Goal: Task Accomplishment & Management: Use online tool/utility

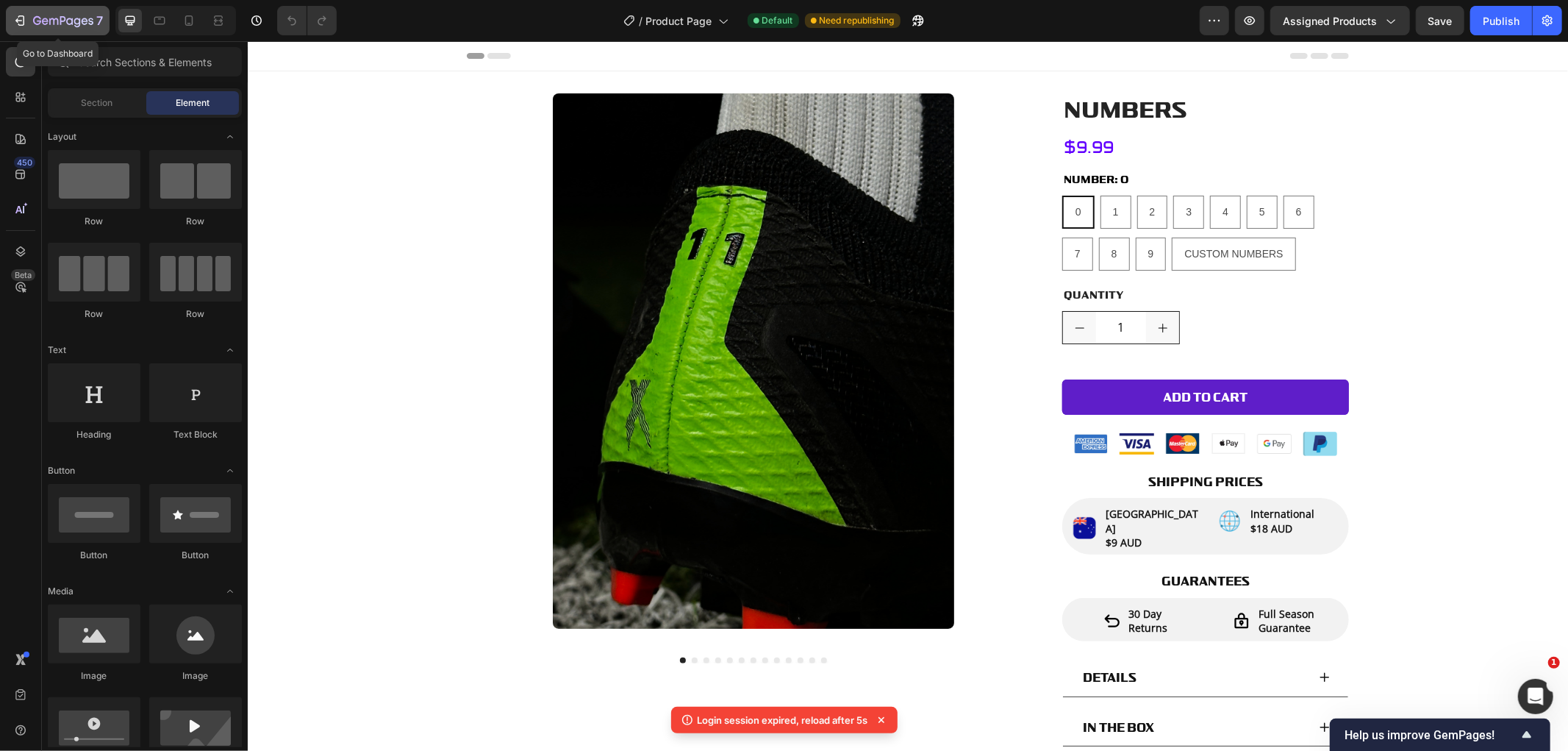
click at [40, 17] on icon "button" at bounding box center [37, 20] width 8 height 9
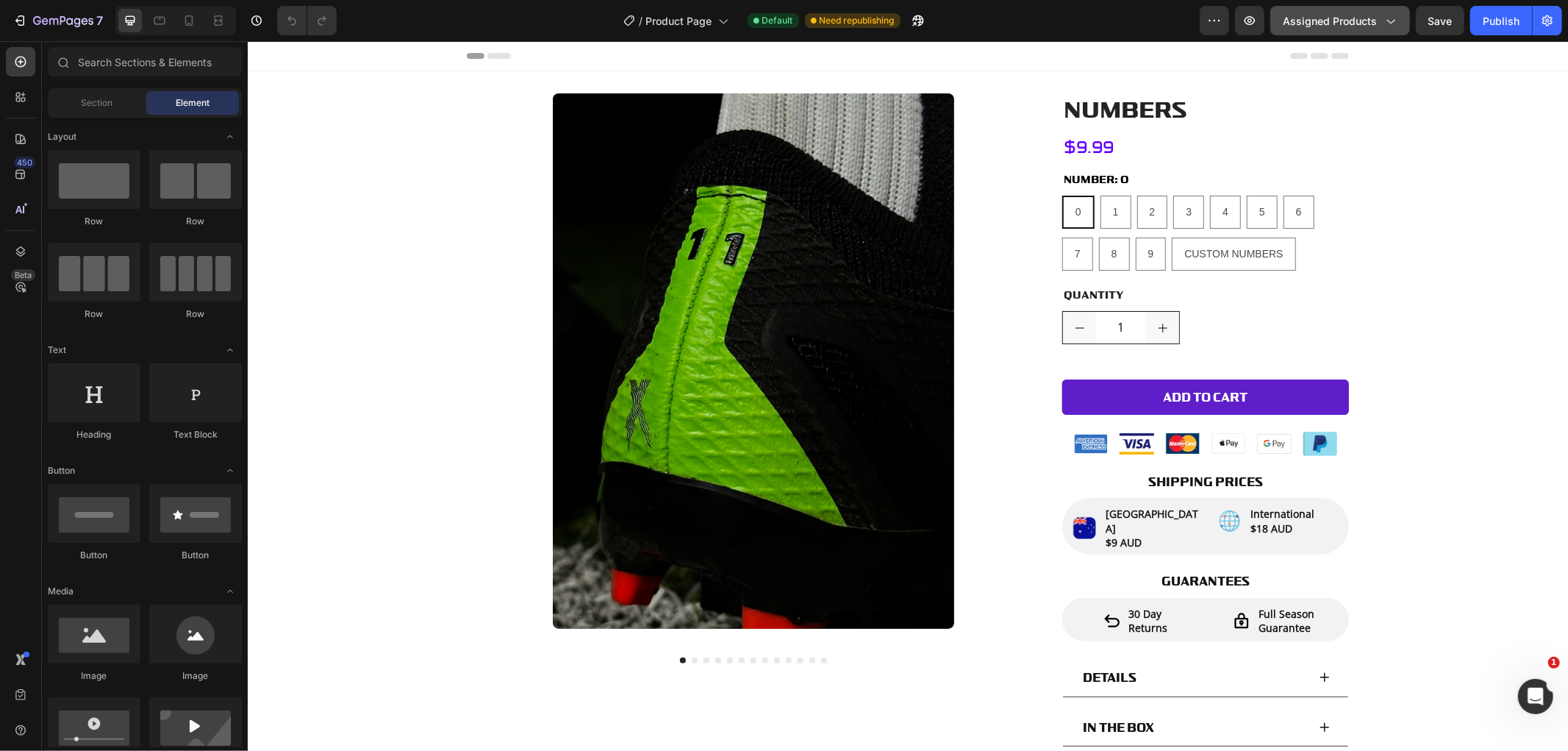
click at [1362, 24] on span "Assigned Products" at bounding box center [1329, 21] width 95 height 15
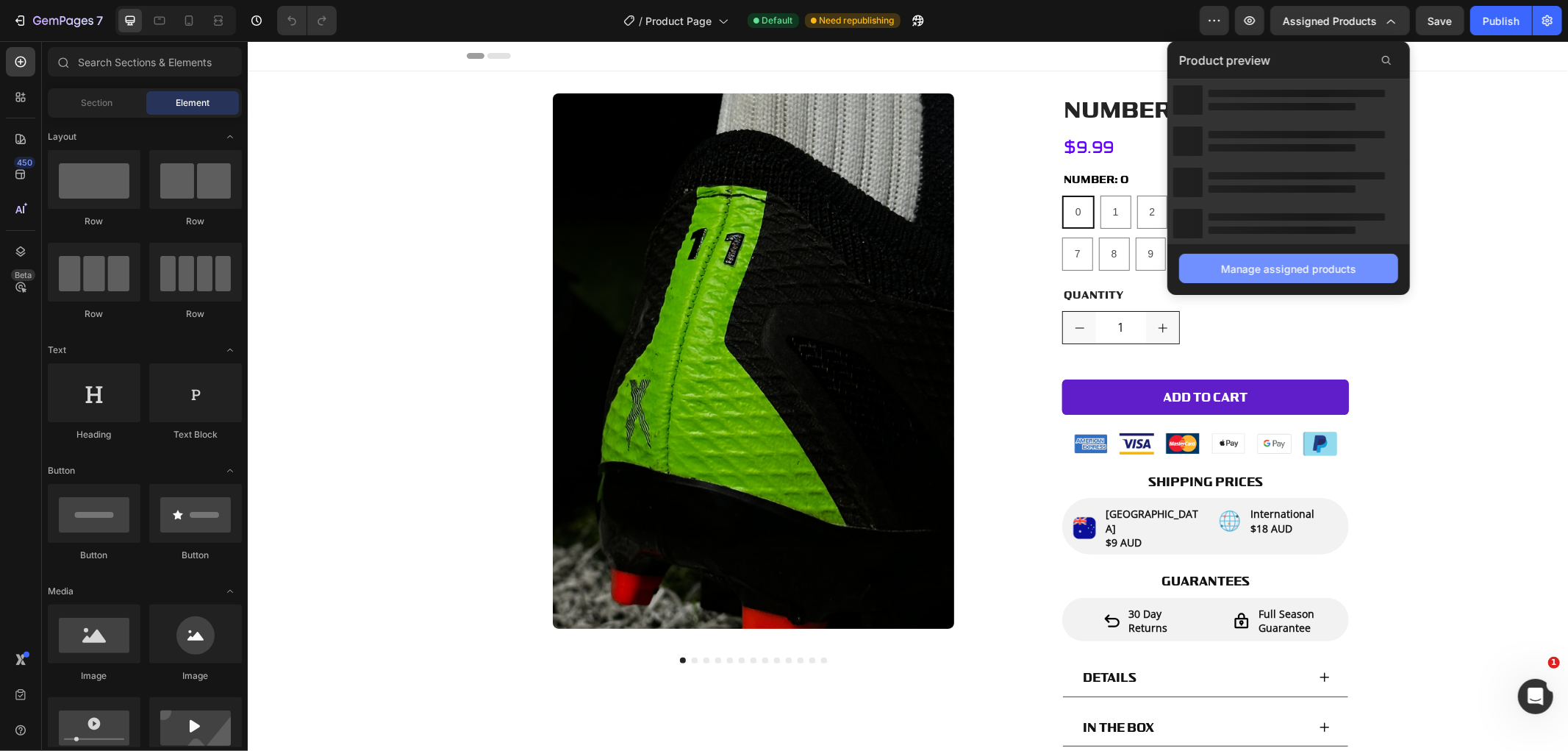
click at [1267, 261] on div "Manage assigned products" at bounding box center [1288, 268] width 136 height 15
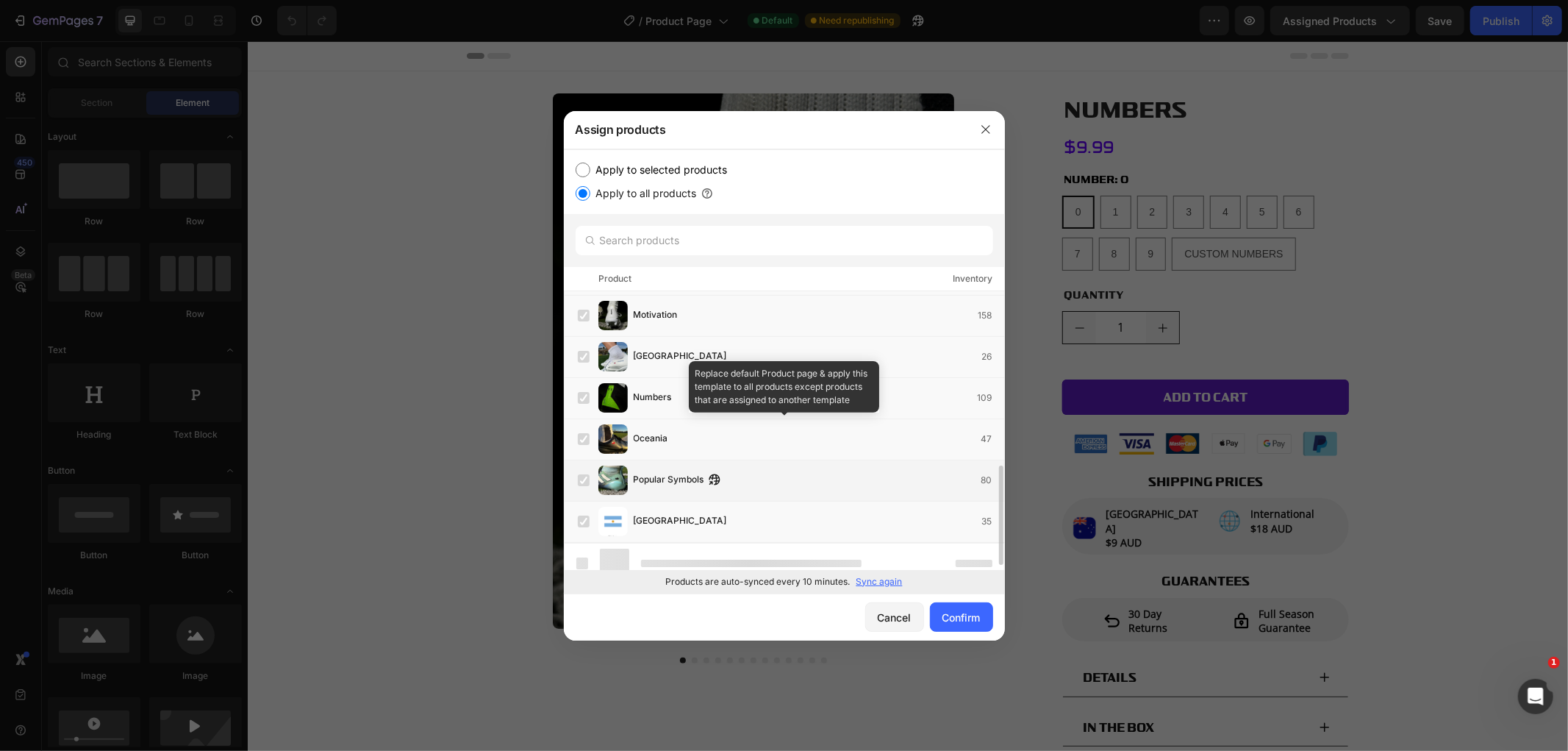
scroll to position [461, 0]
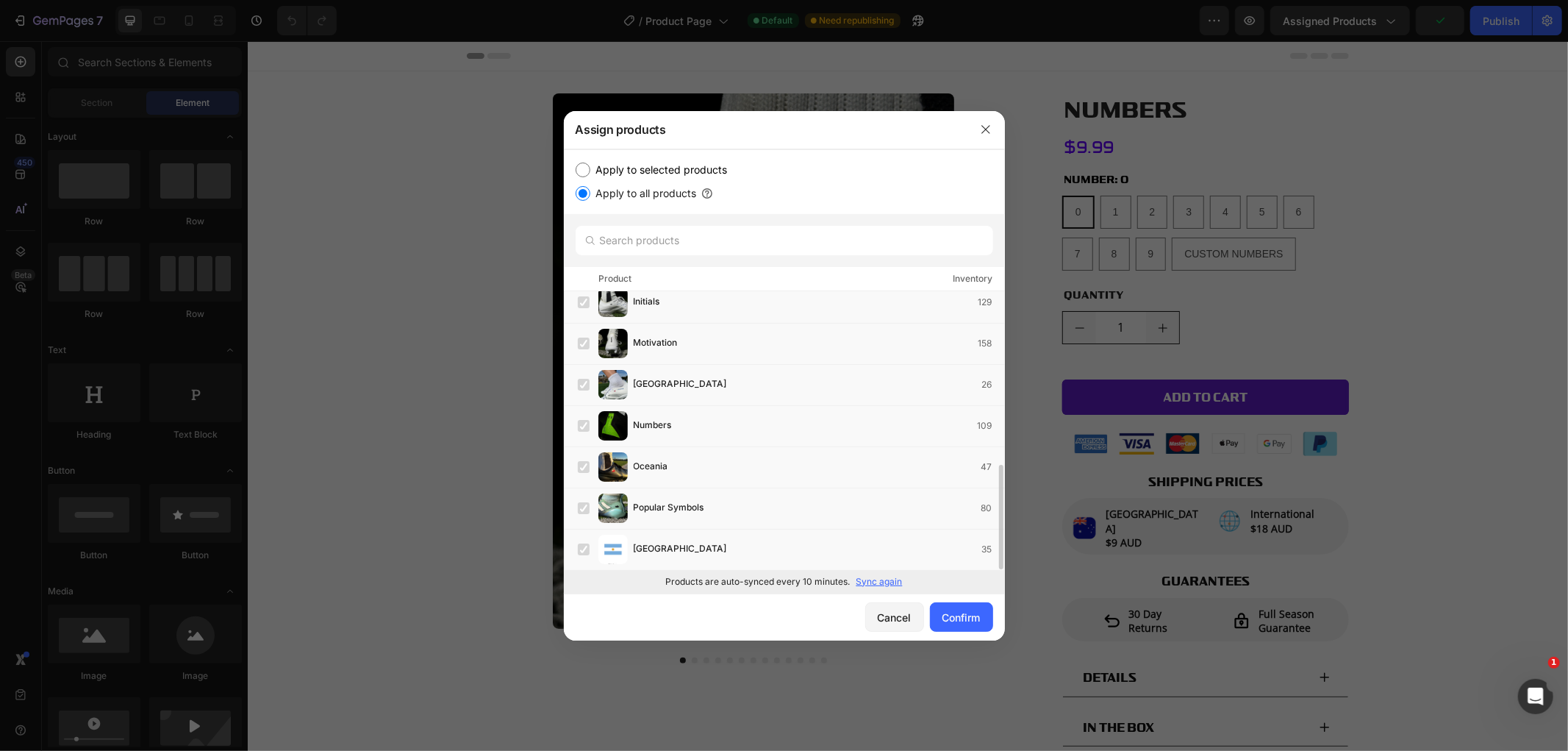
click at [893, 576] on p "Sync again" at bounding box center [879, 582] width 46 height 13
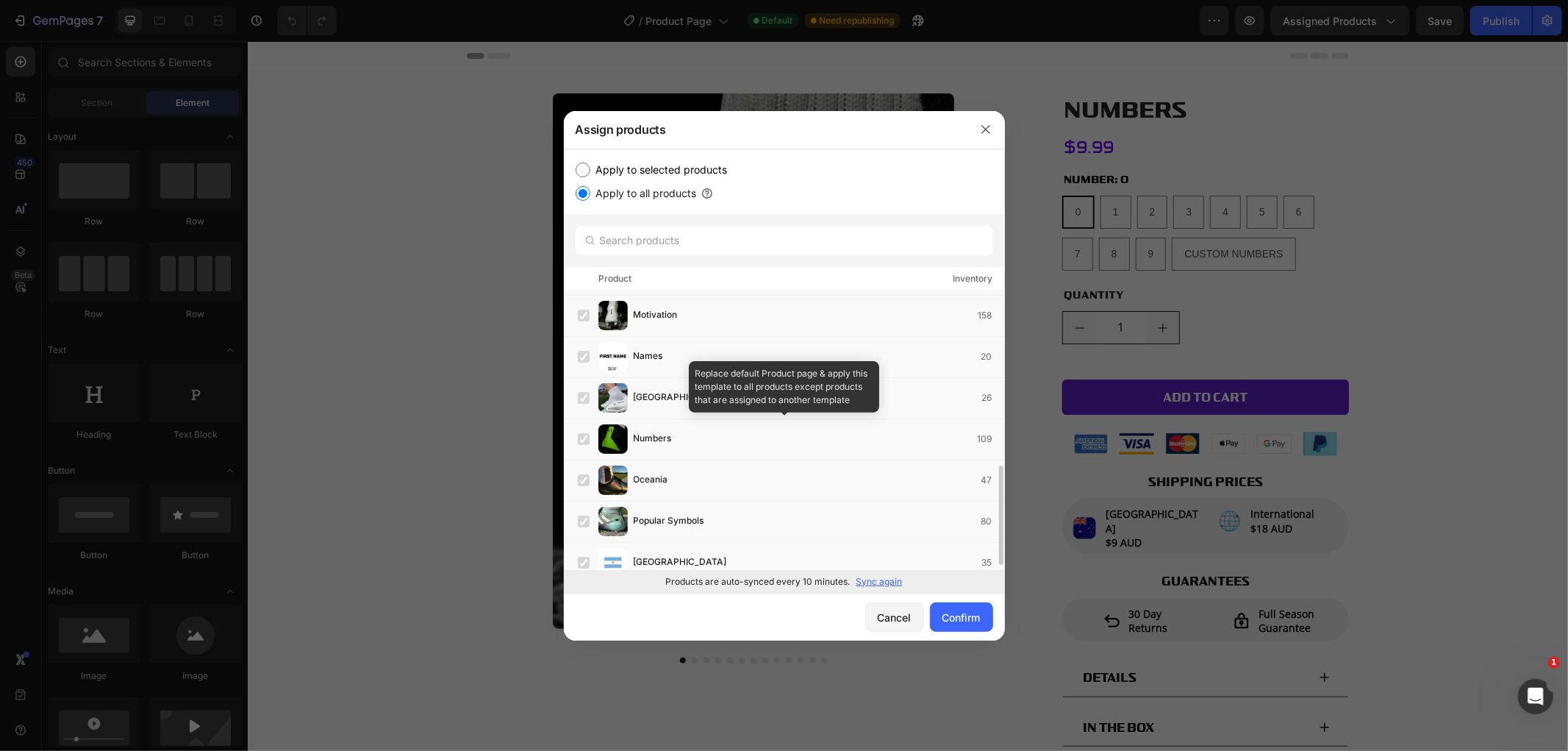
scroll to position [503, 0]
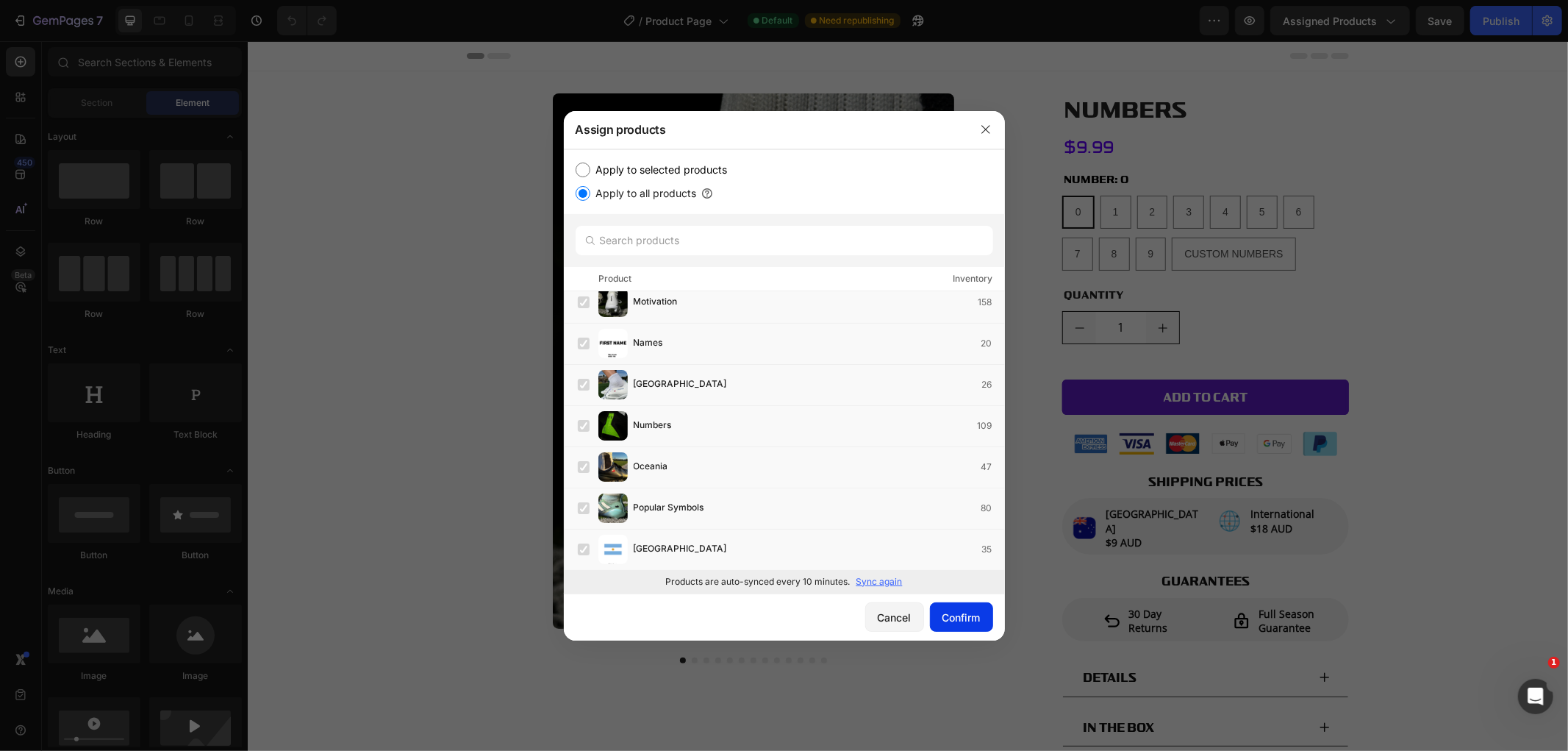
click at [965, 605] on button "Confirm" at bounding box center [962, 616] width 63 height 30
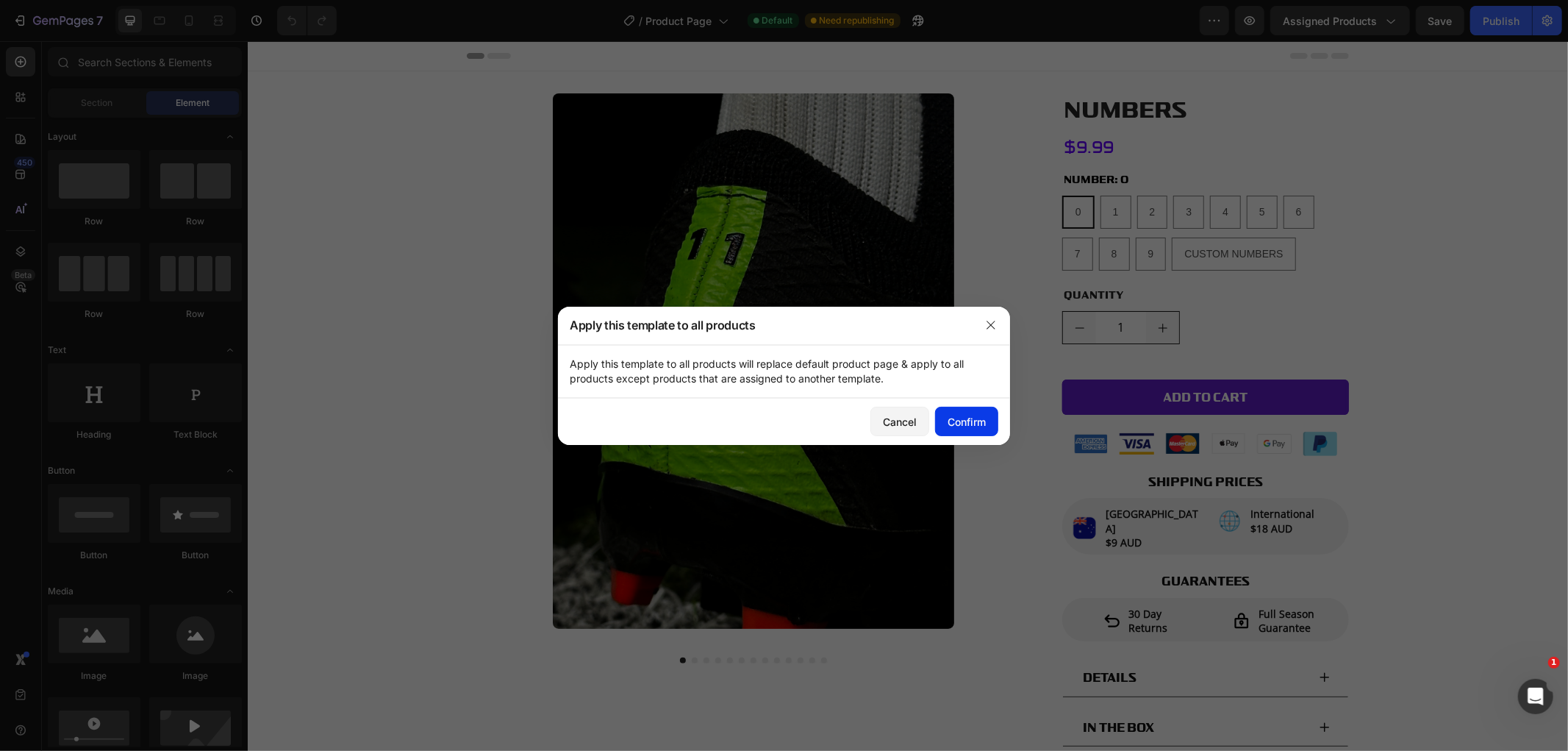
click at [965, 424] on div "Confirm" at bounding box center [966, 421] width 38 height 15
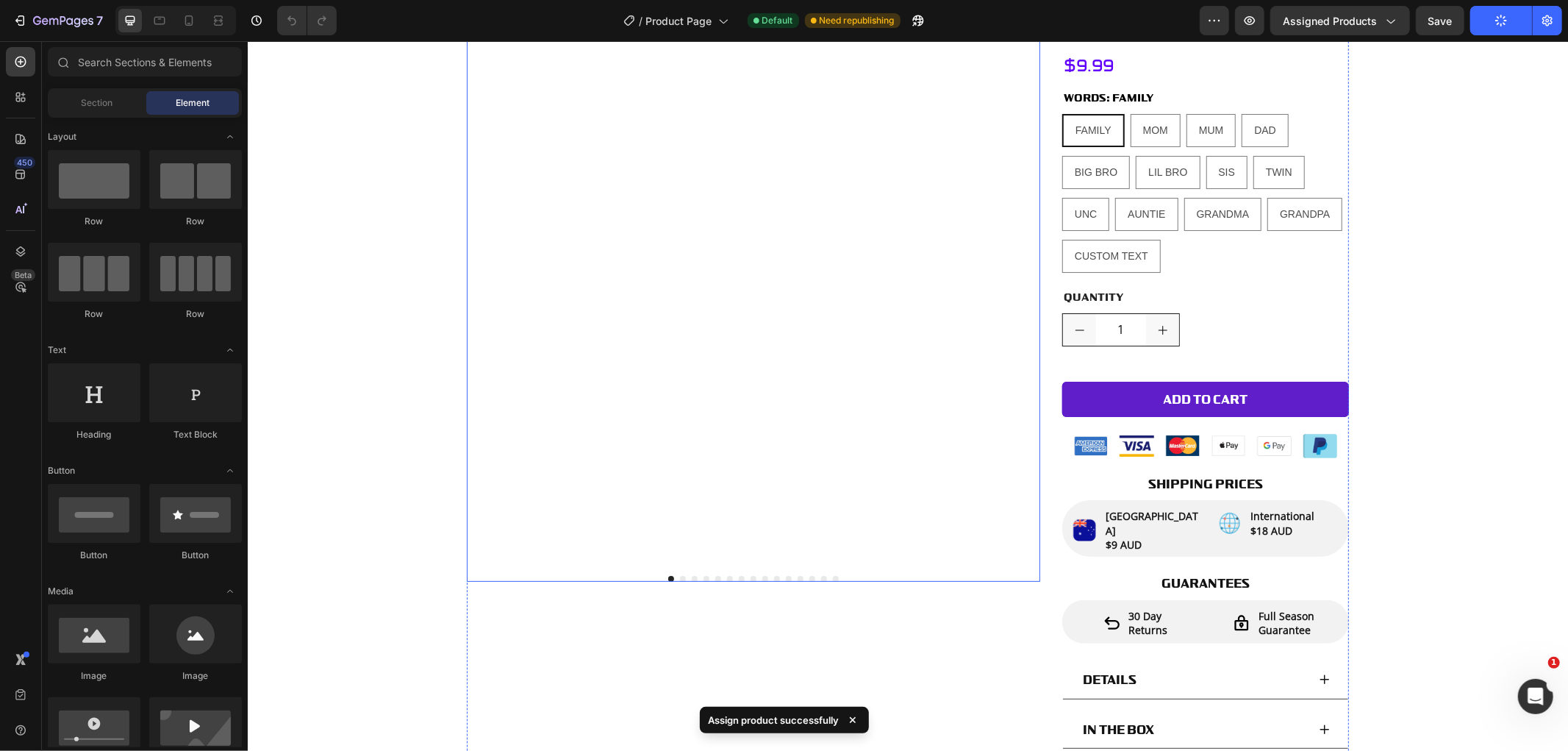
scroll to position [0, 0]
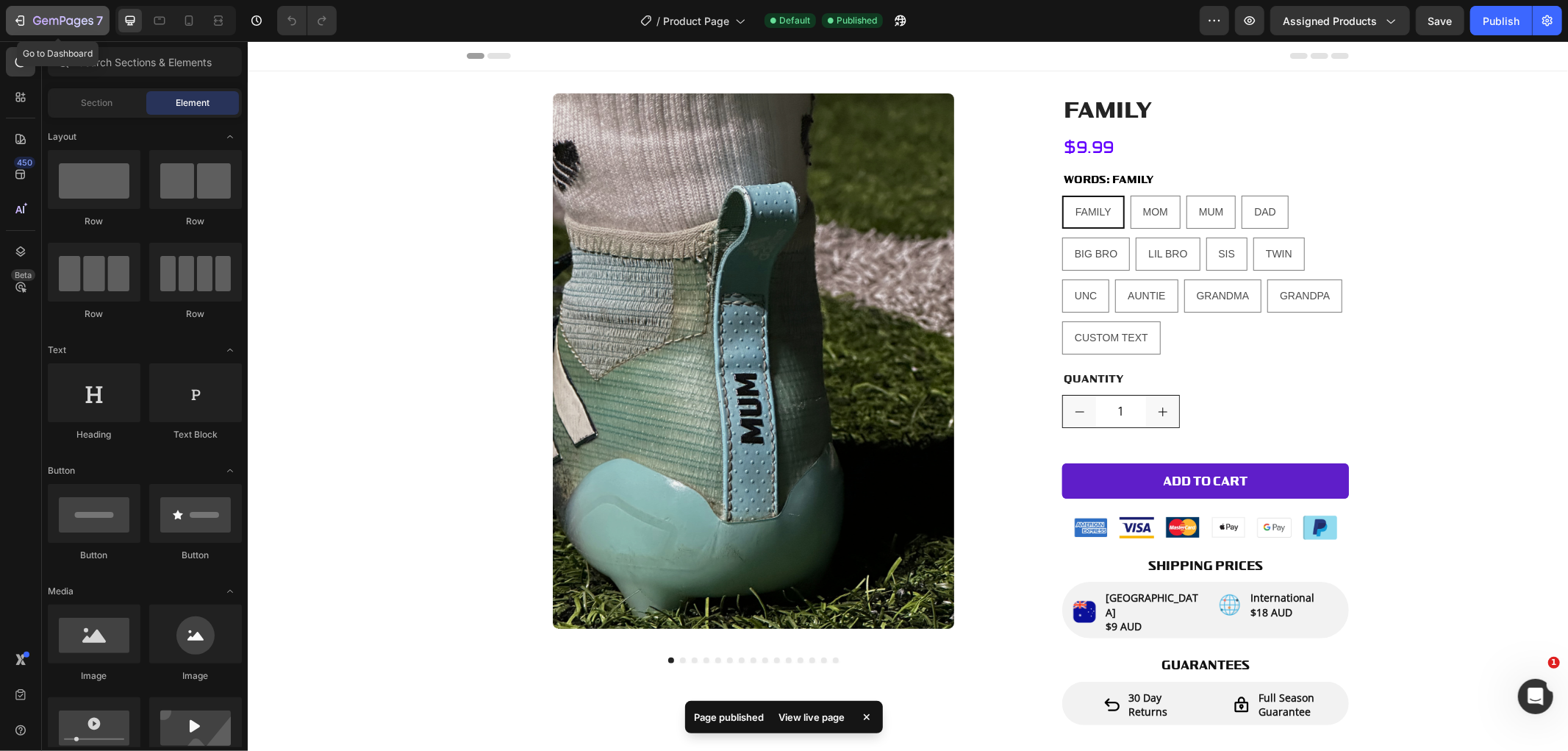
click at [26, 15] on icon "button" at bounding box center [19, 20] width 14 height 14
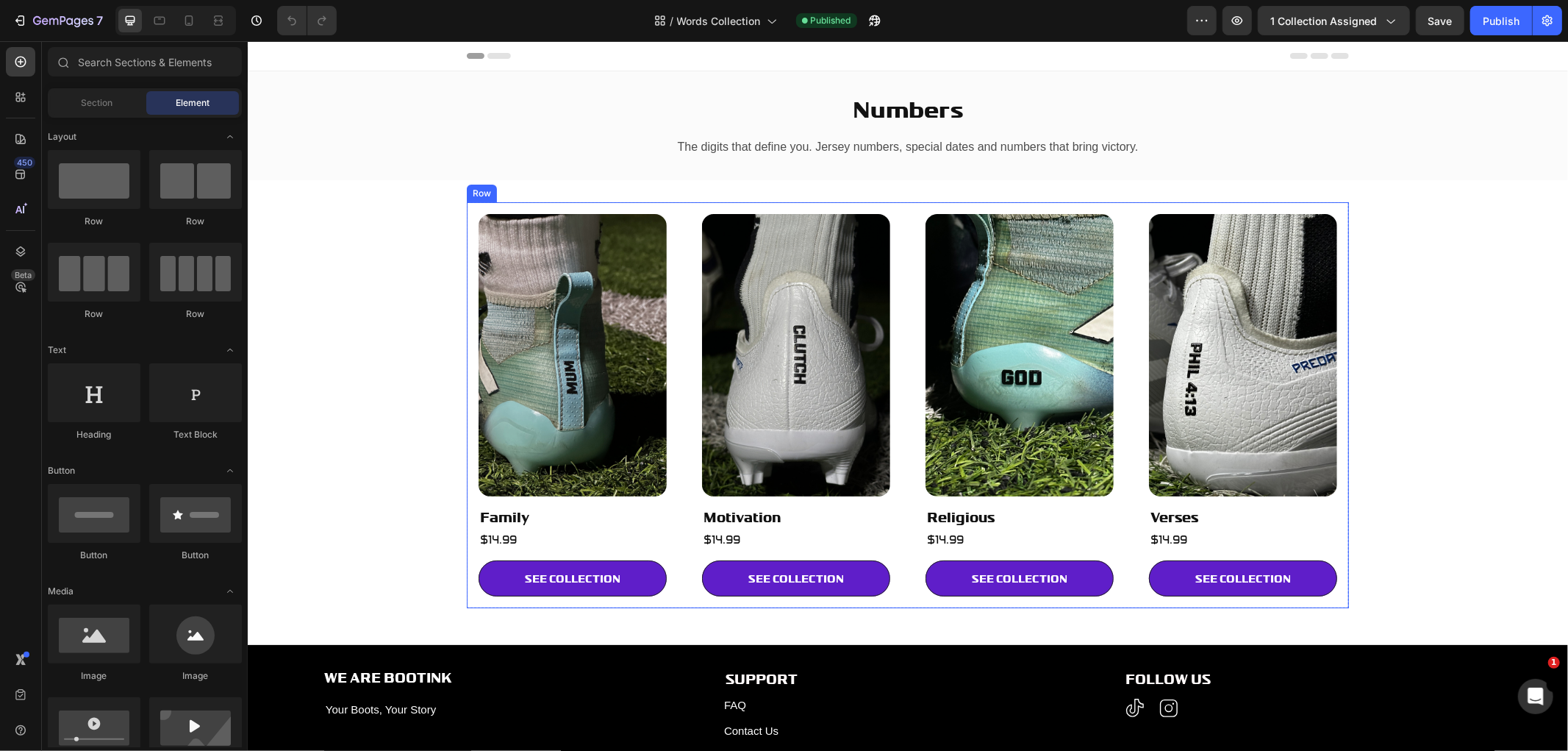
click at [1128, 280] on div "Image Family Heading $14.99 Heading SEE COLLECTION Button Row Image Motivation …" at bounding box center [907, 405] width 882 height 407
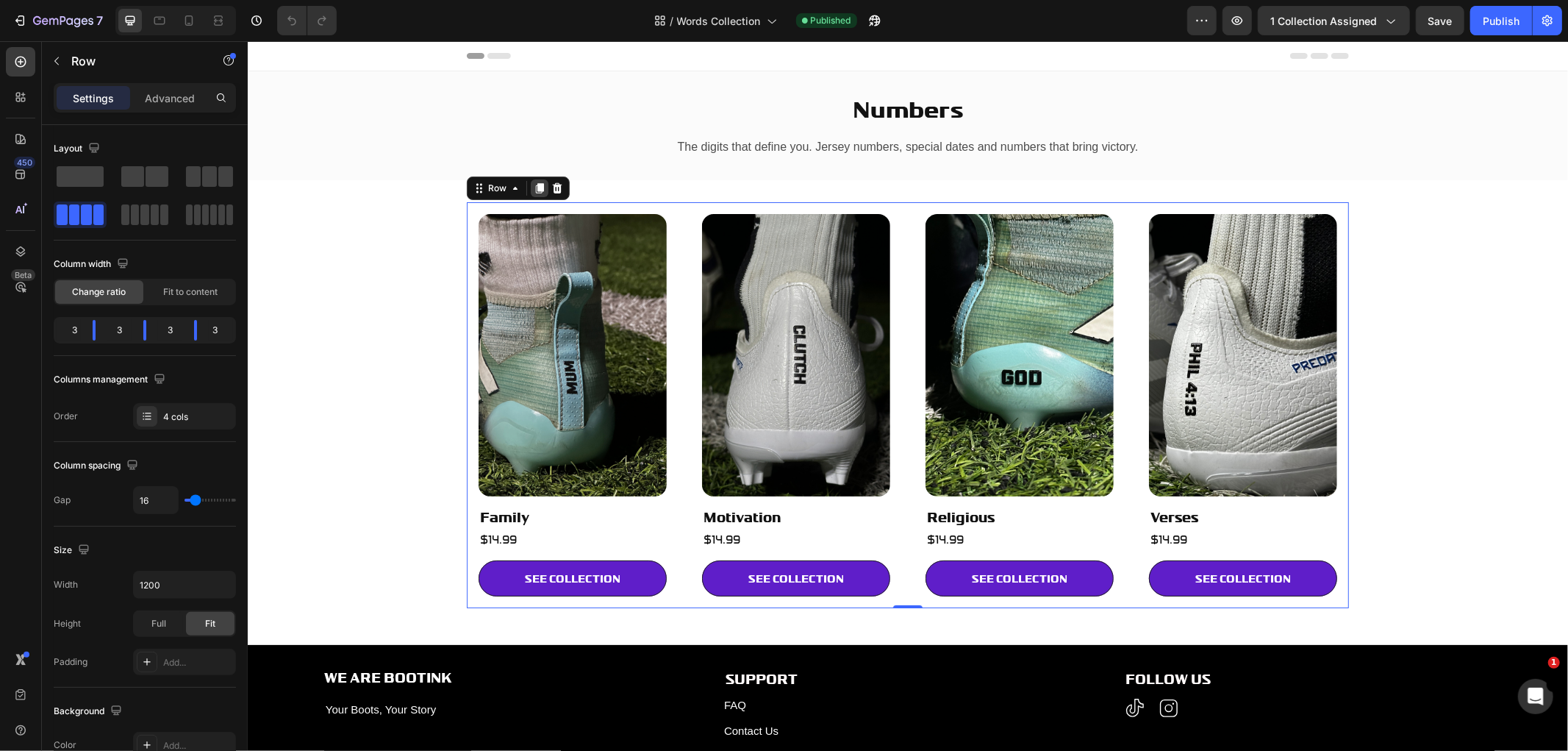
click at [533, 185] on icon at bounding box center [539, 187] width 11 height 11
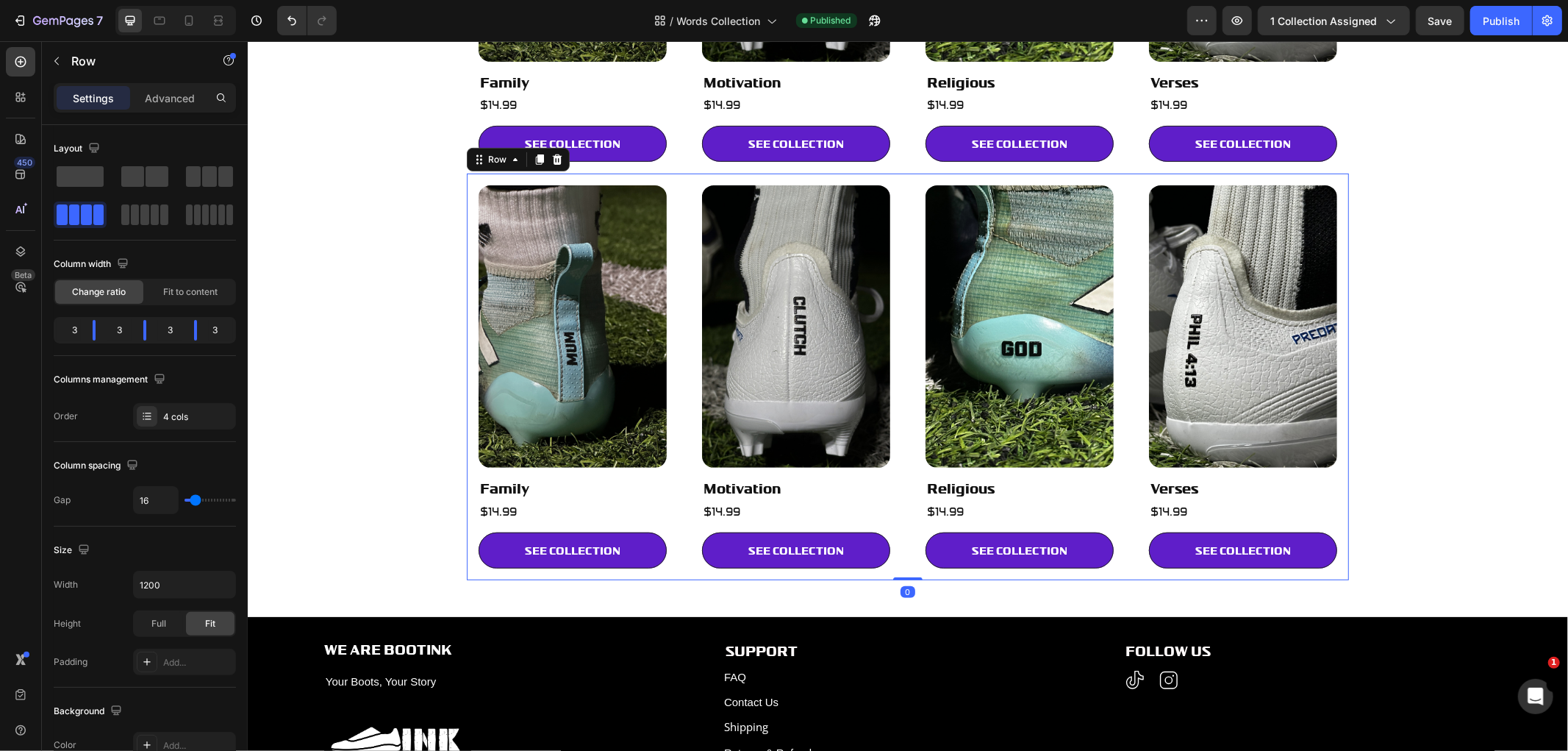
scroll to position [516, 0]
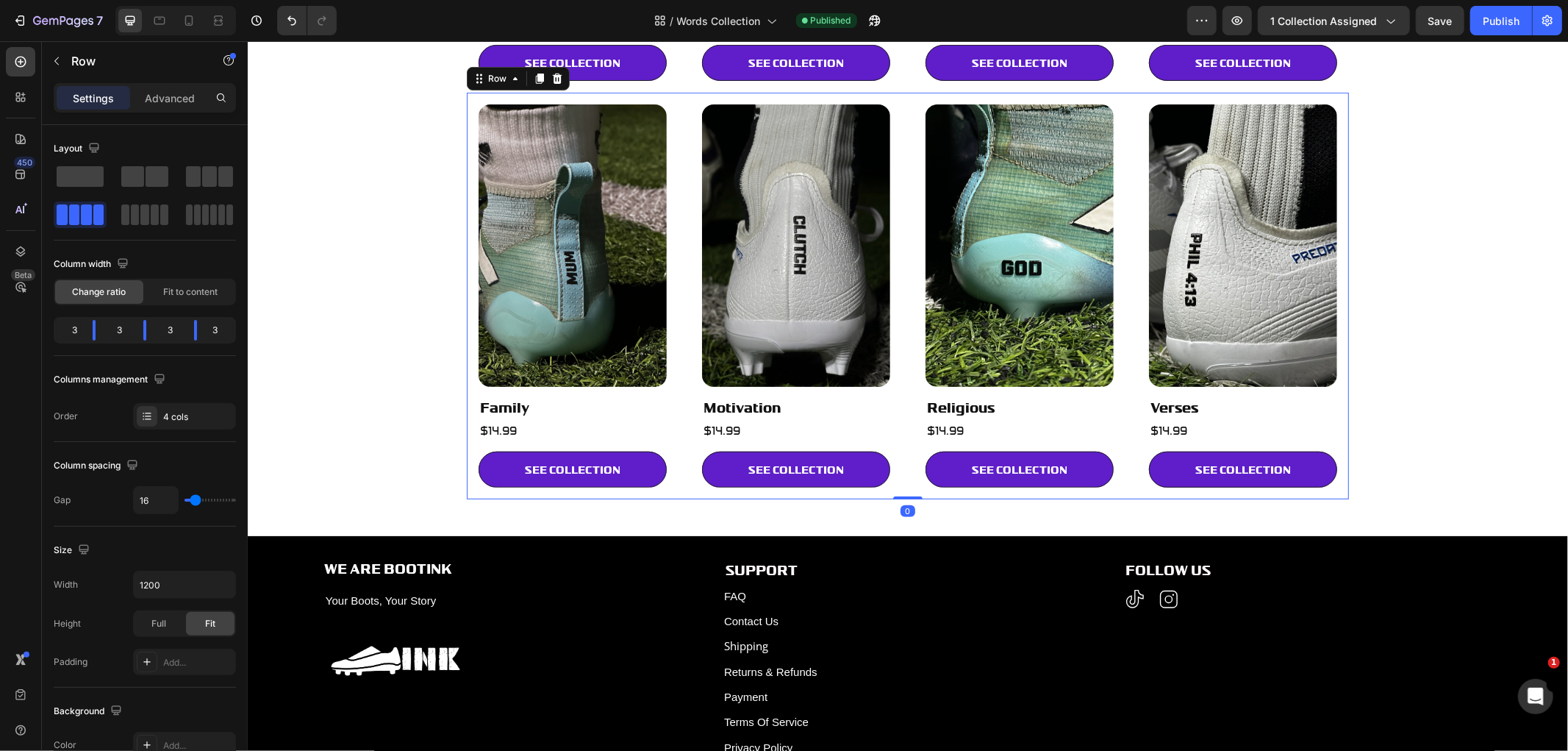
click at [599, 242] on img at bounding box center [571, 246] width 188 height 283
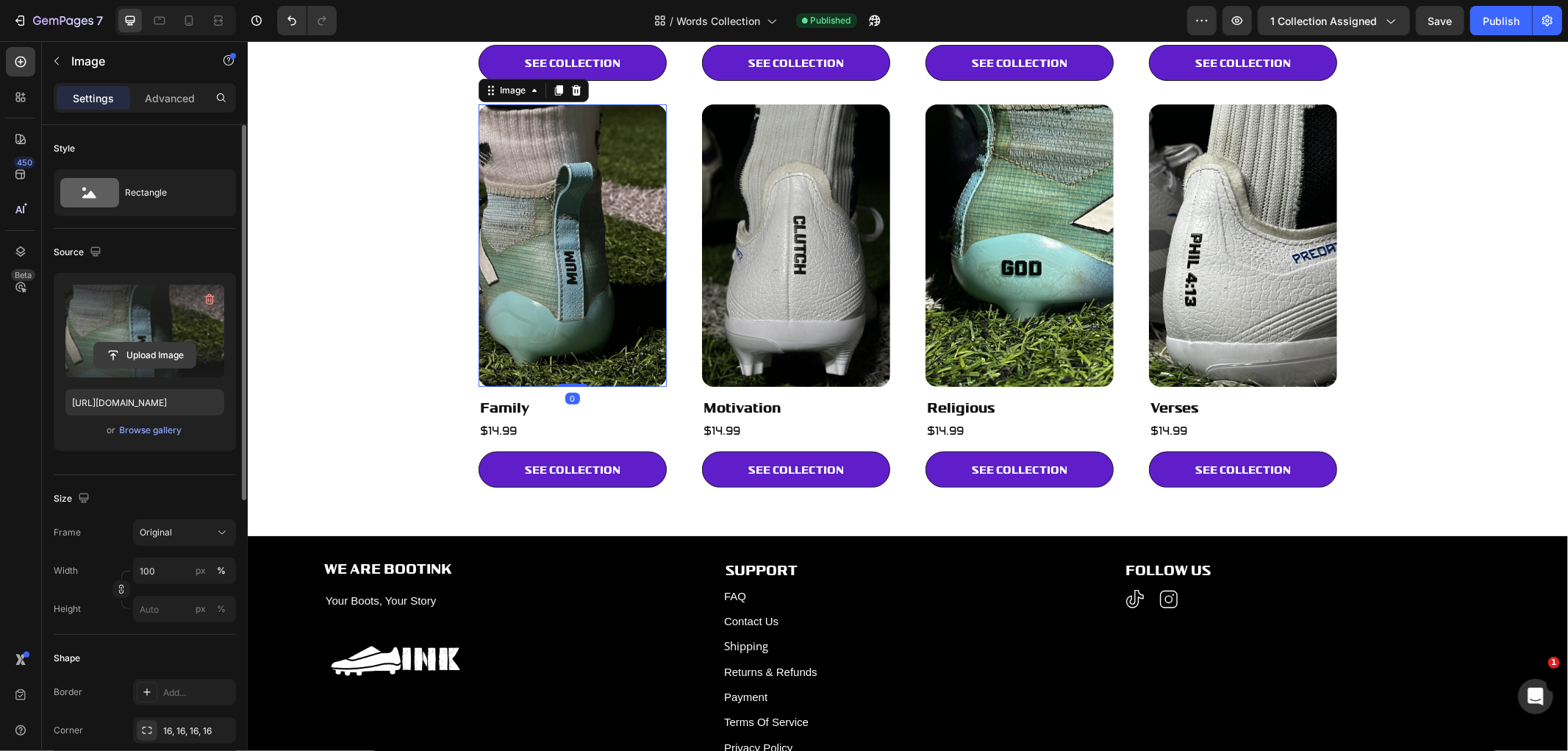
click at [160, 356] on input "file" at bounding box center [145, 355] width 101 height 25
click at [164, 356] on input "file" at bounding box center [145, 355] width 101 height 25
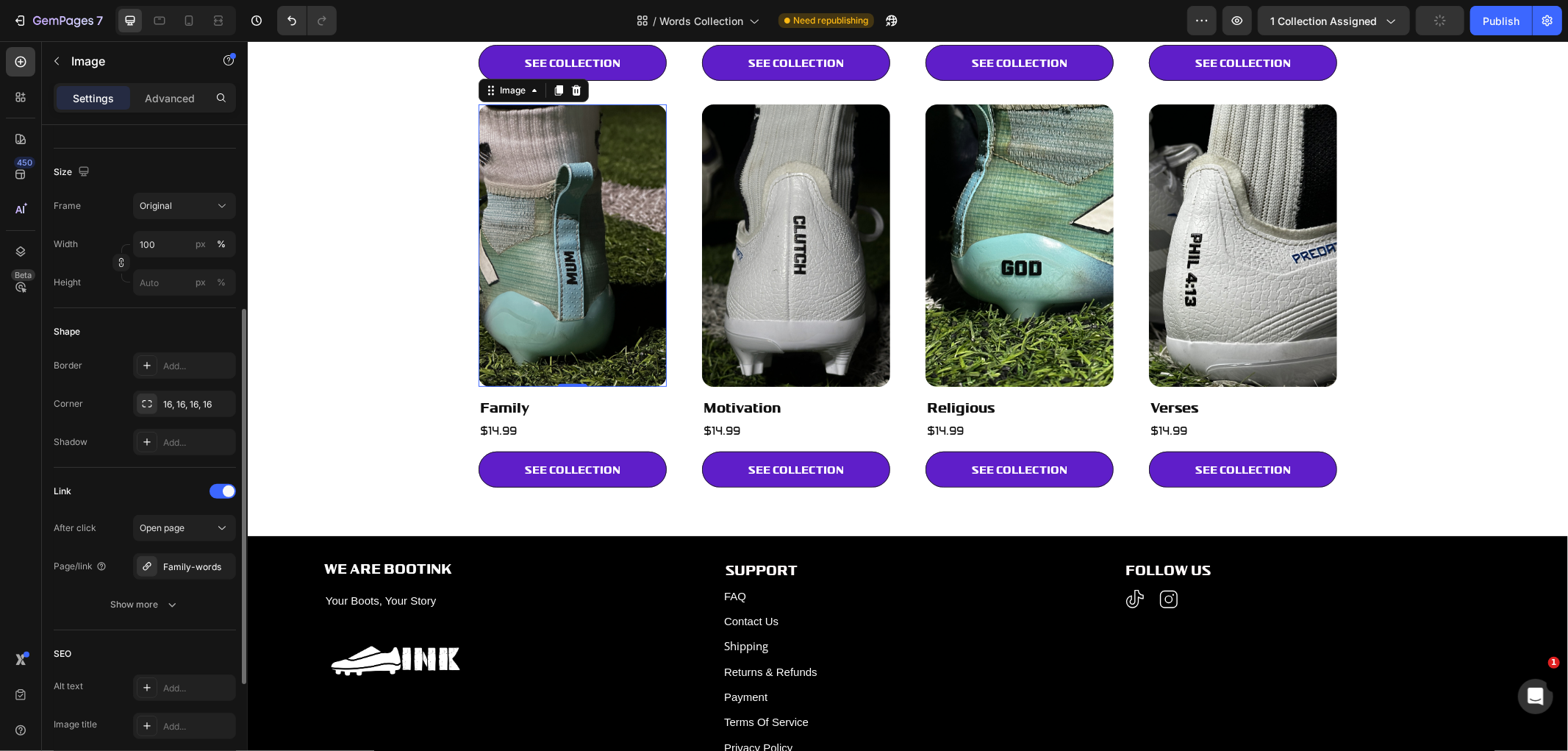
type input "https://cdn.shopify.com/s/files/1/0746/6447/6899/files/gempages_576362993479058…"
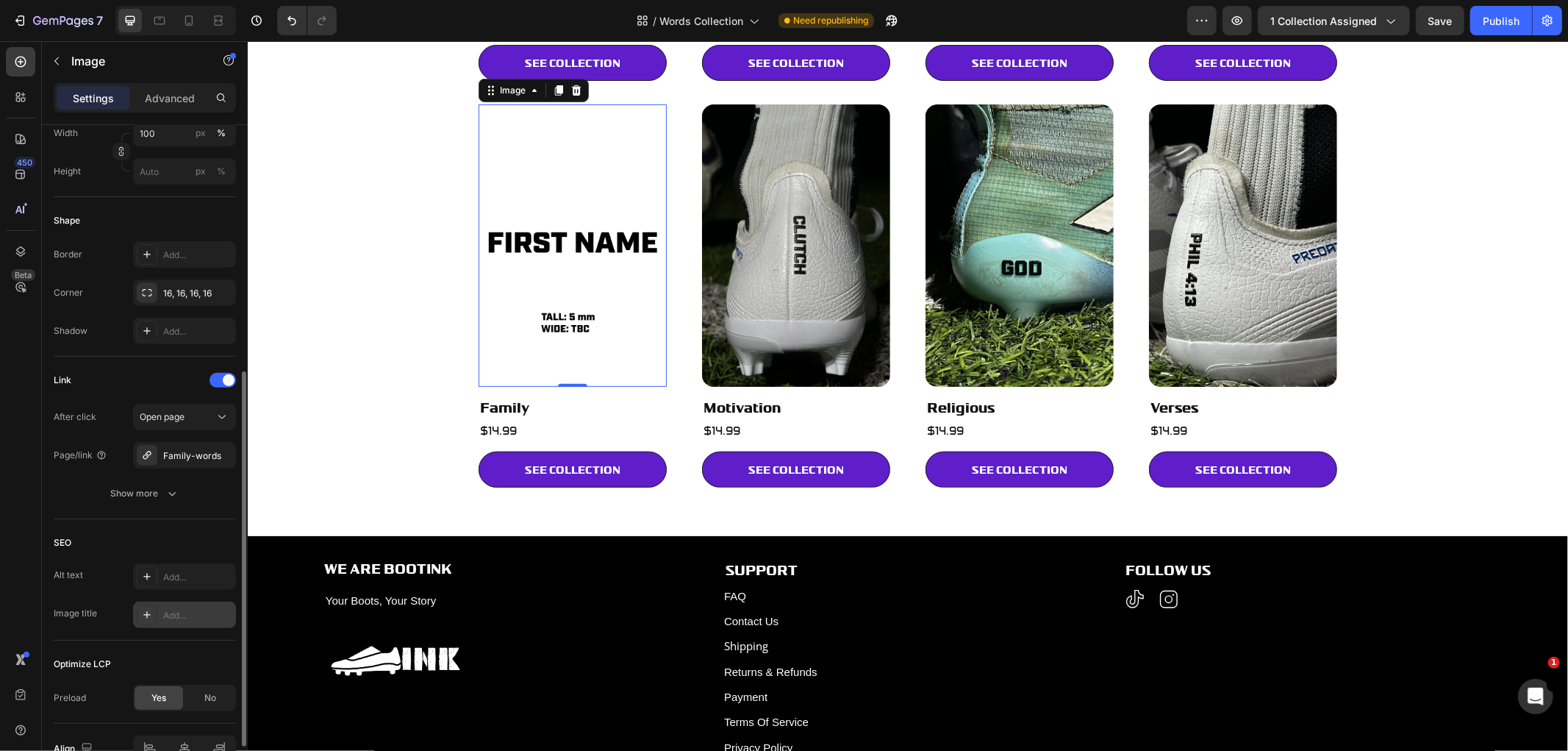
scroll to position [356, 0]
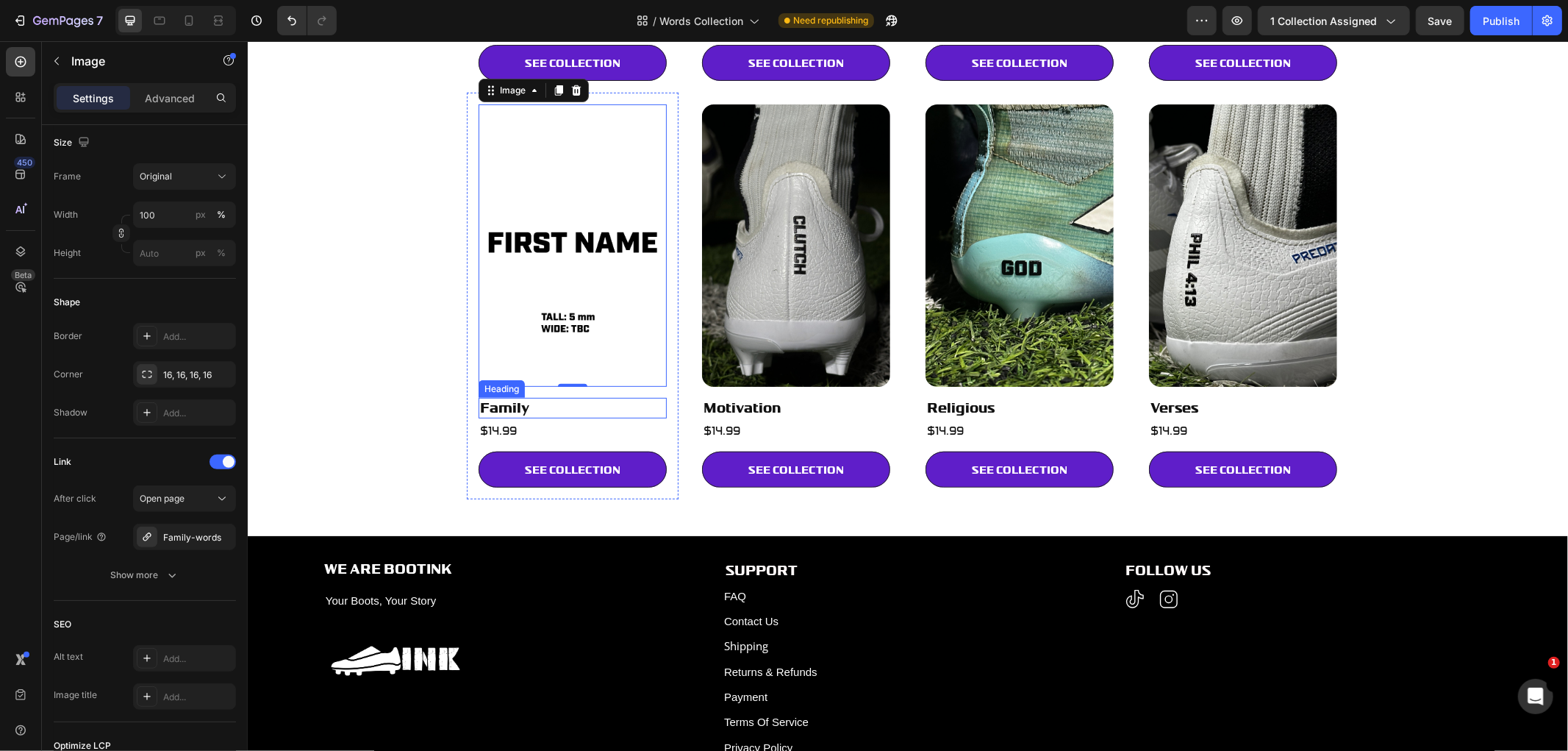
click at [482, 407] on h2 "Family" at bounding box center [571, 407] width 188 height 20
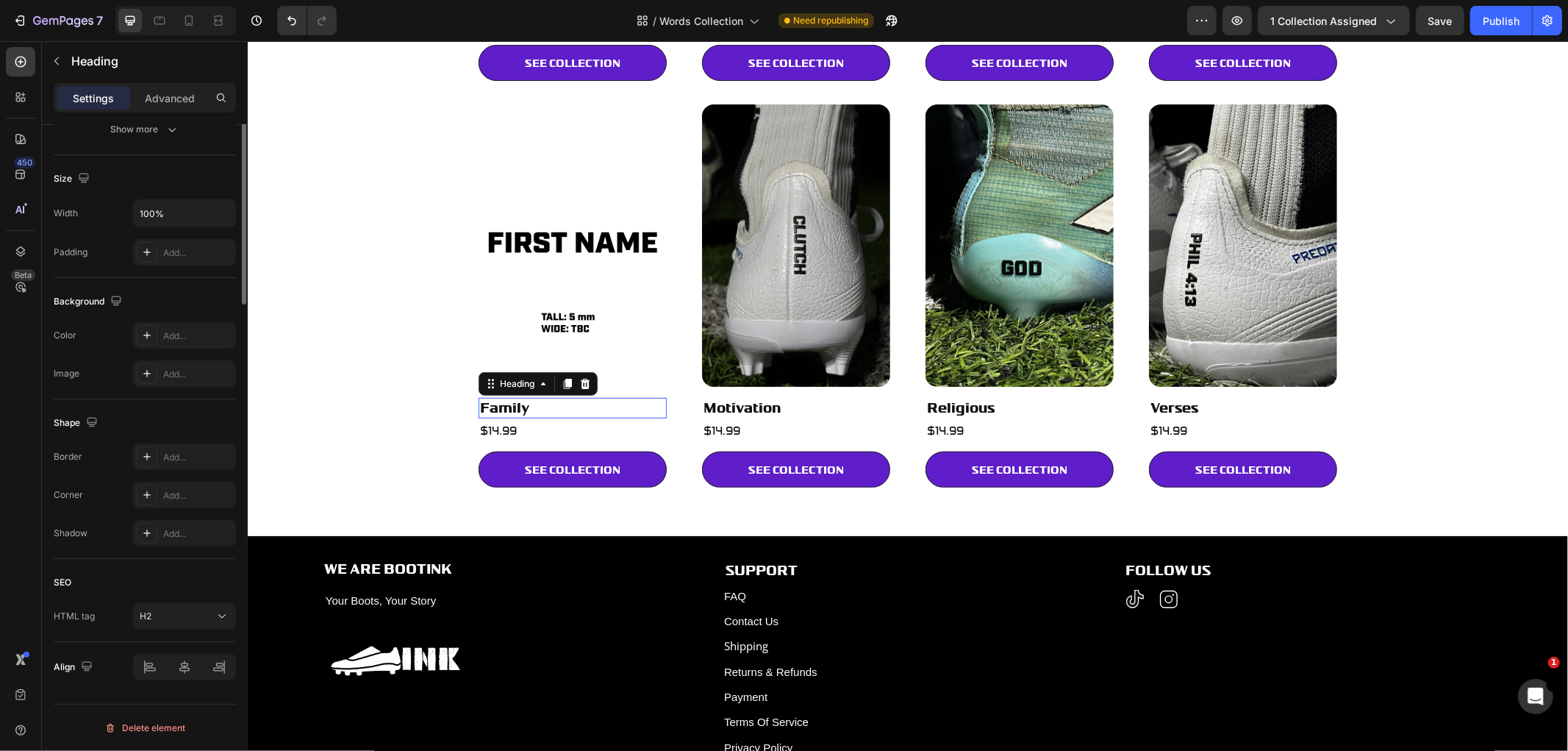
click at [482, 407] on h2 "Family" at bounding box center [571, 407] width 188 height 20
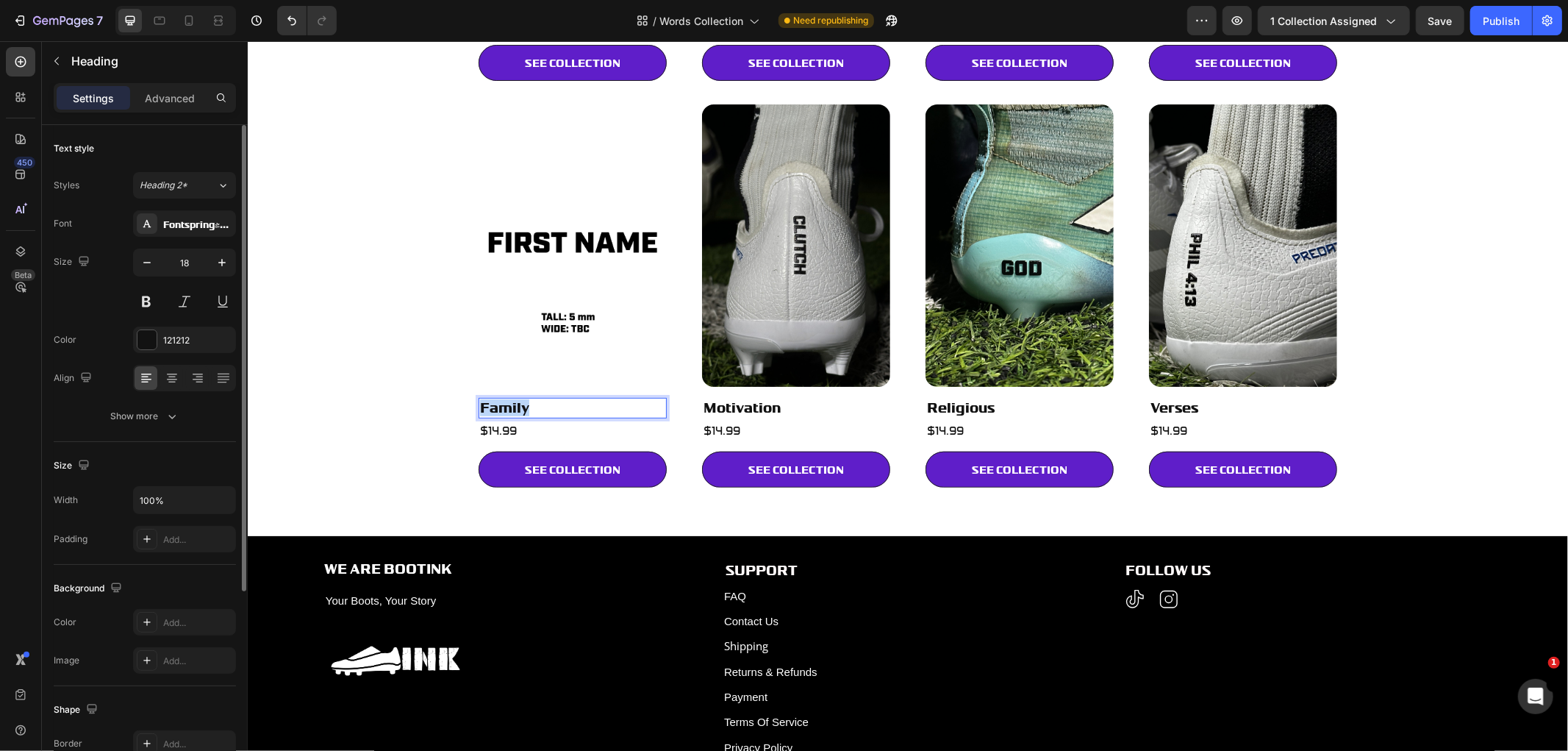
click at [482, 407] on p "Family" at bounding box center [572, 407] width 185 height 17
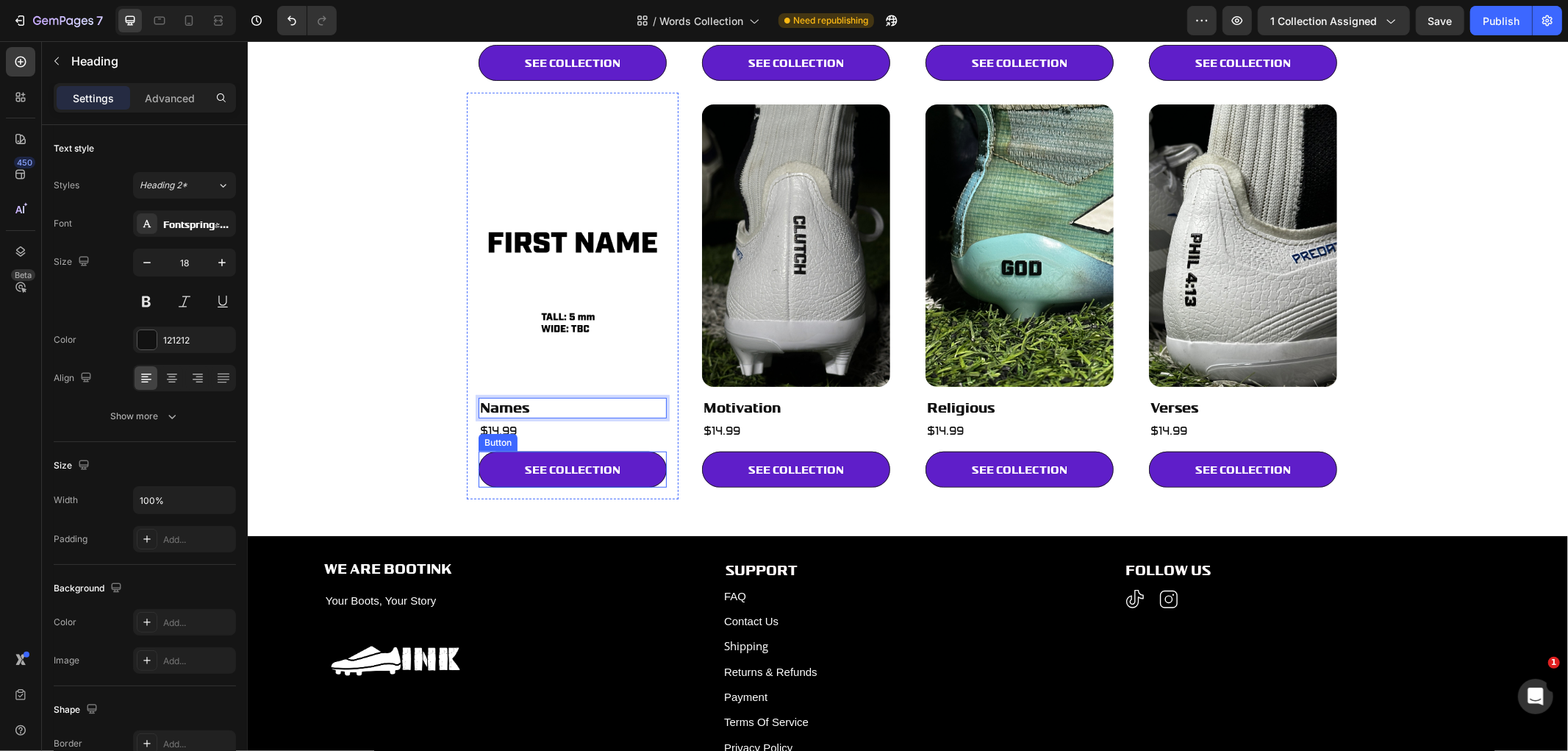
click at [517, 454] on link "SEE COLLECTION" at bounding box center [571, 469] width 188 height 36
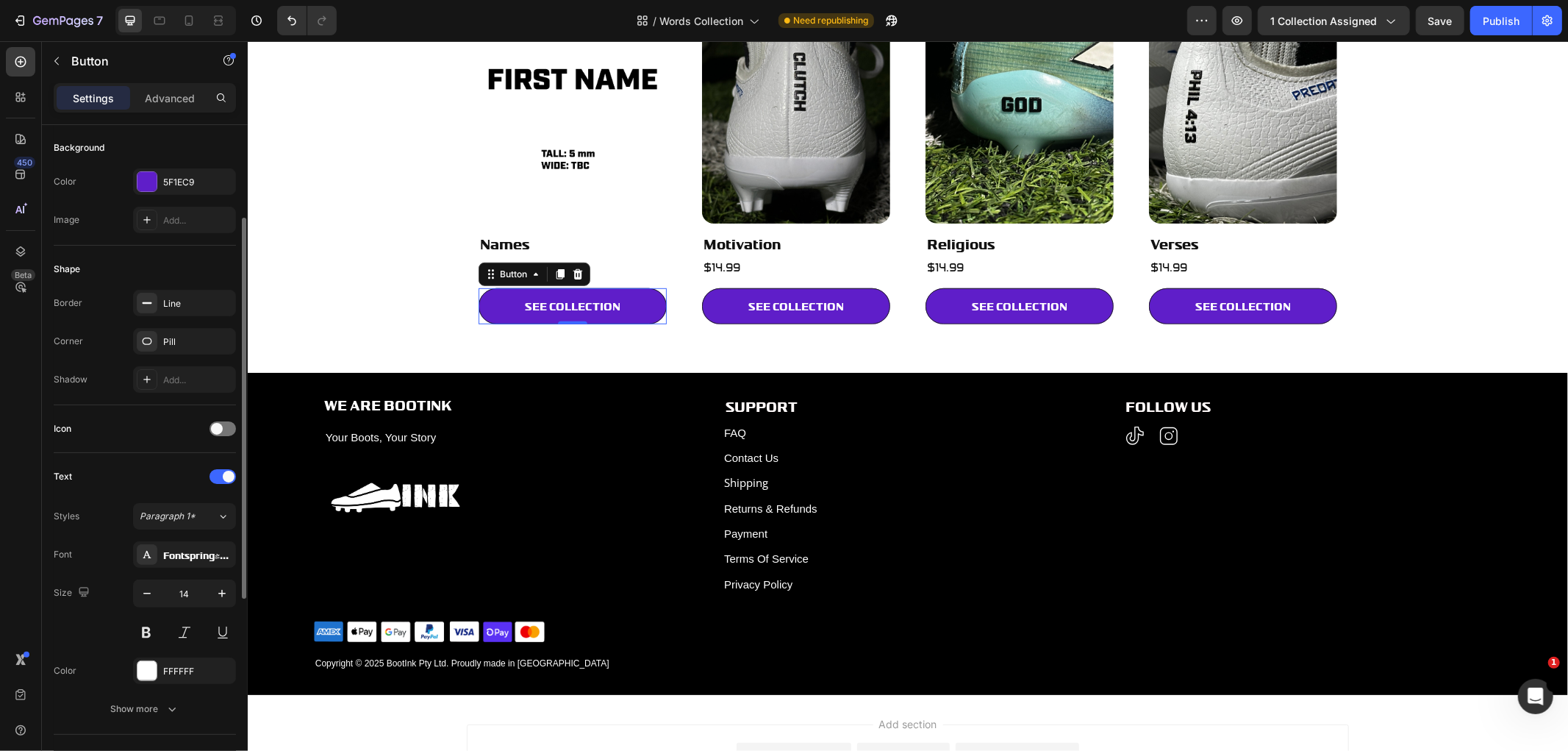
scroll to position [408, 0]
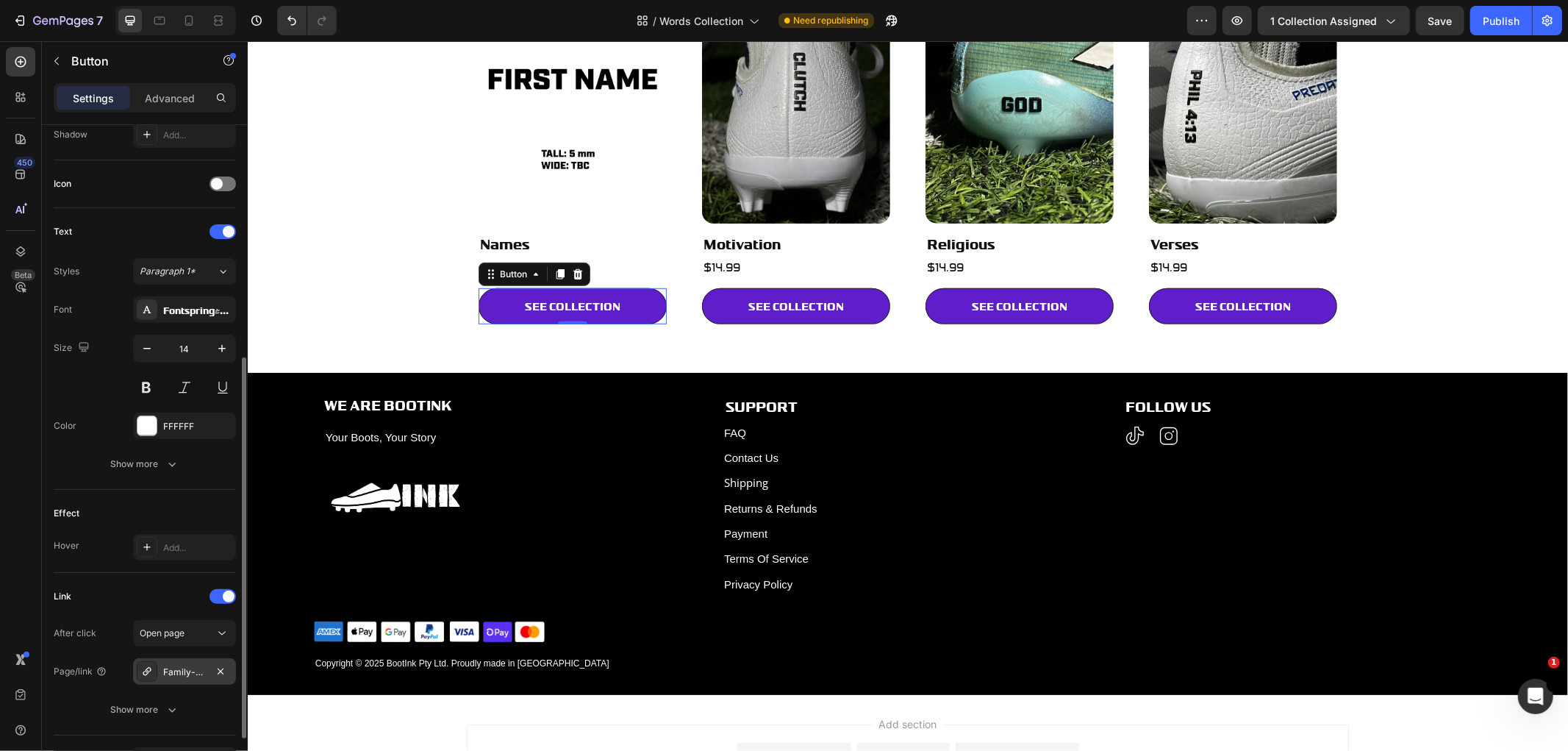
click at [183, 674] on div "Family-words" at bounding box center [184, 673] width 43 height 13
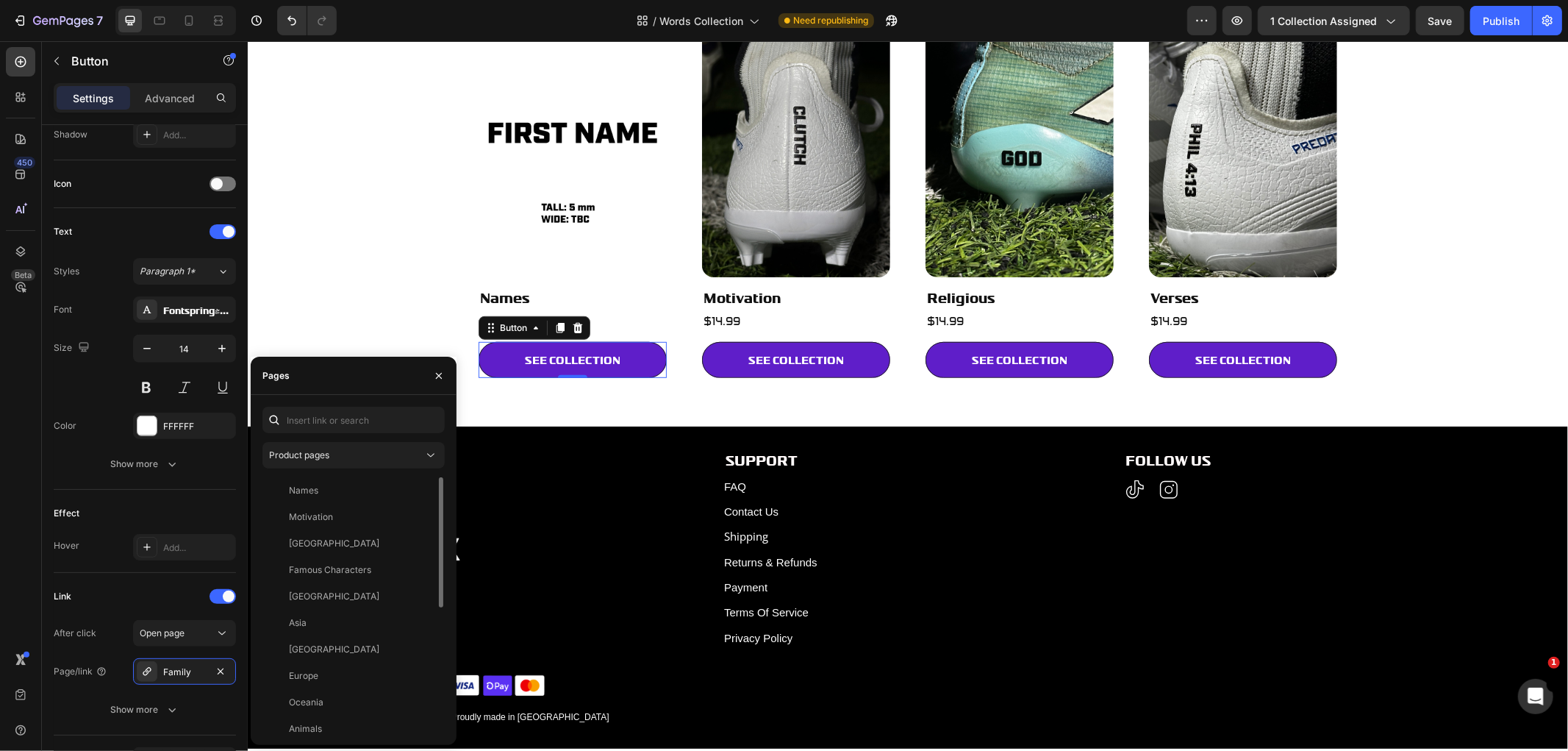
scroll to position [597, 0]
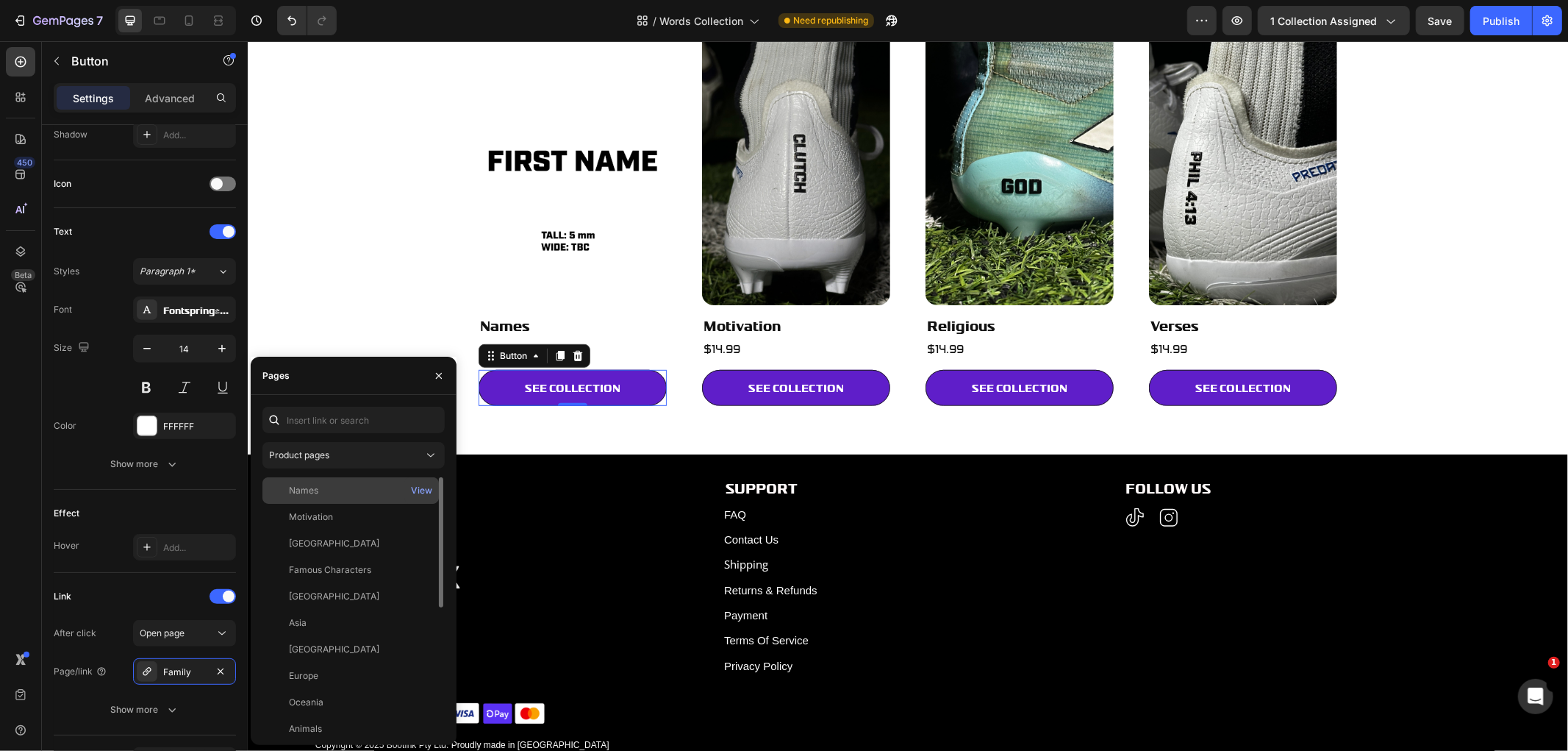
click at [340, 493] on div "Names" at bounding box center [350, 490] width 164 height 13
click at [550, 215] on img at bounding box center [571, 163] width 188 height 283
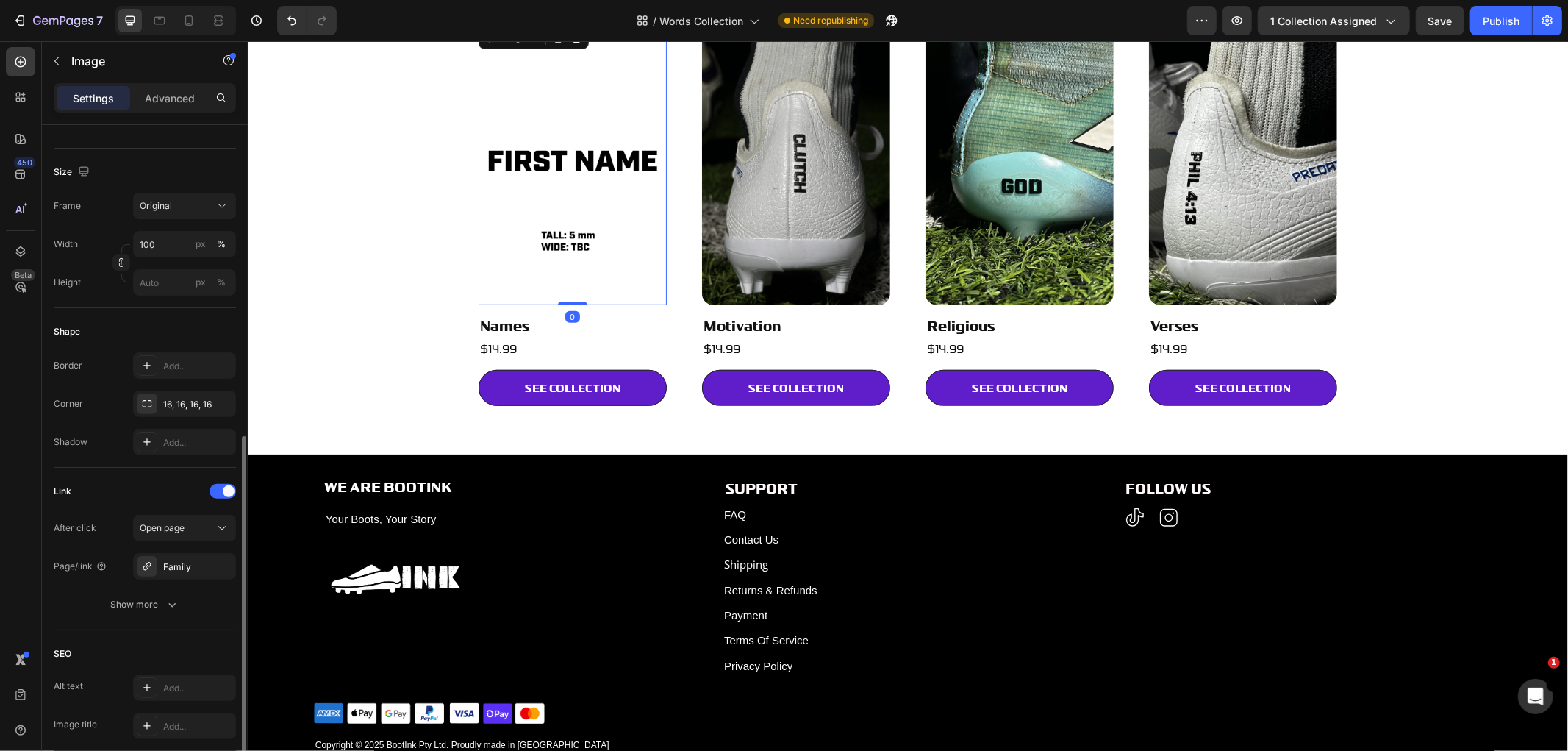
scroll to position [519, 0]
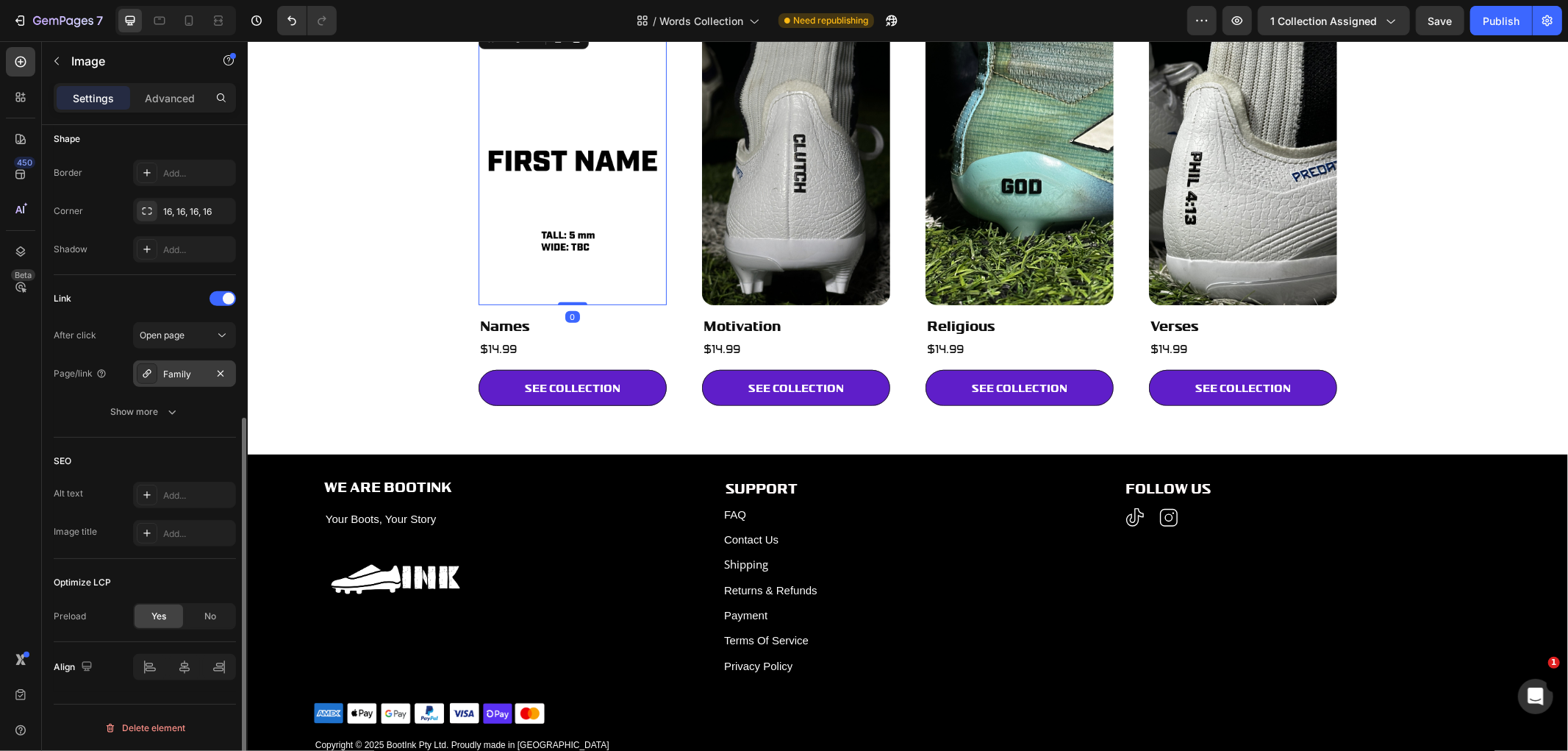
click at [169, 370] on div "Family" at bounding box center [184, 375] width 43 height 13
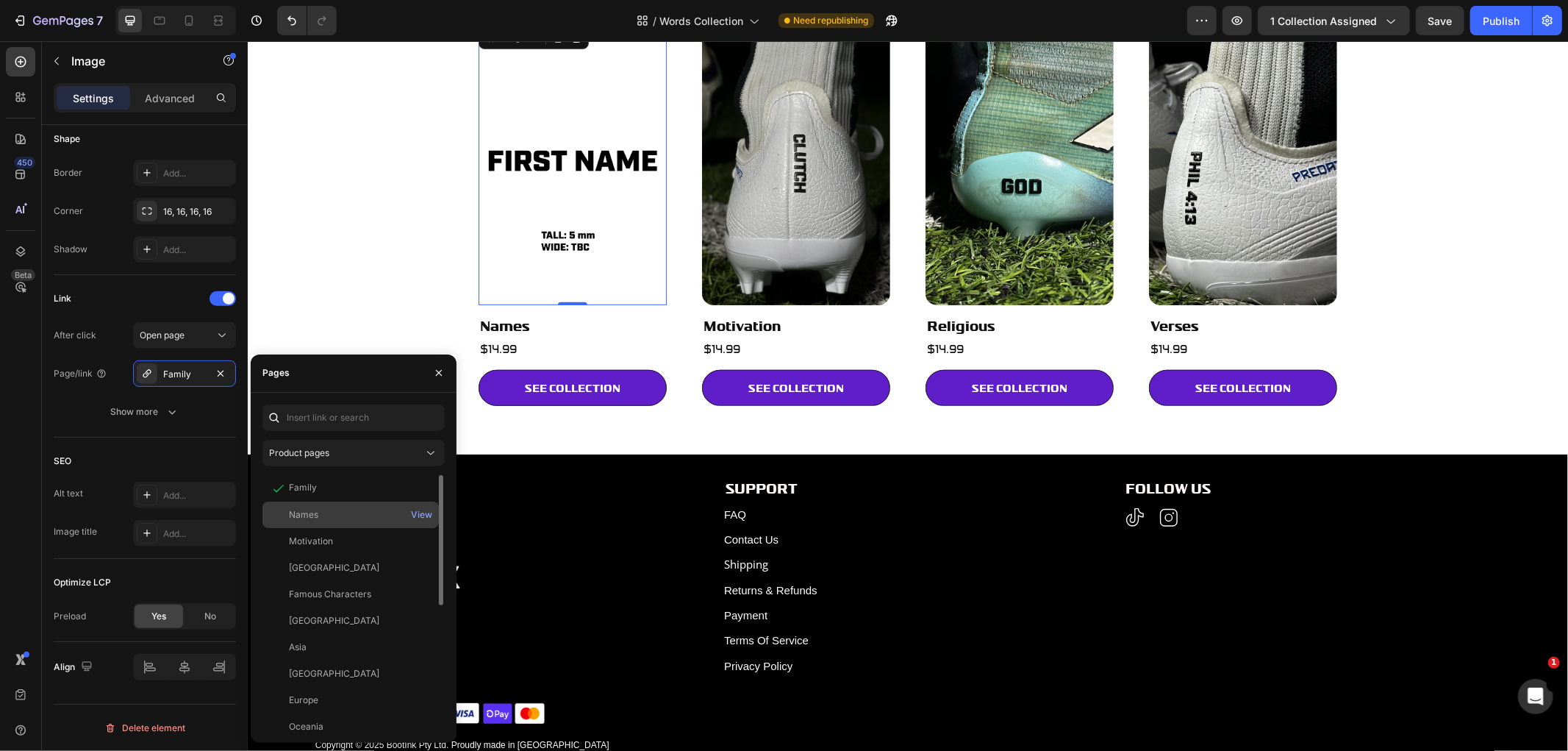
click at [304, 519] on div "Names" at bounding box center [303, 515] width 30 height 13
click at [486, 387] on link "SEE COLLECTION" at bounding box center [571, 387] width 188 height 36
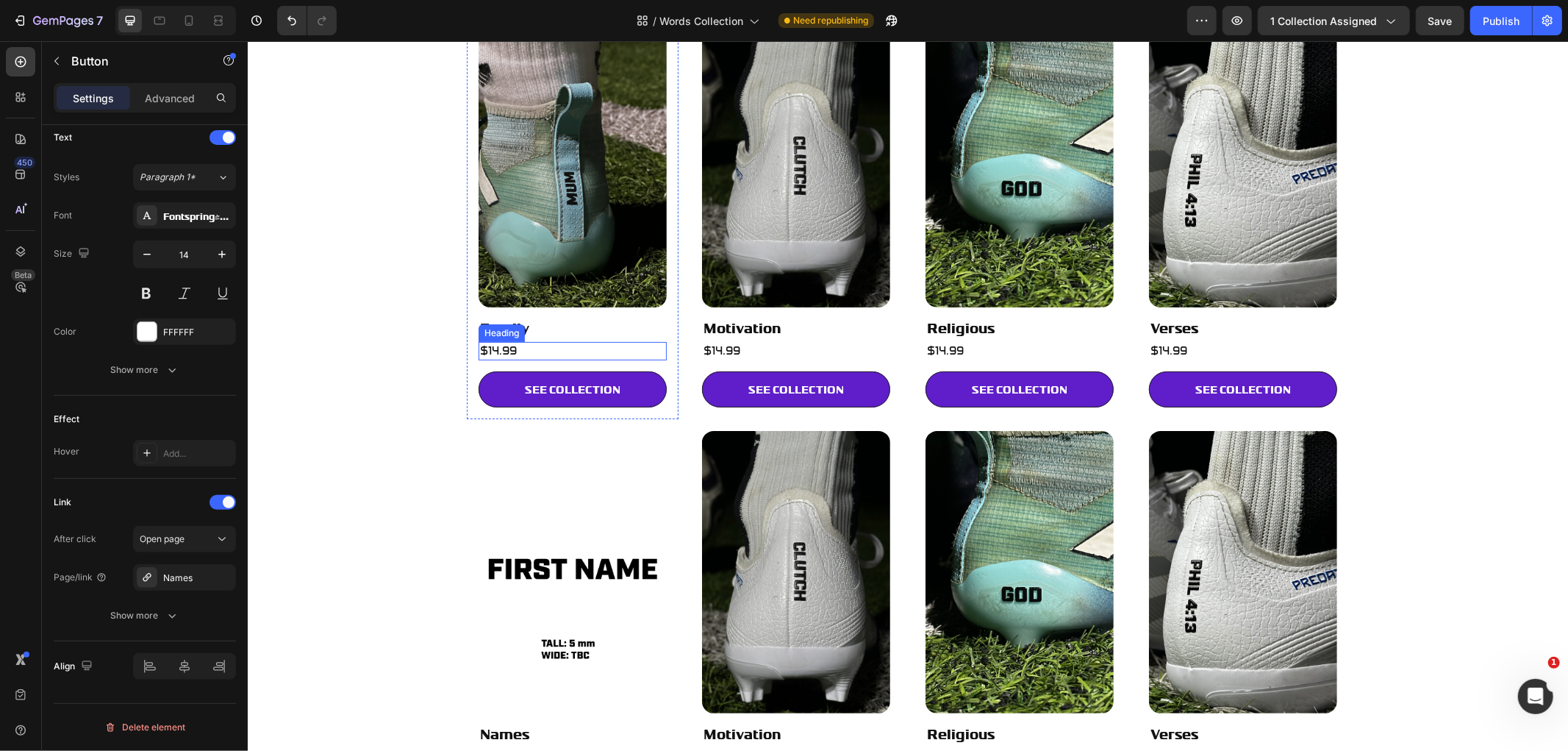
scroll to position [188, 0]
click at [499, 347] on h2 "$14.99" at bounding box center [571, 351] width 188 height 18
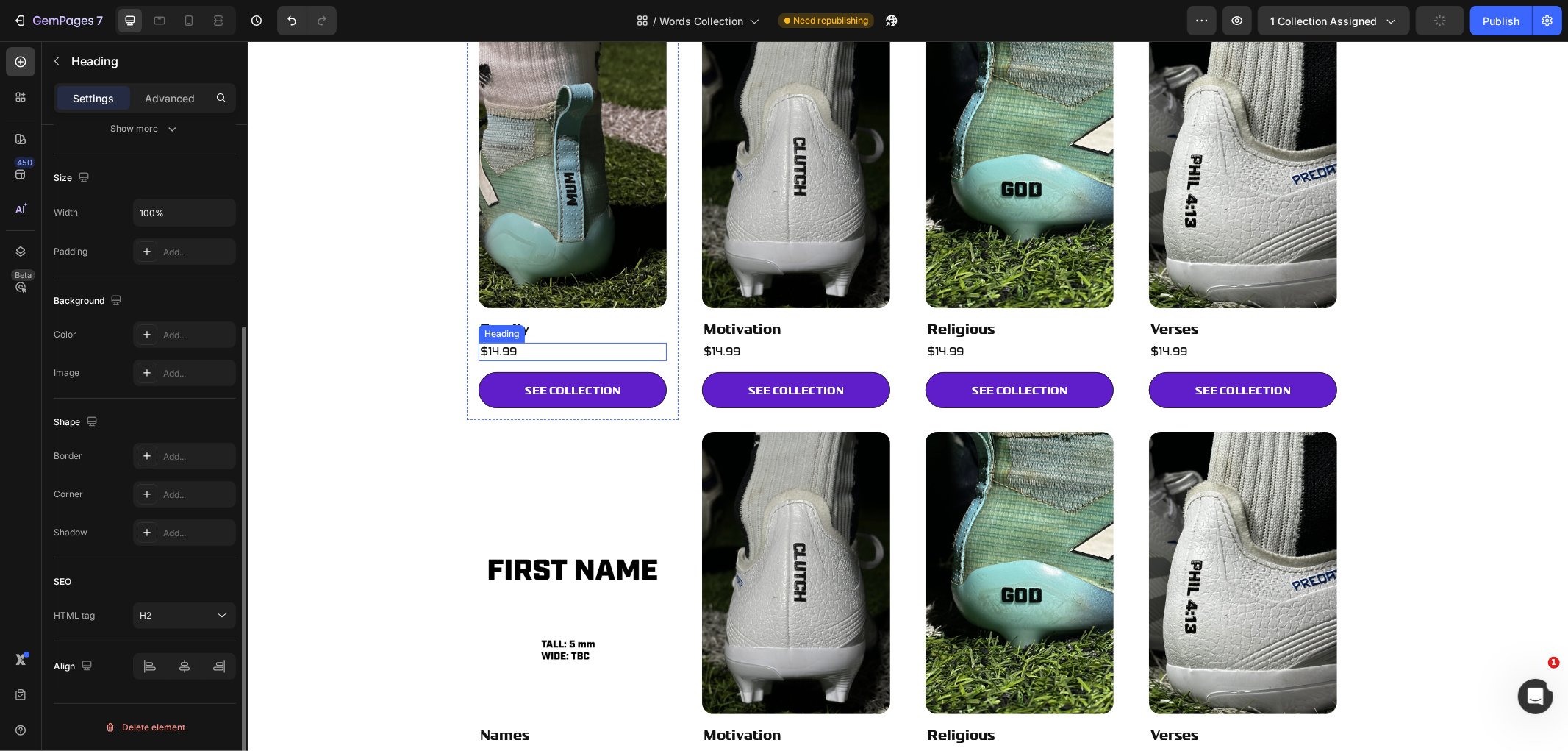
click at [499, 347] on h2 "$14.99" at bounding box center [571, 351] width 188 height 18
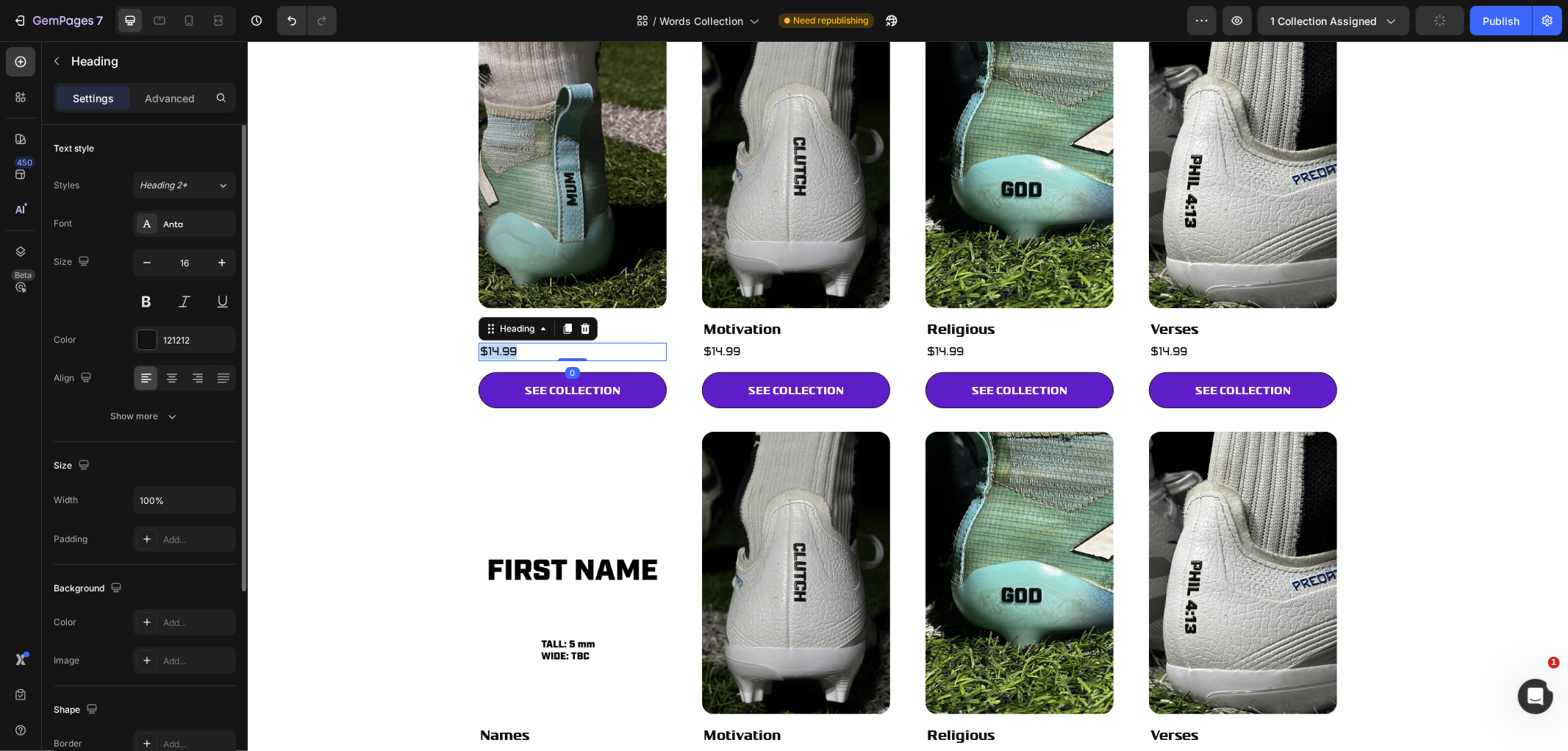
click at [499, 347] on p "$14.99" at bounding box center [572, 351] width 185 height 15
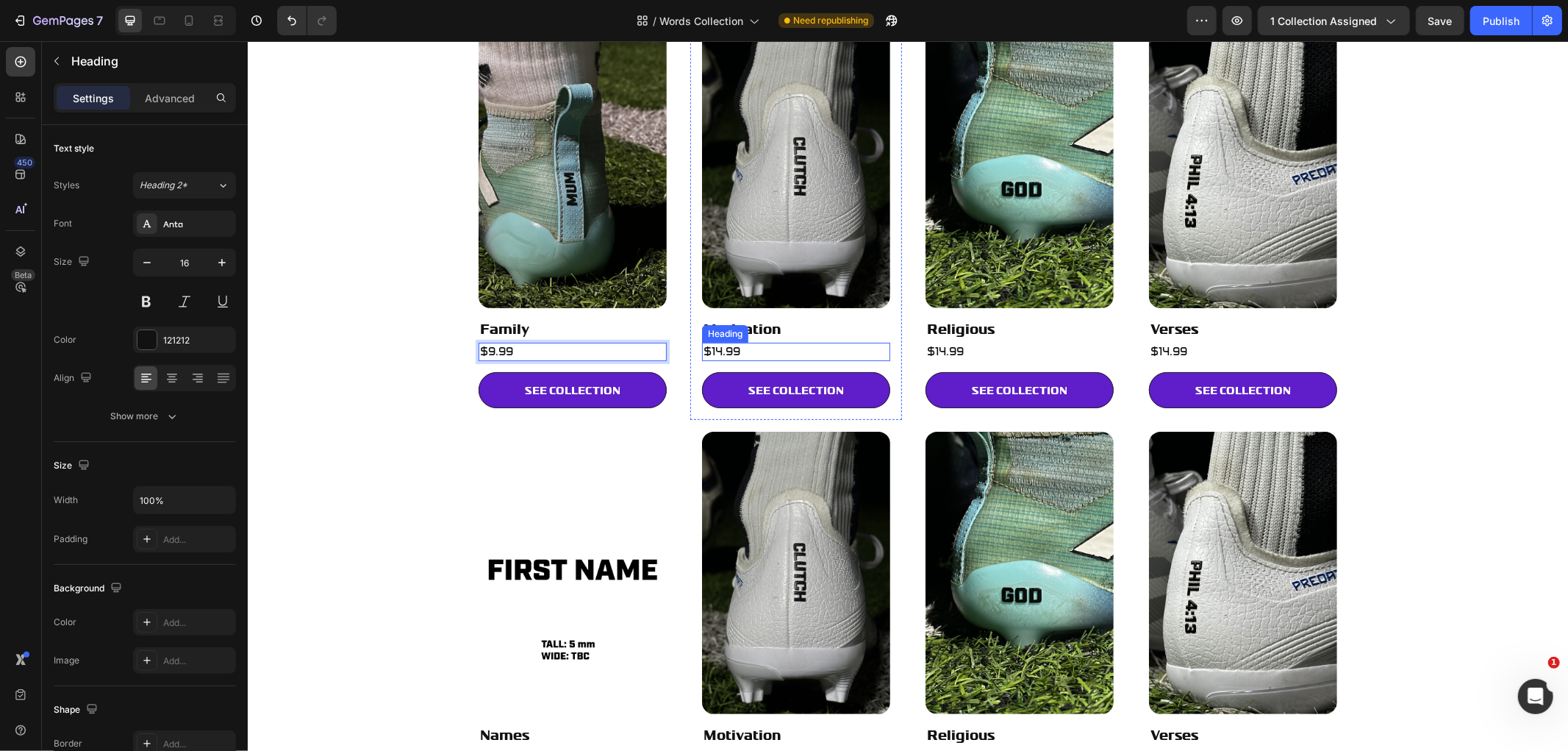
click at [715, 348] on h2 "$14.99" at bounding box center [795, 351] width 188 height 18
click at [715, 348] on p "$14.99" at bounding box center [795, 351] width 185 height 15
click at [945, 350] on h2 "$14.99" at bounding box center [1018, 351] width 188 height 18
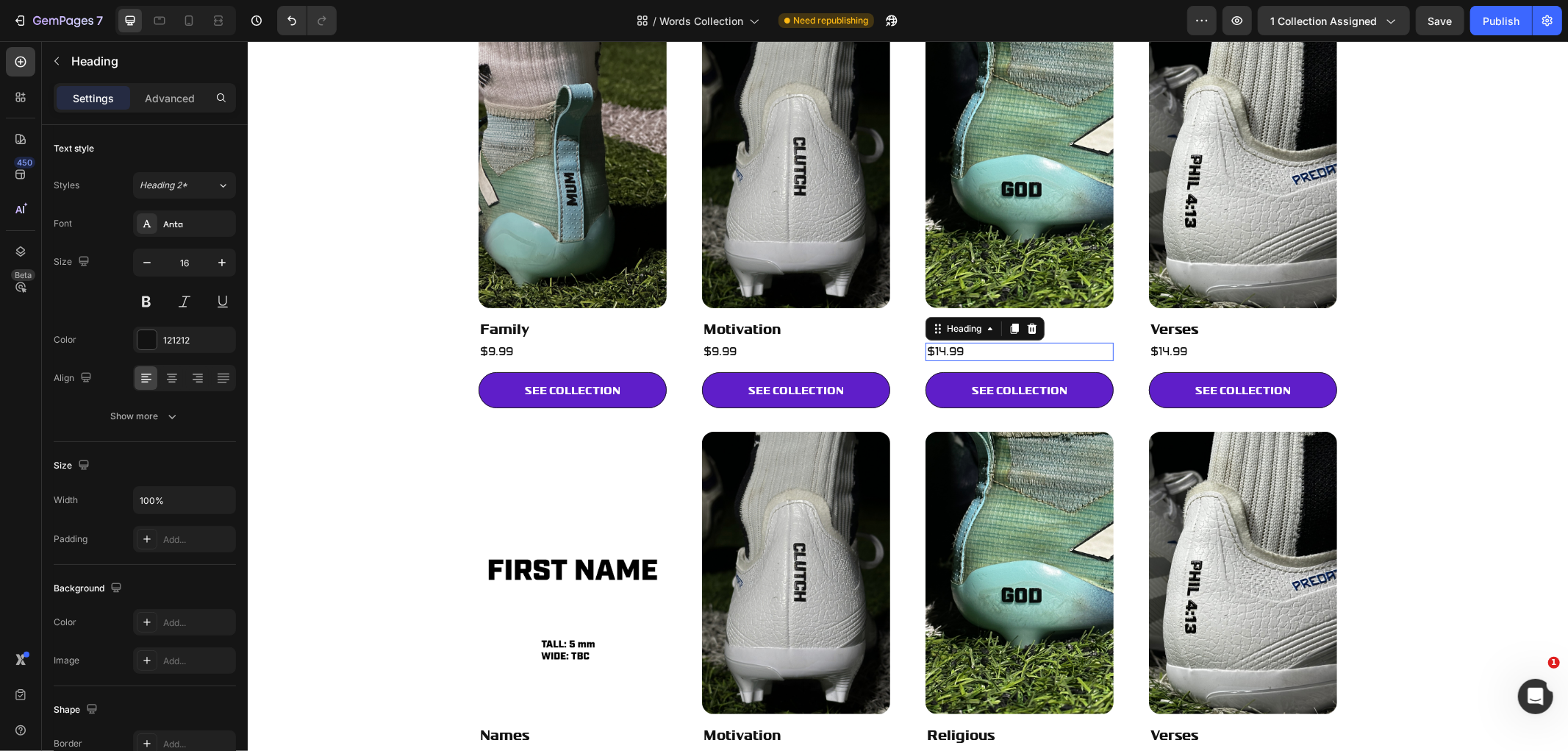
click at [945, 350] on h2 "$14.99" at bounding box center [1018, 351] width 188 height 18
click at [945, 350] on p "$14.99" at bounding box center [1019, 351] width 185 height 15
click at [1190, 347] on h2 "$14.99" at bounding box center [1241, 351] width 188 height 18
click at [1190, 347] on p "$14.99" at bounding box center [1242, 351] width 185 height 15
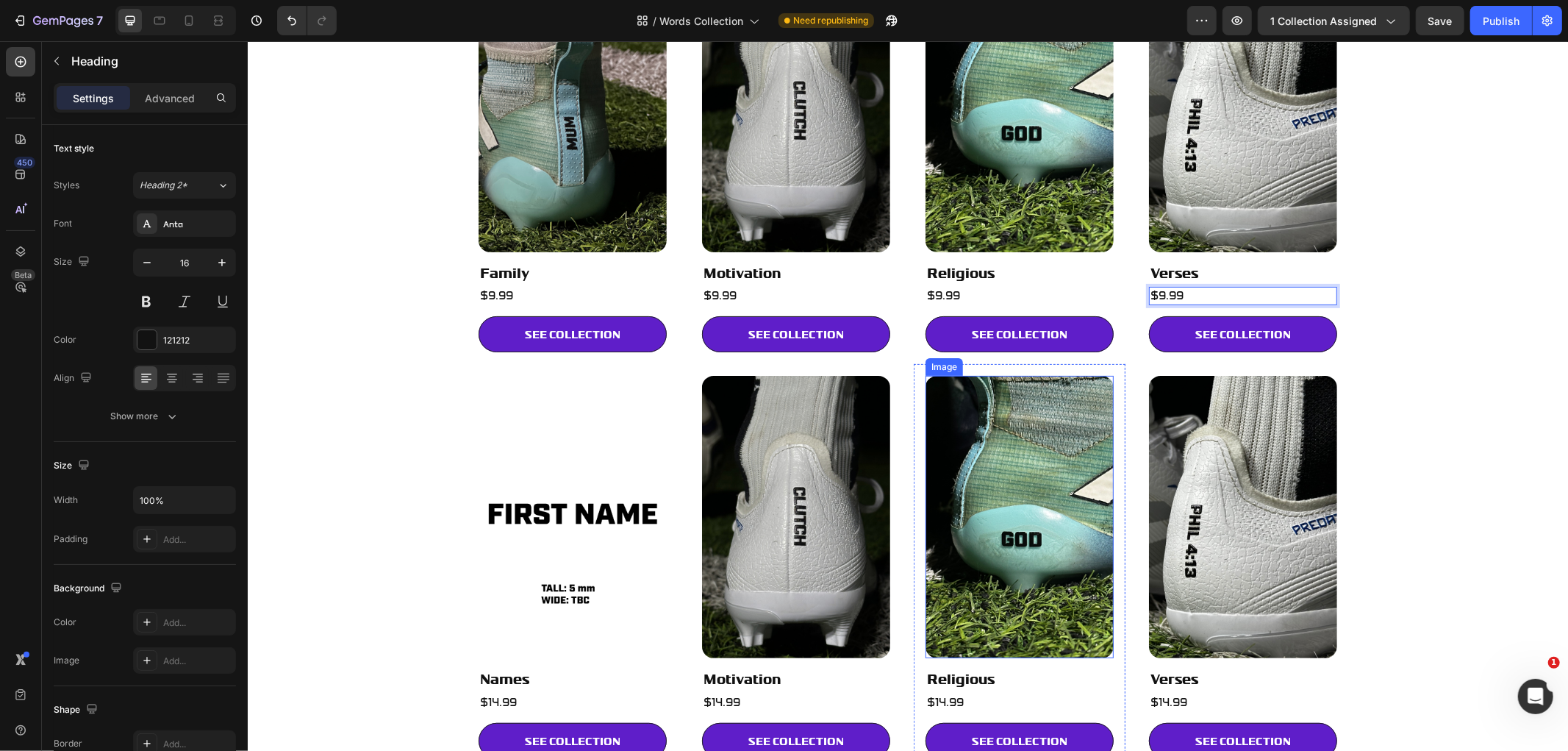
scroll to position [352, 0]
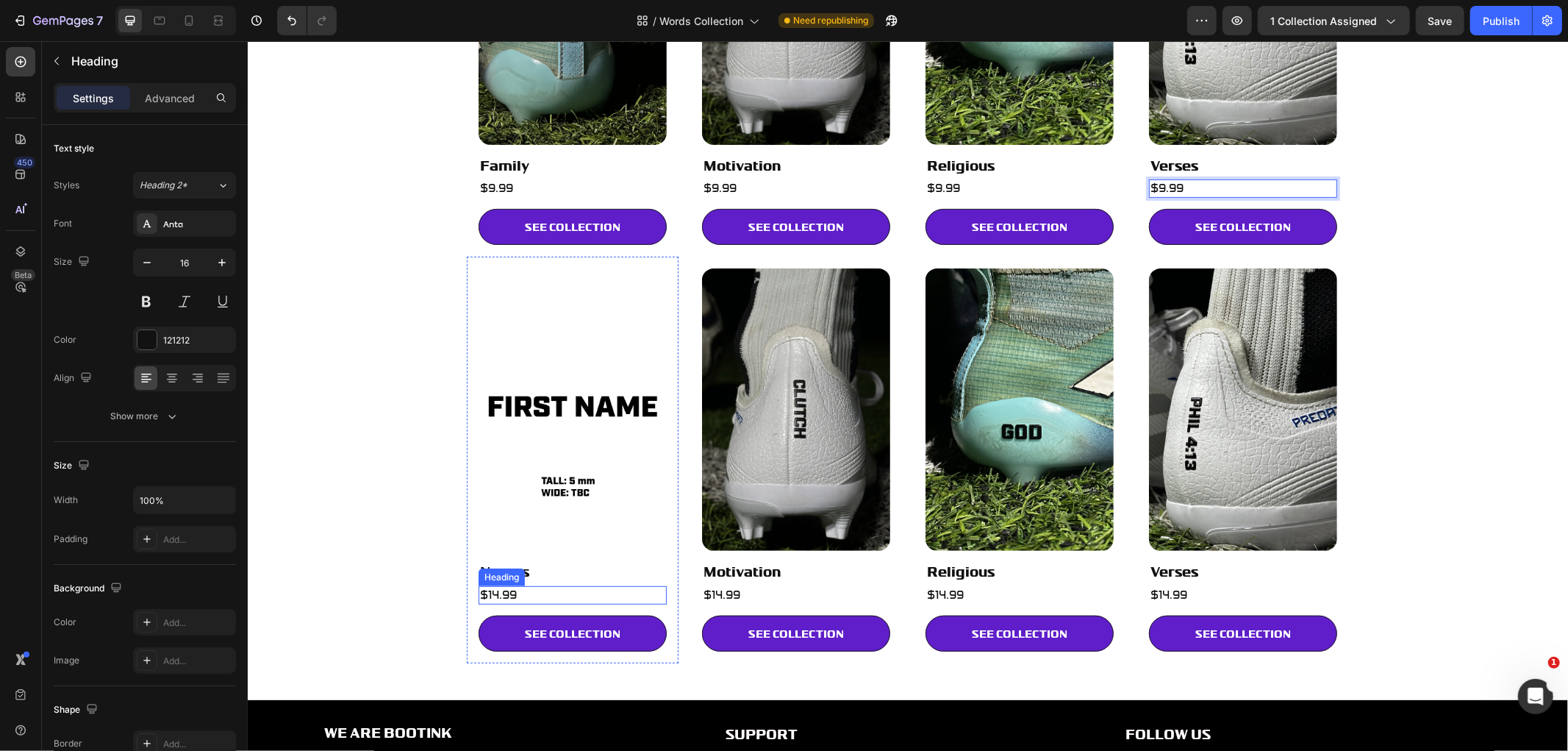
click at [514, 590] on h2 "$14.99" at bounding box center [571, 594] width 188 height 18
click at [514, 590] on p "$14.99" at bounding box center [572, 594] width 185 height 15
click at [800, 388] on img at bounding box center [795, 409] width 188 height 283
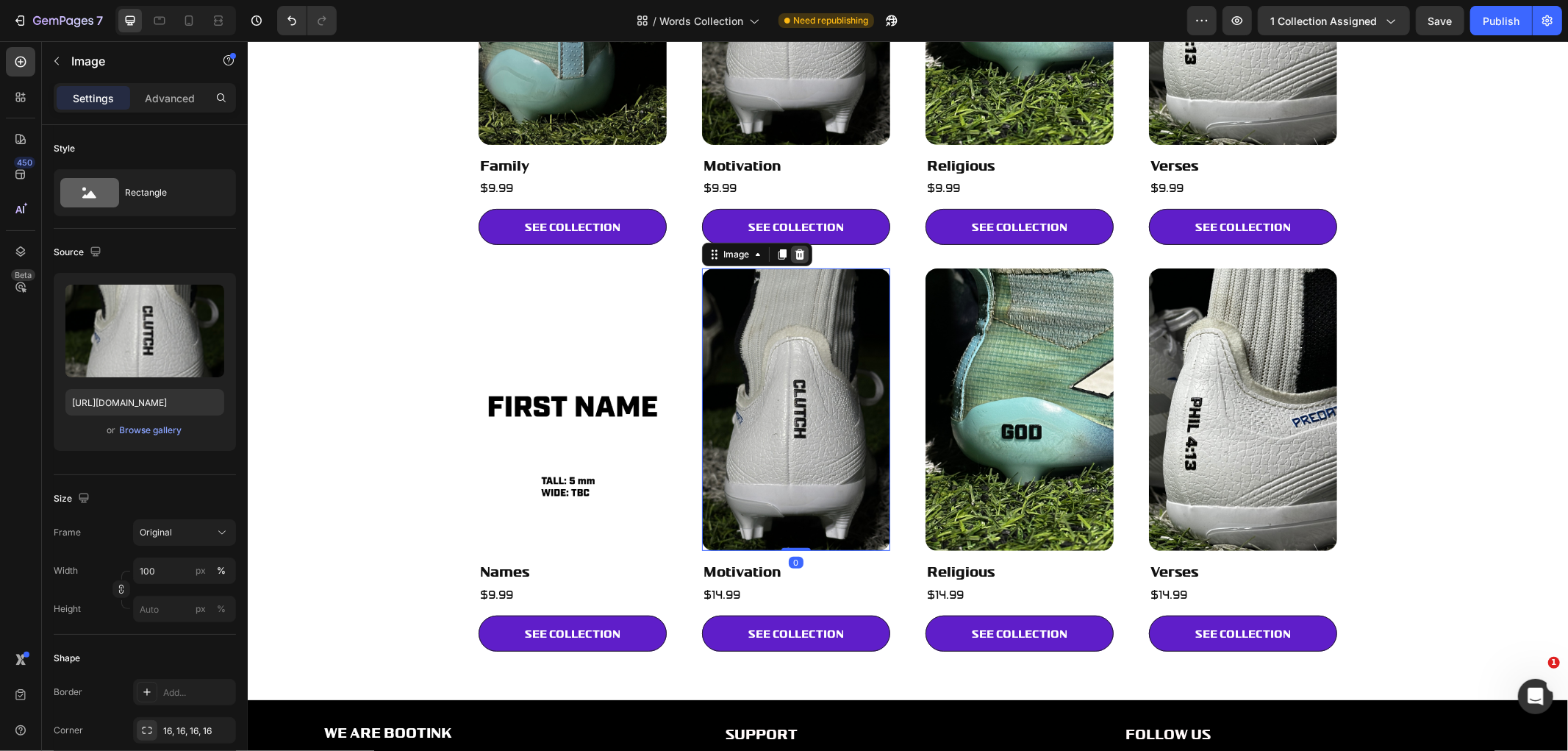
click at [796, 255] on icon at bounding box center [799, 253] width 10 height 11
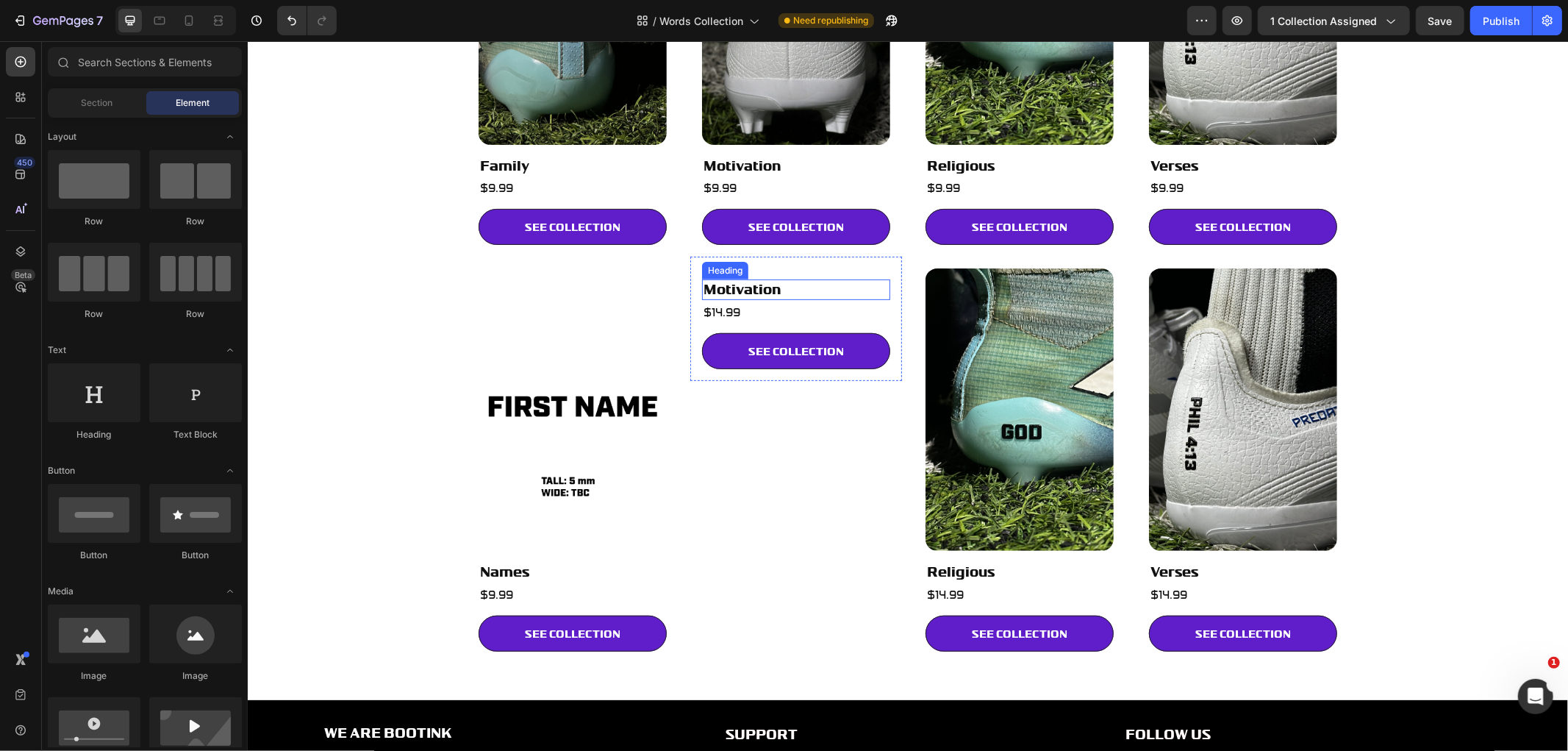
click at [810, 287] on h2 "Motivation" at bounding box center [795, 289] width 188 height 20
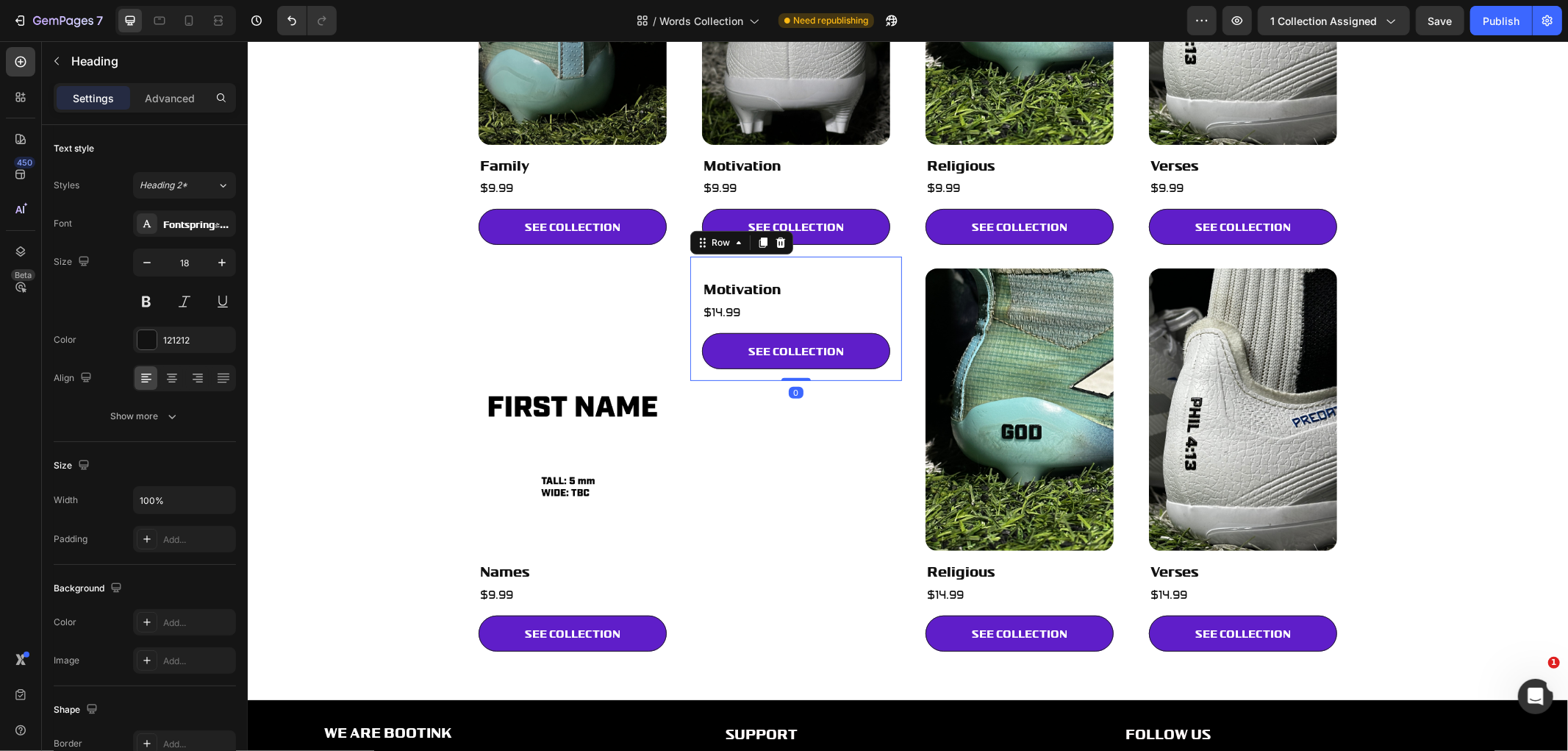
click at [829, 268] on div "Motivation Heading $14.99 Heading SEE COLLECTION Button" at bounding box center [795, 317] width 188 height 100
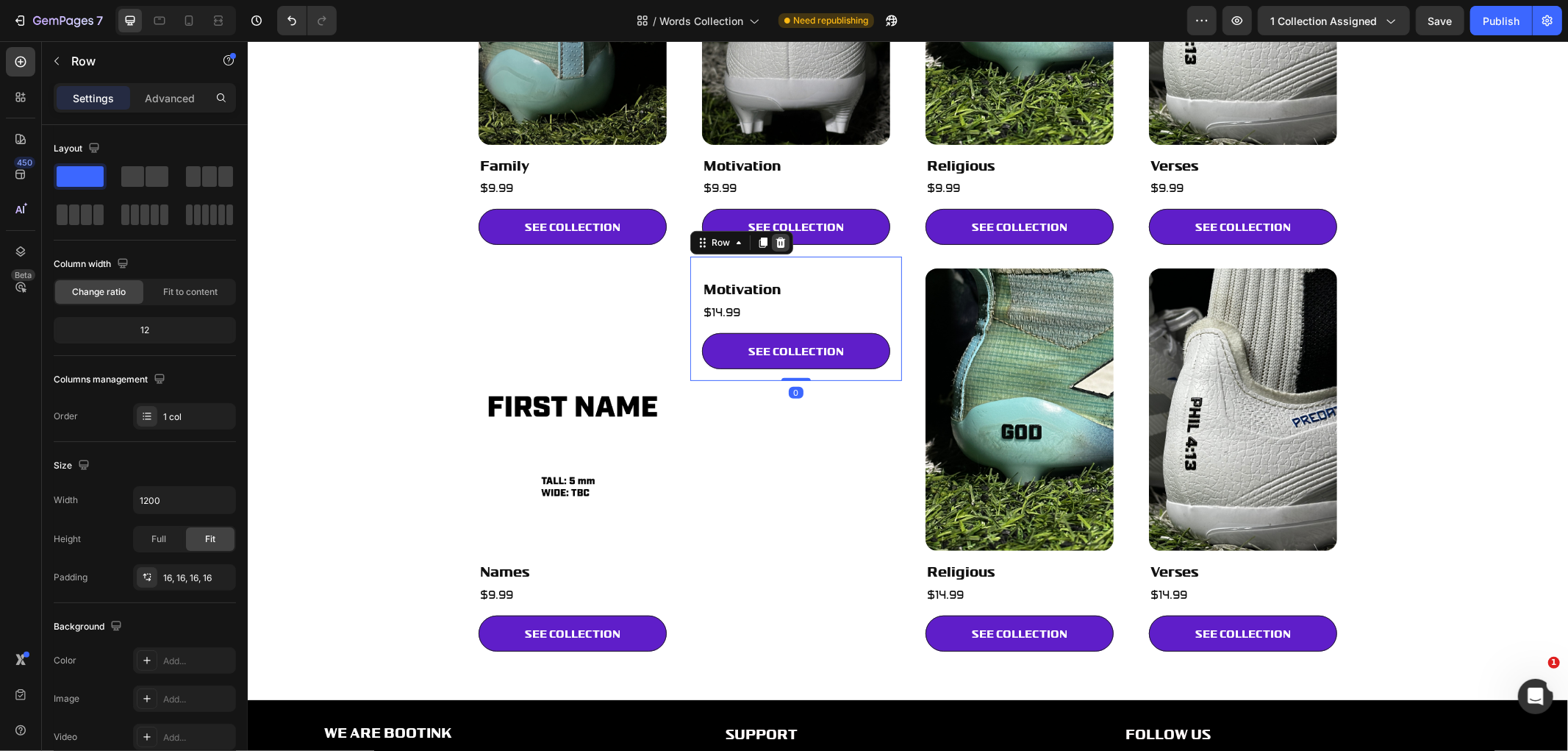
click at [780, 241] on div at bounding box center [779, 242] width 17 height 17
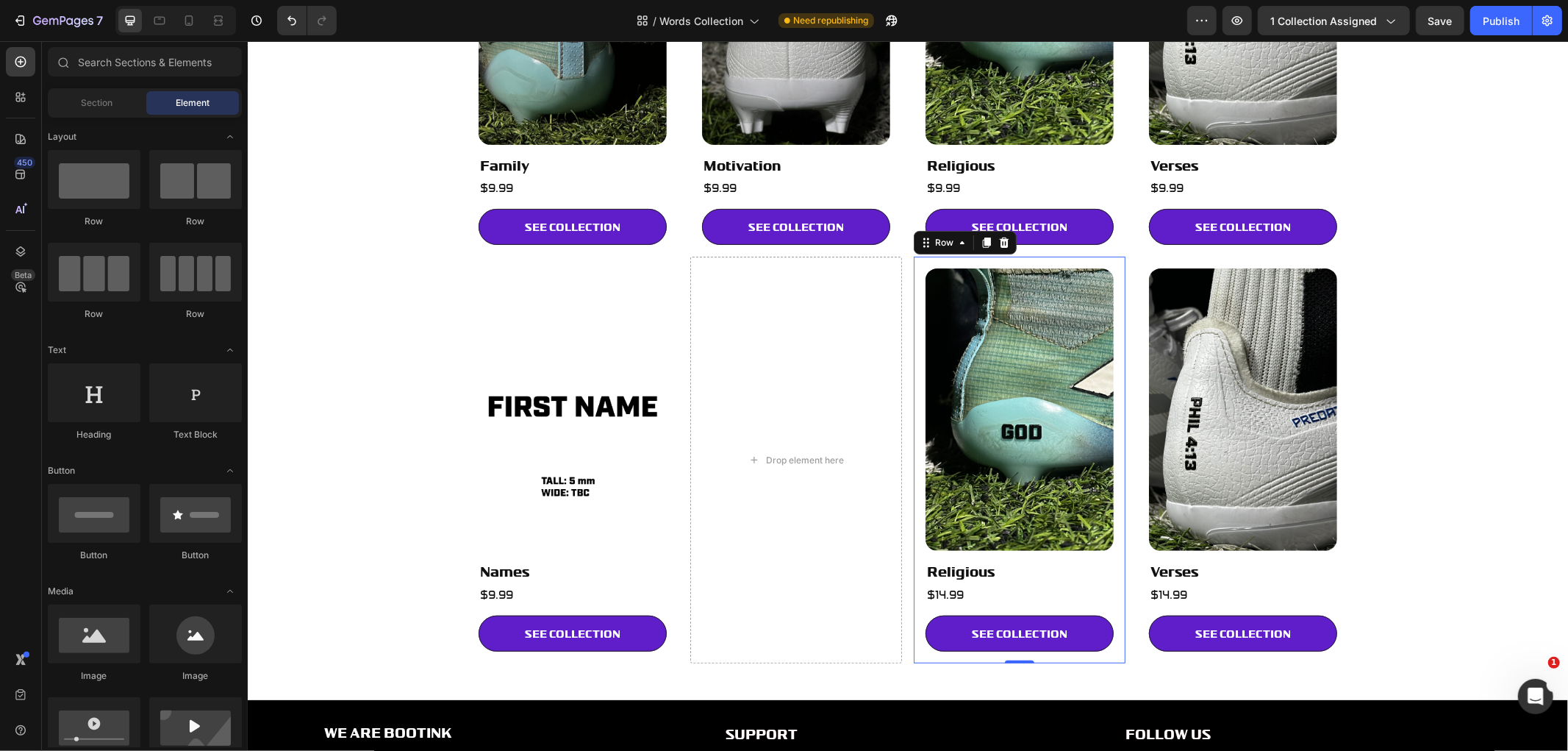
click at [1065, 259] on div "Image Religious Heading $14.99 Heading SEE COLLECTION Button Row 0" at bounding box center [1019, 460] width 212 height 407
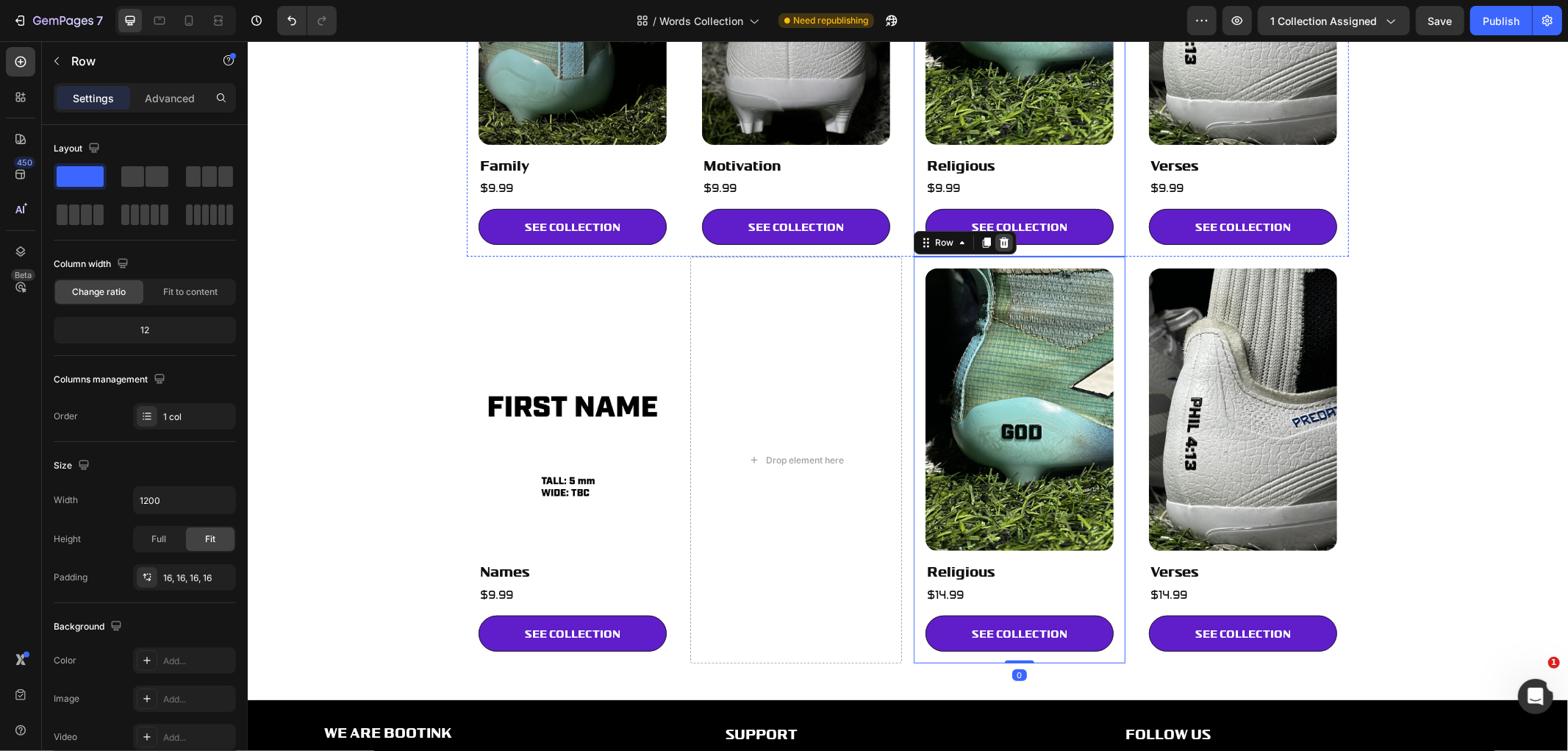
click at [999, 244] on icon at bounding box center [1004, 242] width 10 height 11
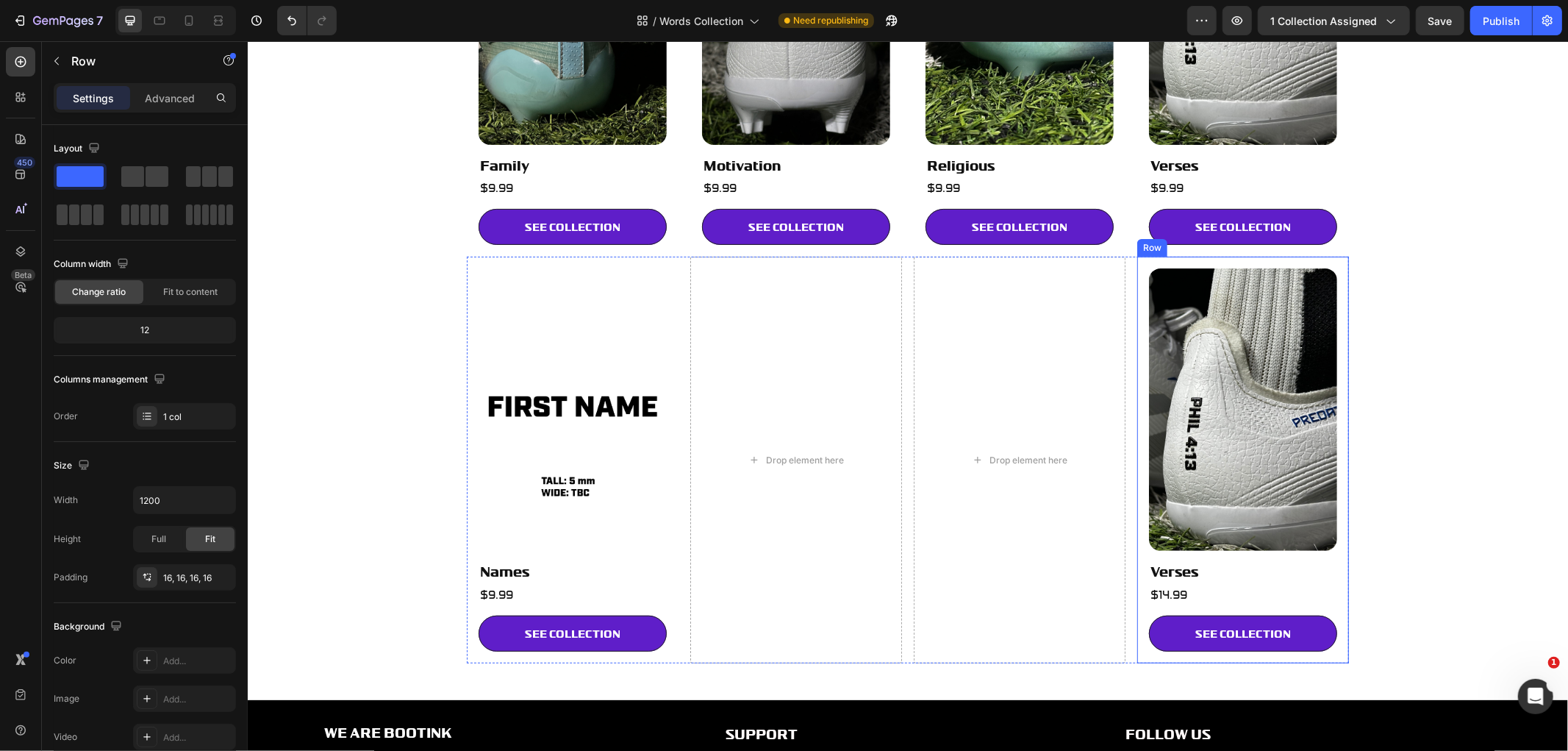
click at [1136, 268] on div "Image Verses Heading $14.99 Heading SEE COLLECTION Button Row" at bounding box center [1242, 460] width 212 height 407
click at [1220, 242] on icon at bounding box center [1226, 242] width 11 height 11
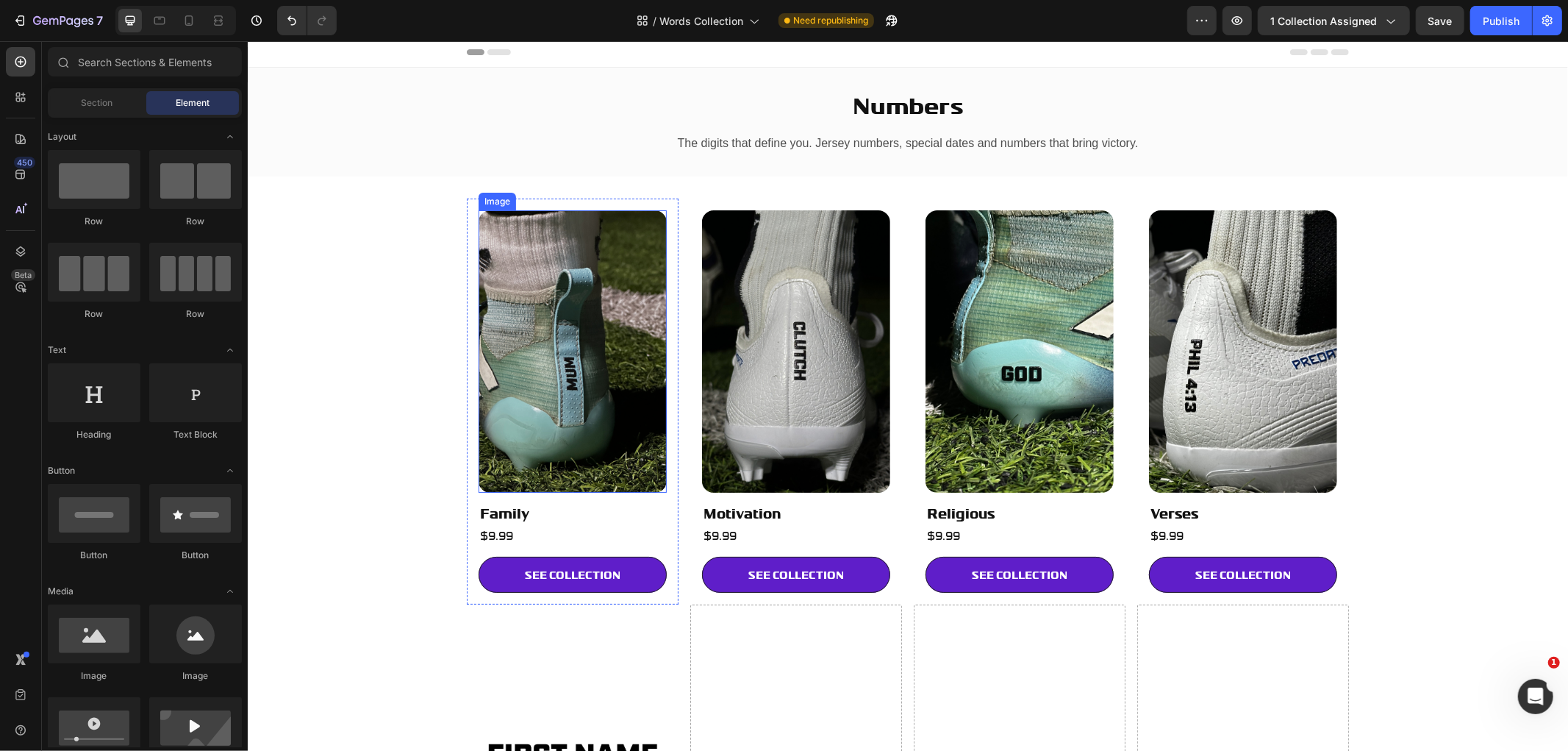
scroll to position [0, 0]
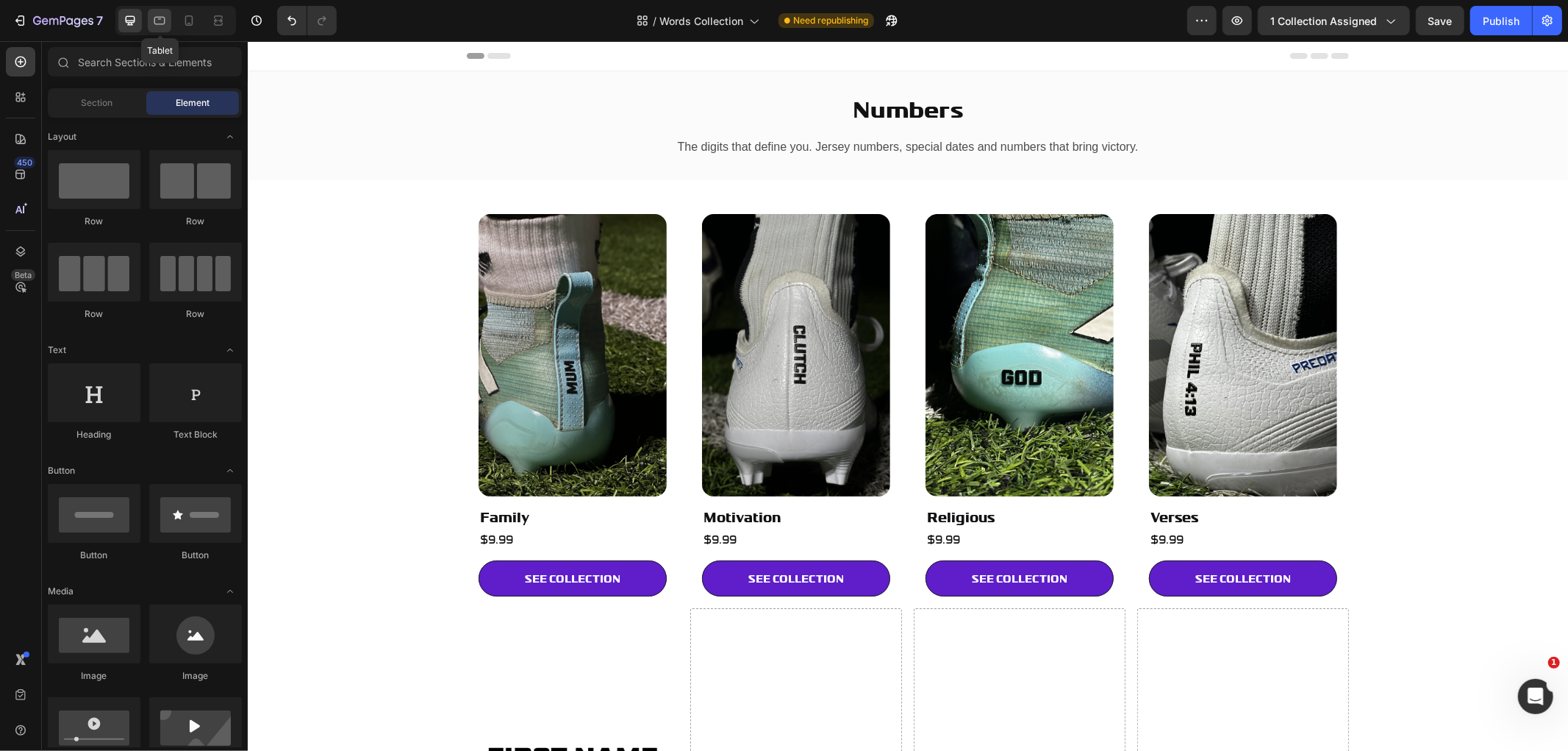
click at [164, 17] on icon at bounding box center [160, 21] width 11 height 8
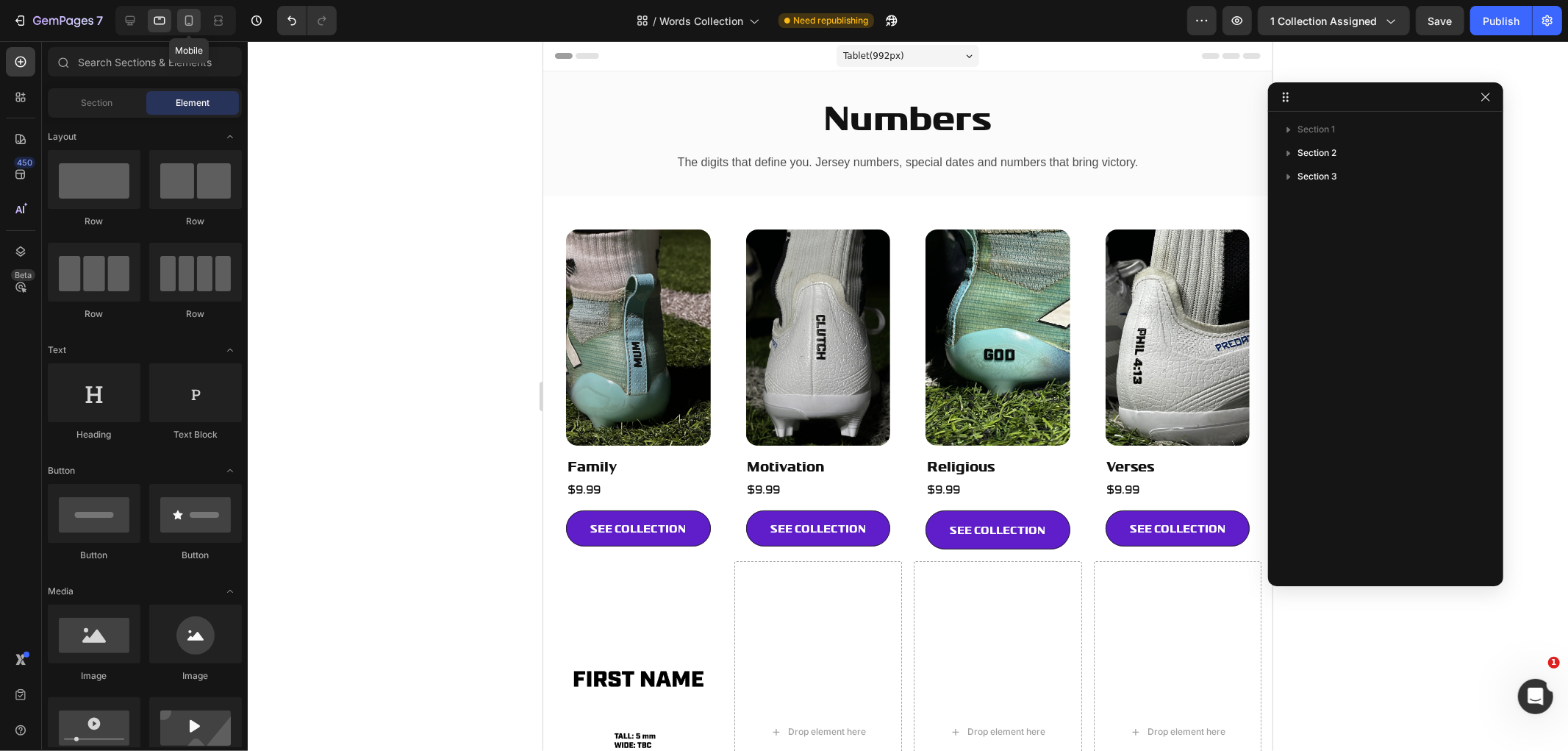
click at [194, 13] on icon at bounding box center [188, 20] width 14 height 14
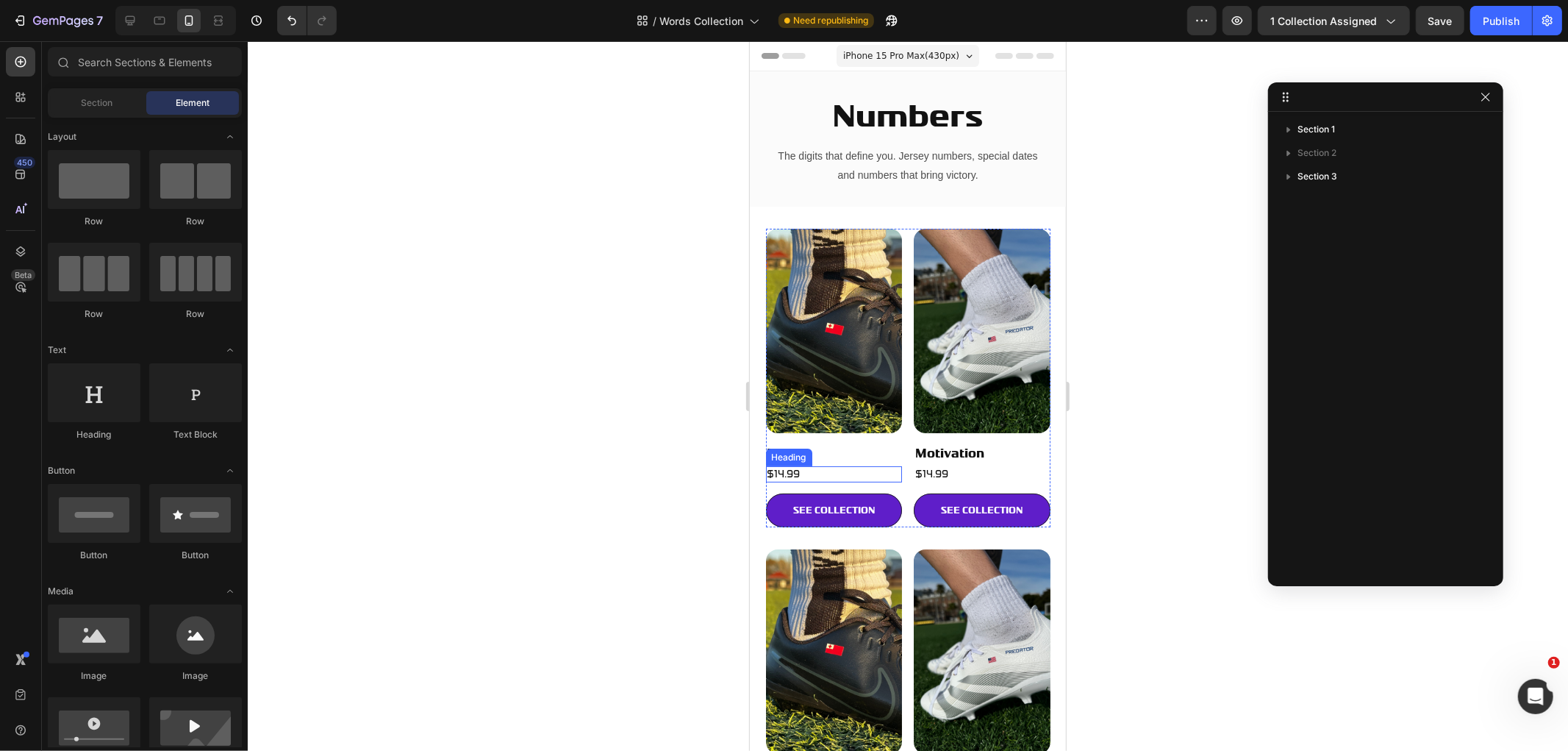
click at [795, 467] on span "$14.99" at bounding box center [783, 473] width 33 height 12
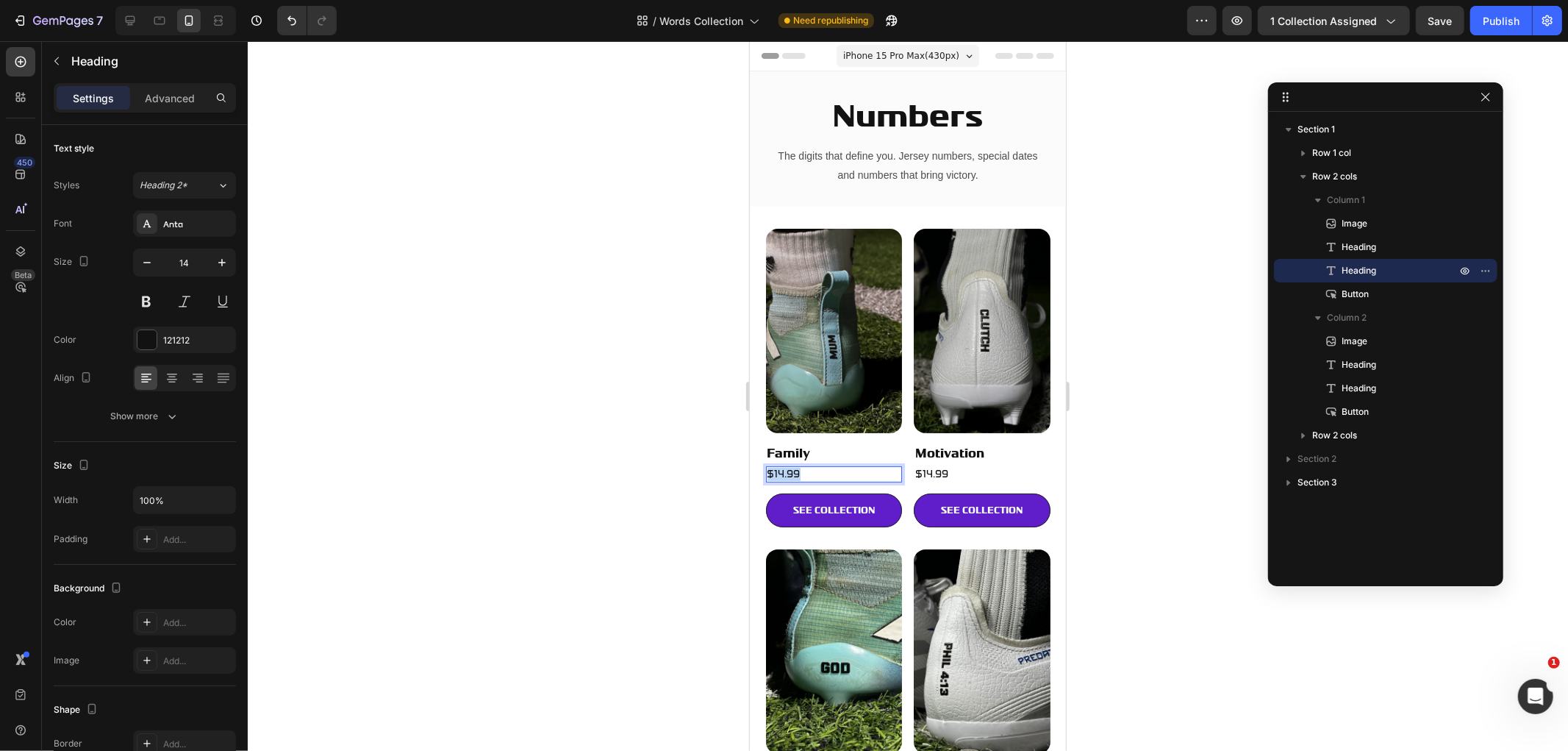
click at [795, 467] on span "$14.99" at bounding box center [783, 473] width 33 height 12
click at [795, 467] on span "$9.99" at bounding box center [781, 473] width 30 height 12
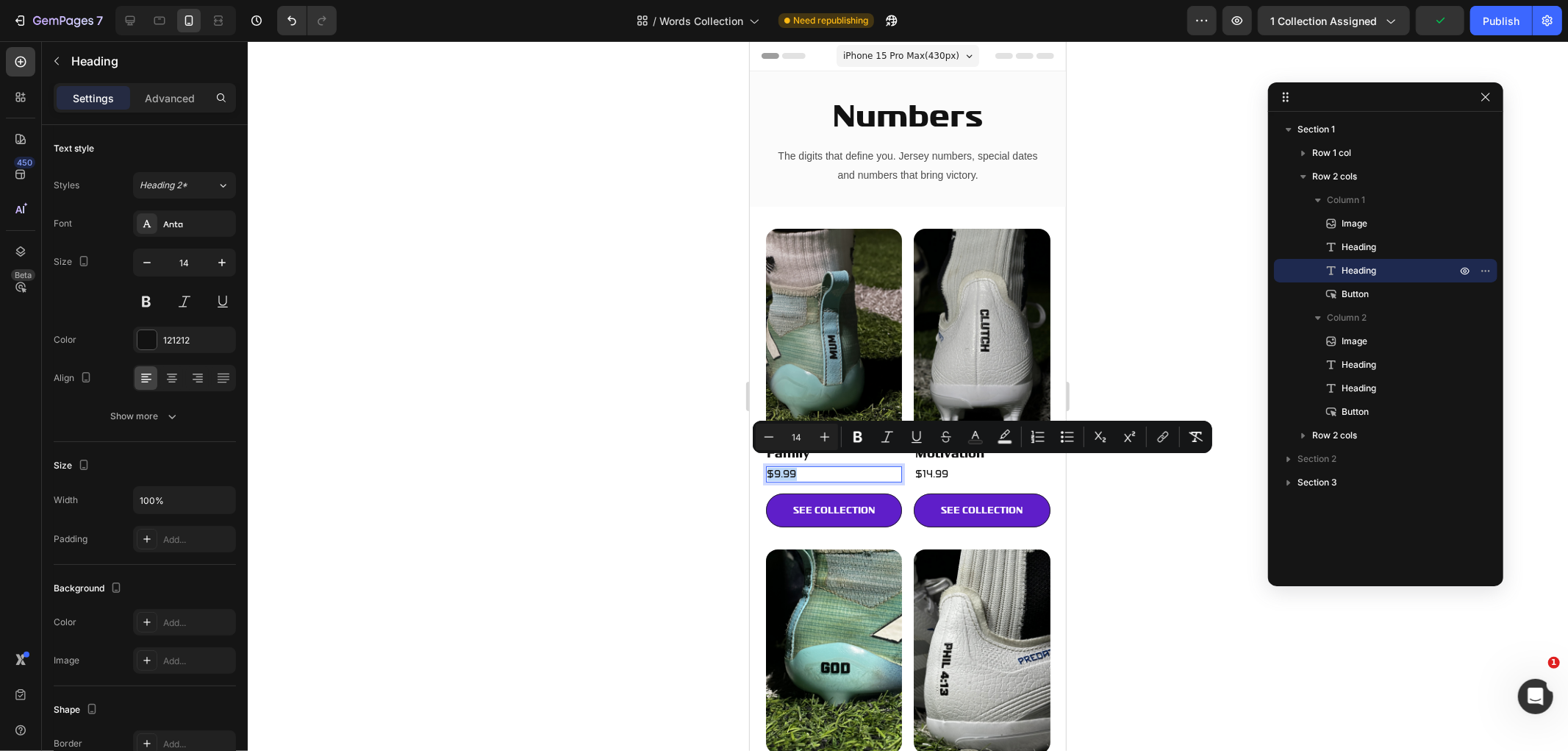
copy span "$9.99"
click at [964, 465] on h2 "$14.99" at bounding box center [981, 473] width 137 height 16
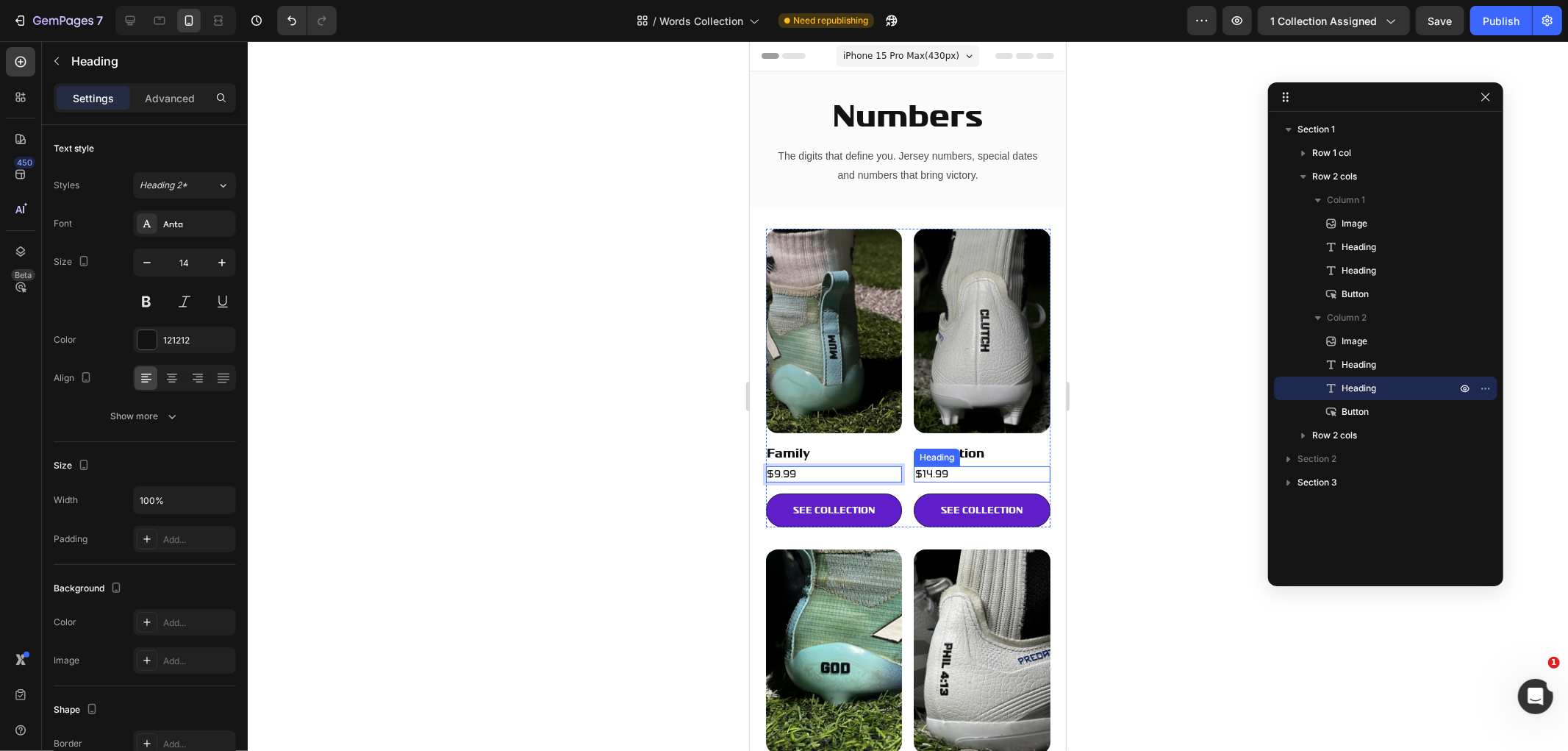
click at [964, 465] on h2 "$14.99" at bounding box center [981, 473] width 137 height 16
click at [964, 467] on p "$14.99" at bounding box center [981, 474] width 134 height 13
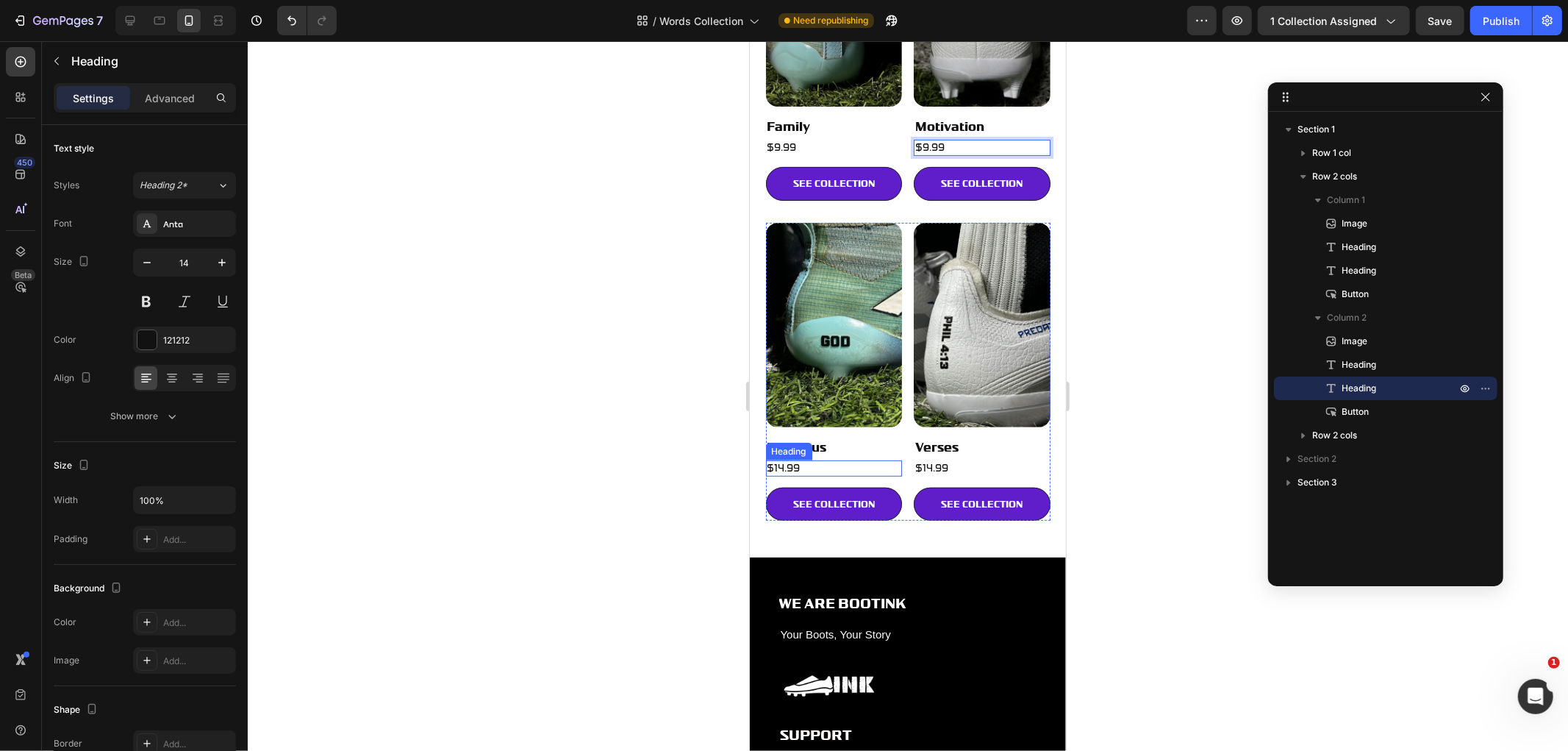
click at [807, 460] on div "$14.99 Heading" at bounding box center [833, 467] width 137 height 16
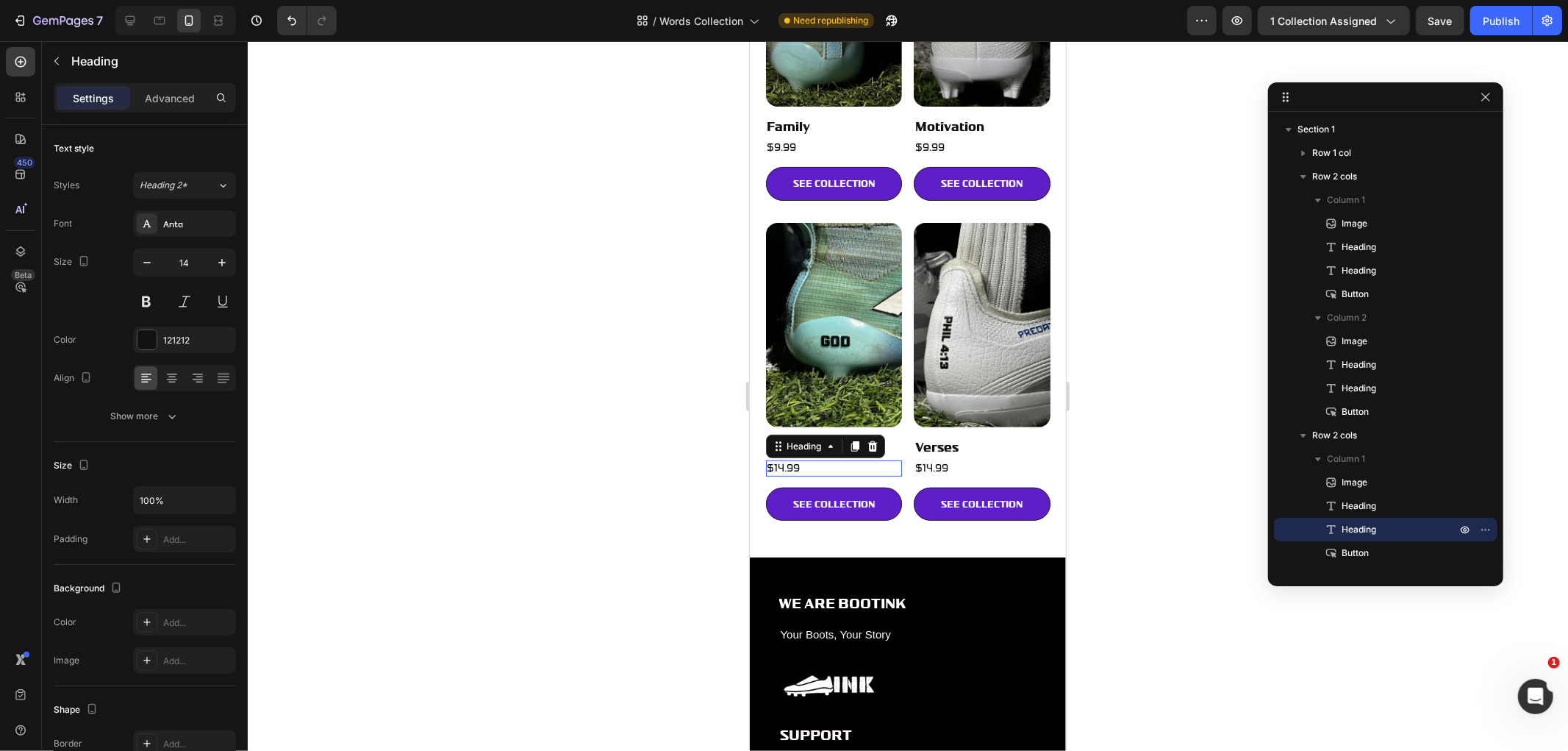
click at [807, 460] on h2 "$14.99" at bounding box center [833, 467] width 137 height 16
click at [1006, 460] on h2 "$14.99" at bounding box center [981, 467] width 137 height 16
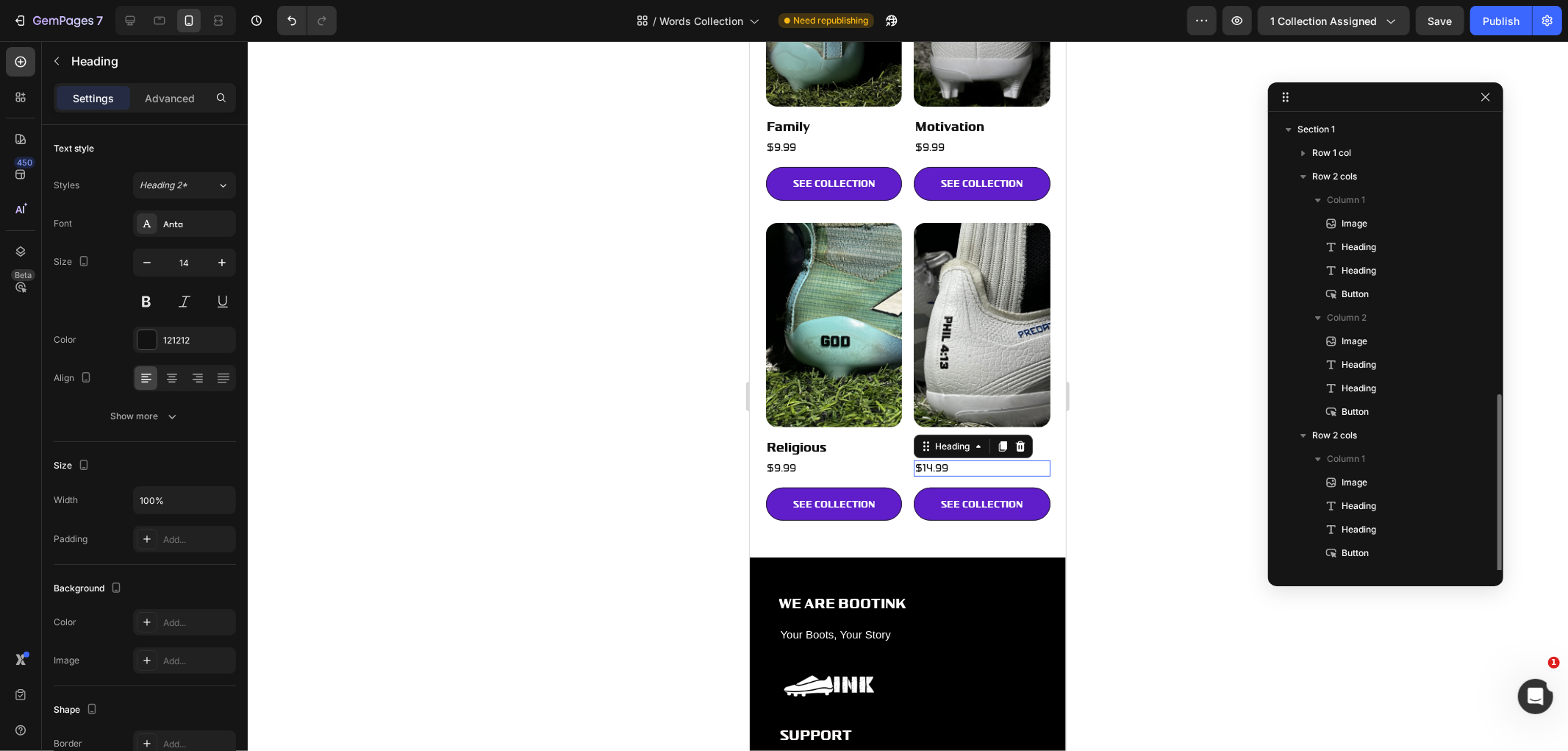
scroll to position [159, 0]
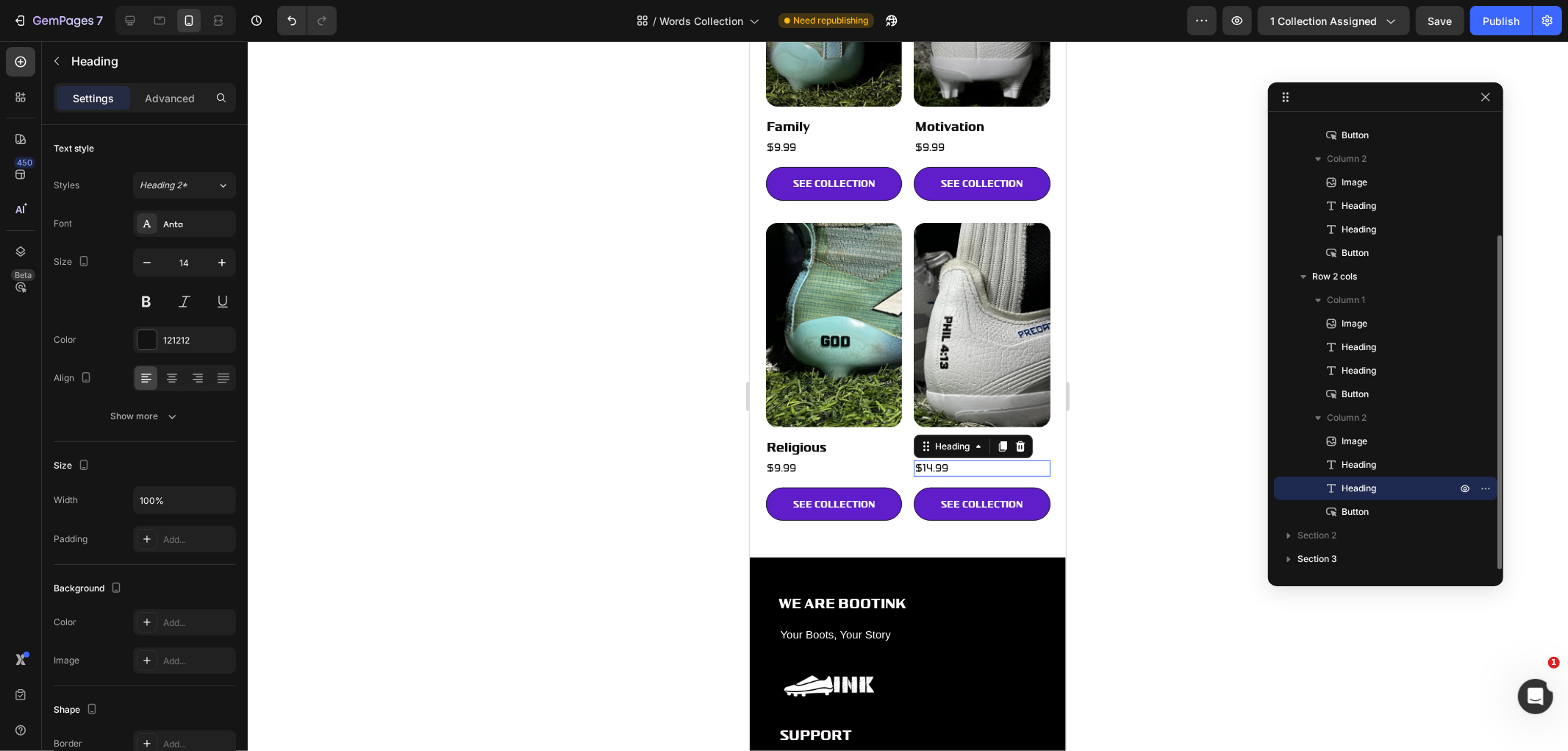
click at [1006, 460] on h2 "$14.99" at bounding box center [981, 467] width 137 height 16
click at [1006, 461] on p "$14.99" at bounding box center [981, 468] width 134 height 13
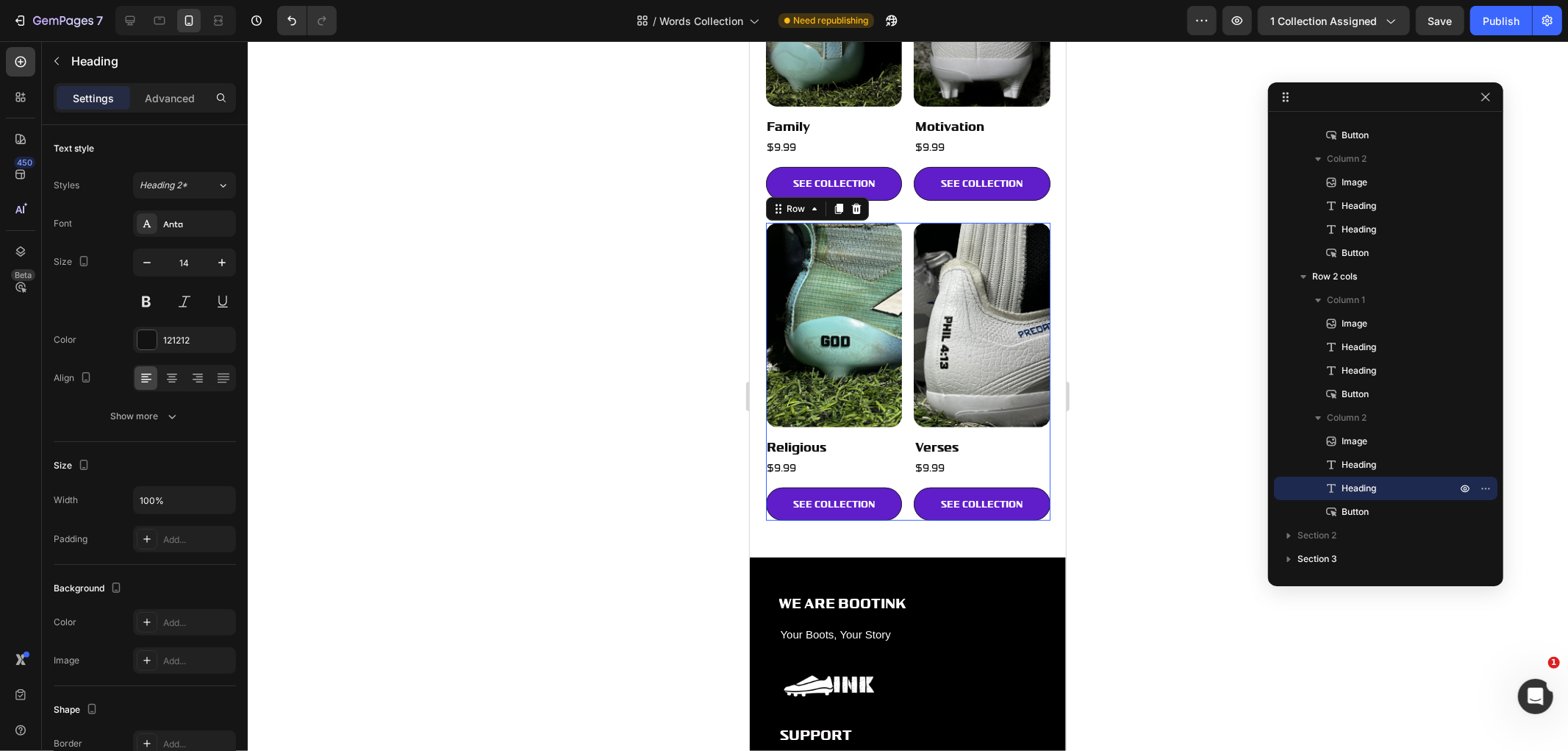
click at [900, 245] on div "Image Religious Heading ⁠⁠⁠⁠⁠⁠⁠ $9.99 Heading SEE COLLECTION Button Image Verse…" at bounding box center [907, 371] width 285 height 298
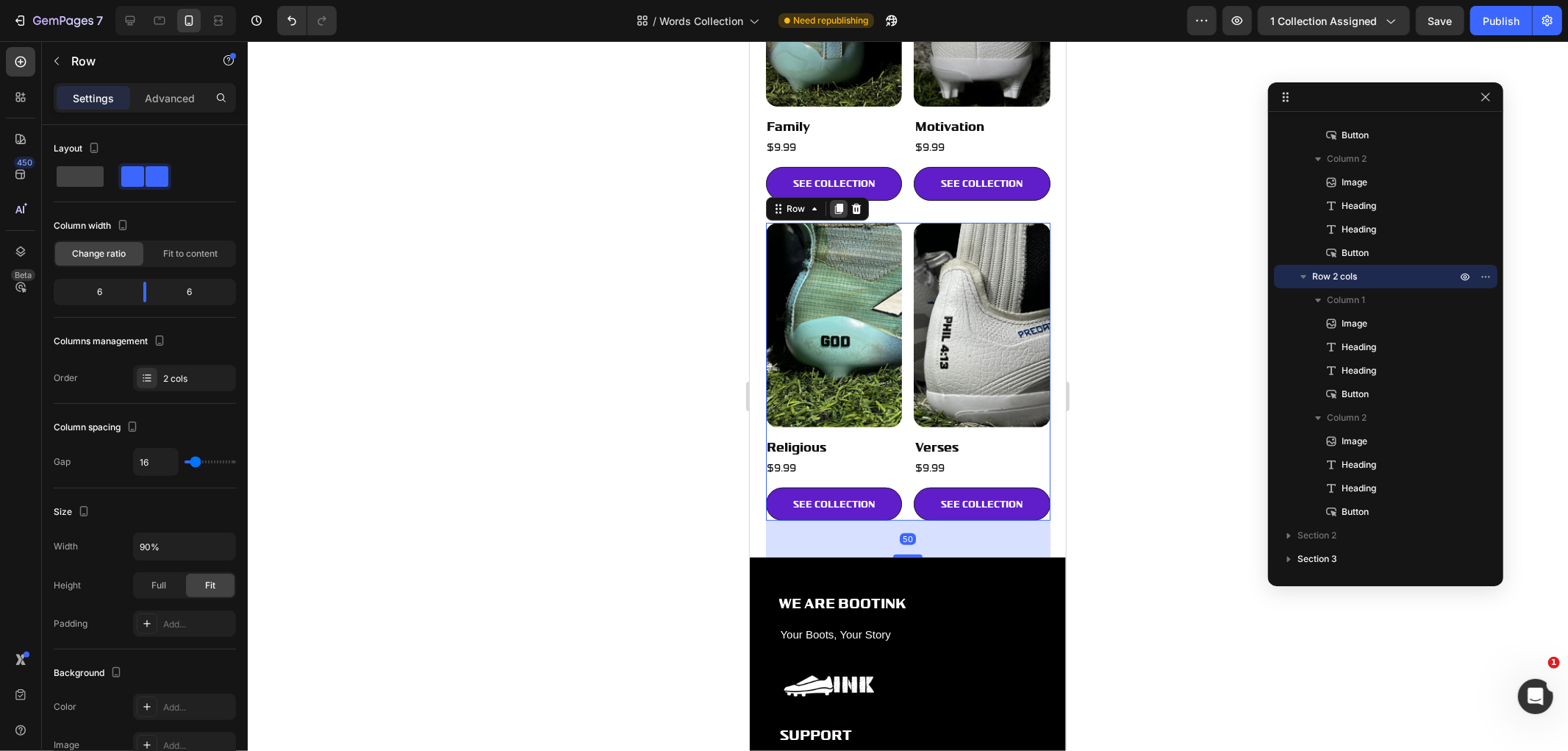
click at [837, 203] on icon at bounding box center [837, 207] width 8 height 11
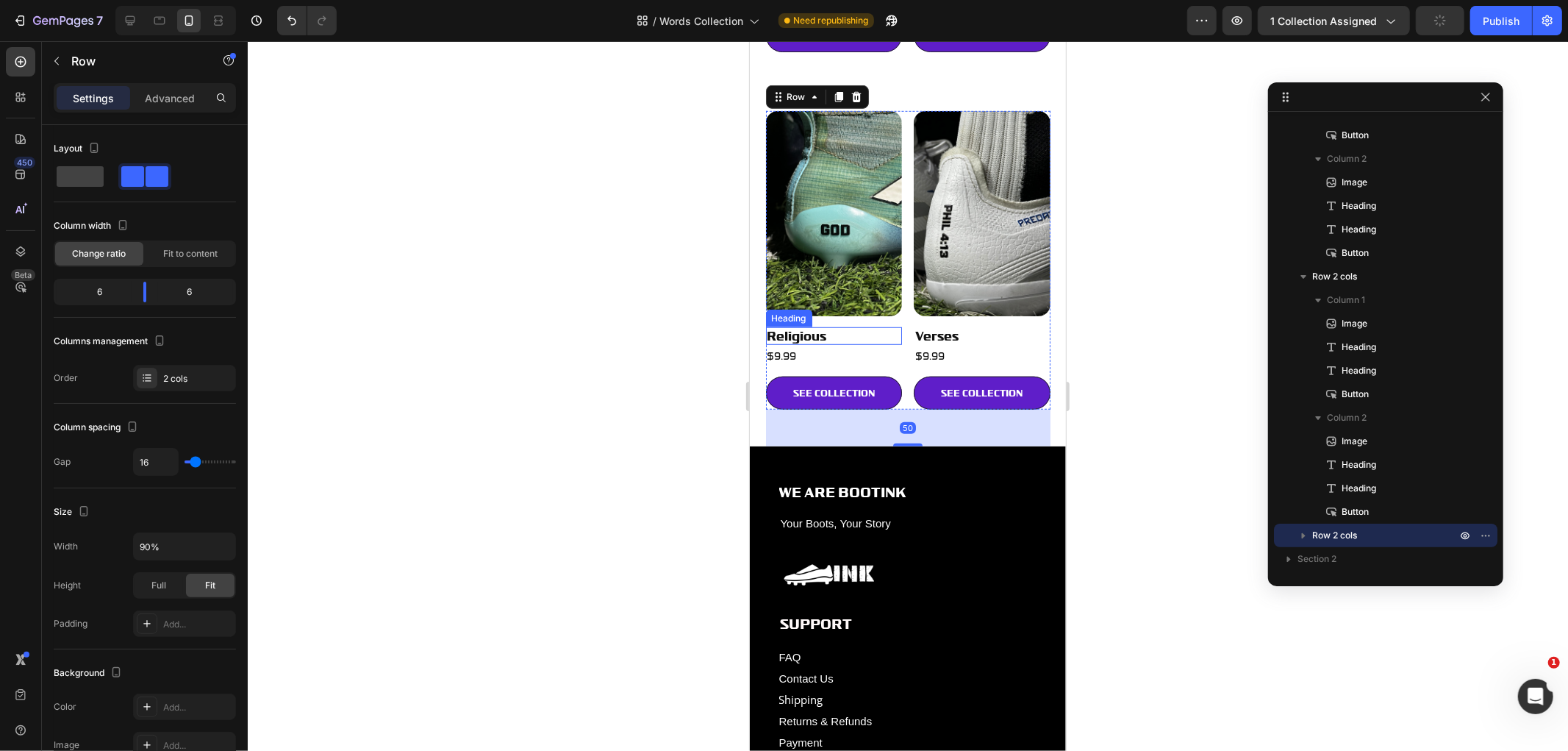
scroll to position [797, 0]
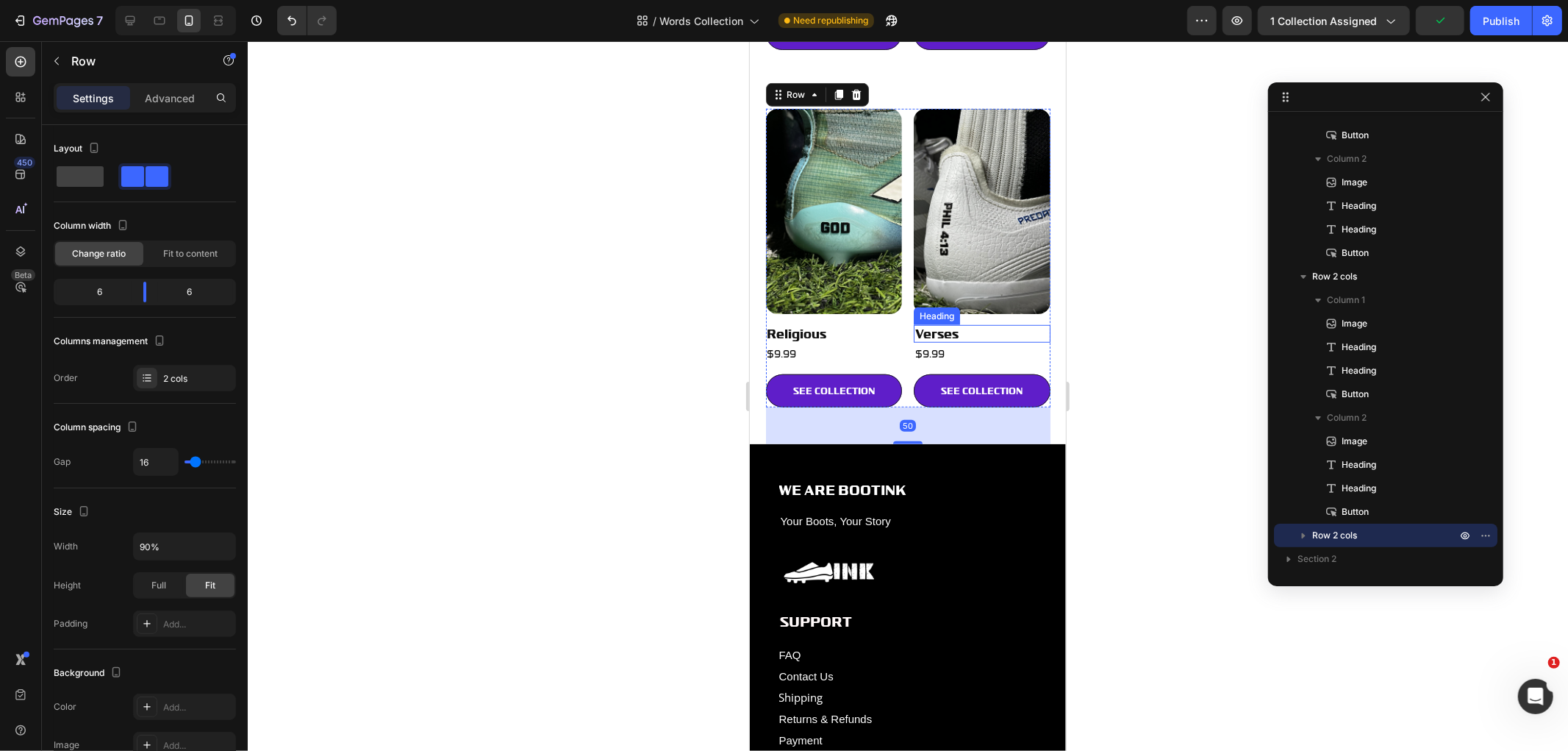
click at [966, 247] on img at bounding box center [981, 210] width 137 height 204
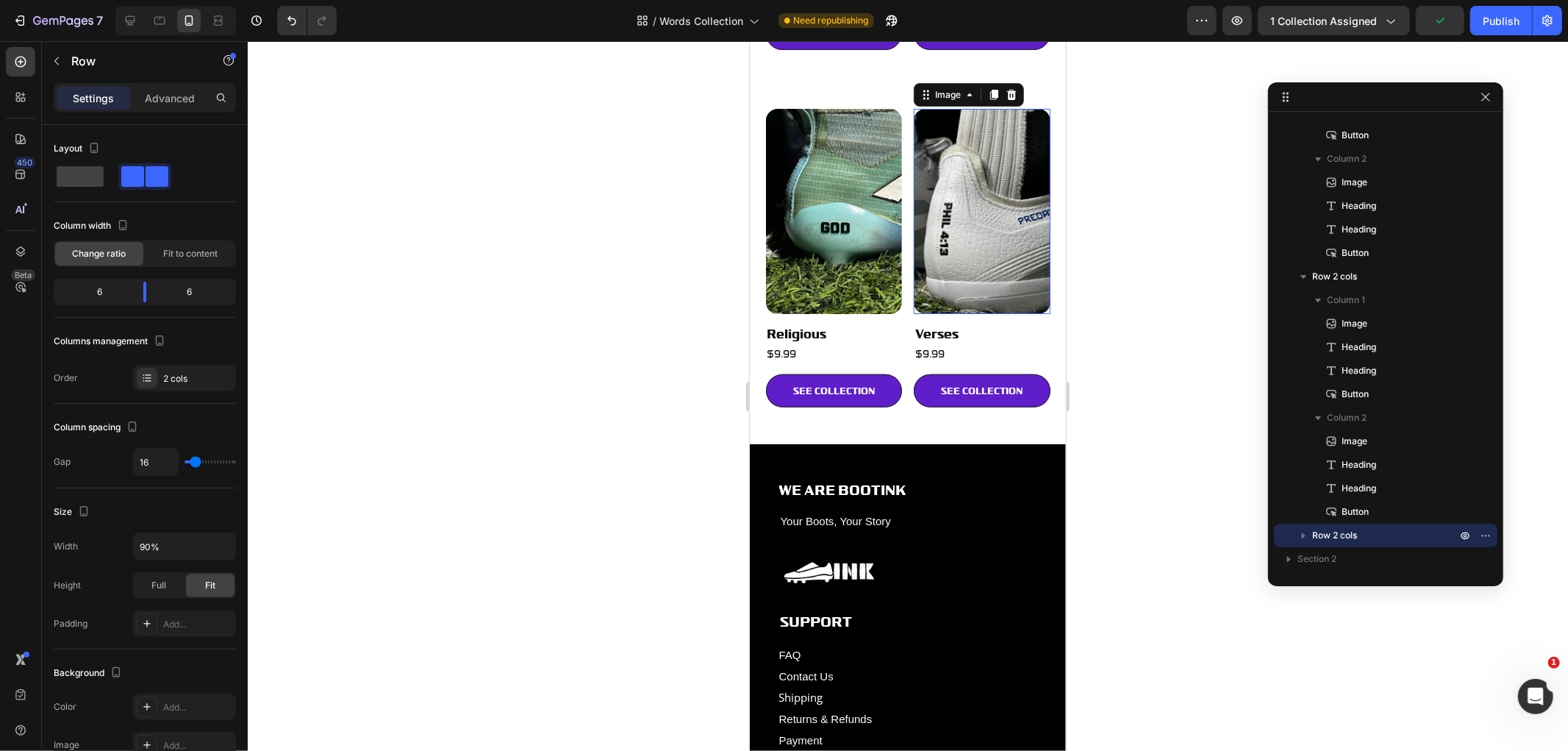
scroll to position [417, 0]
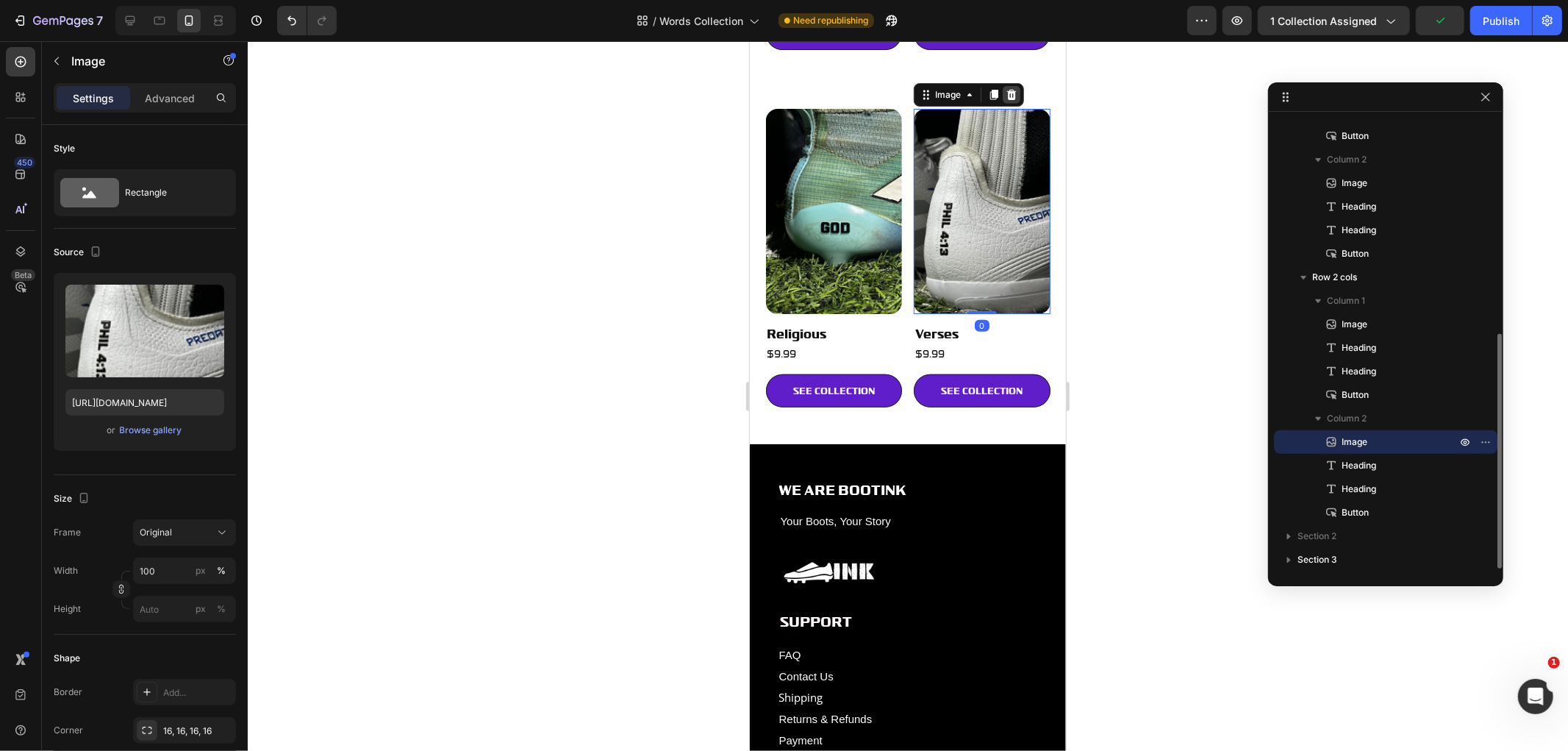
click at [1006, 89] on icon at bounding box center [1011, 94] width 10 height 11
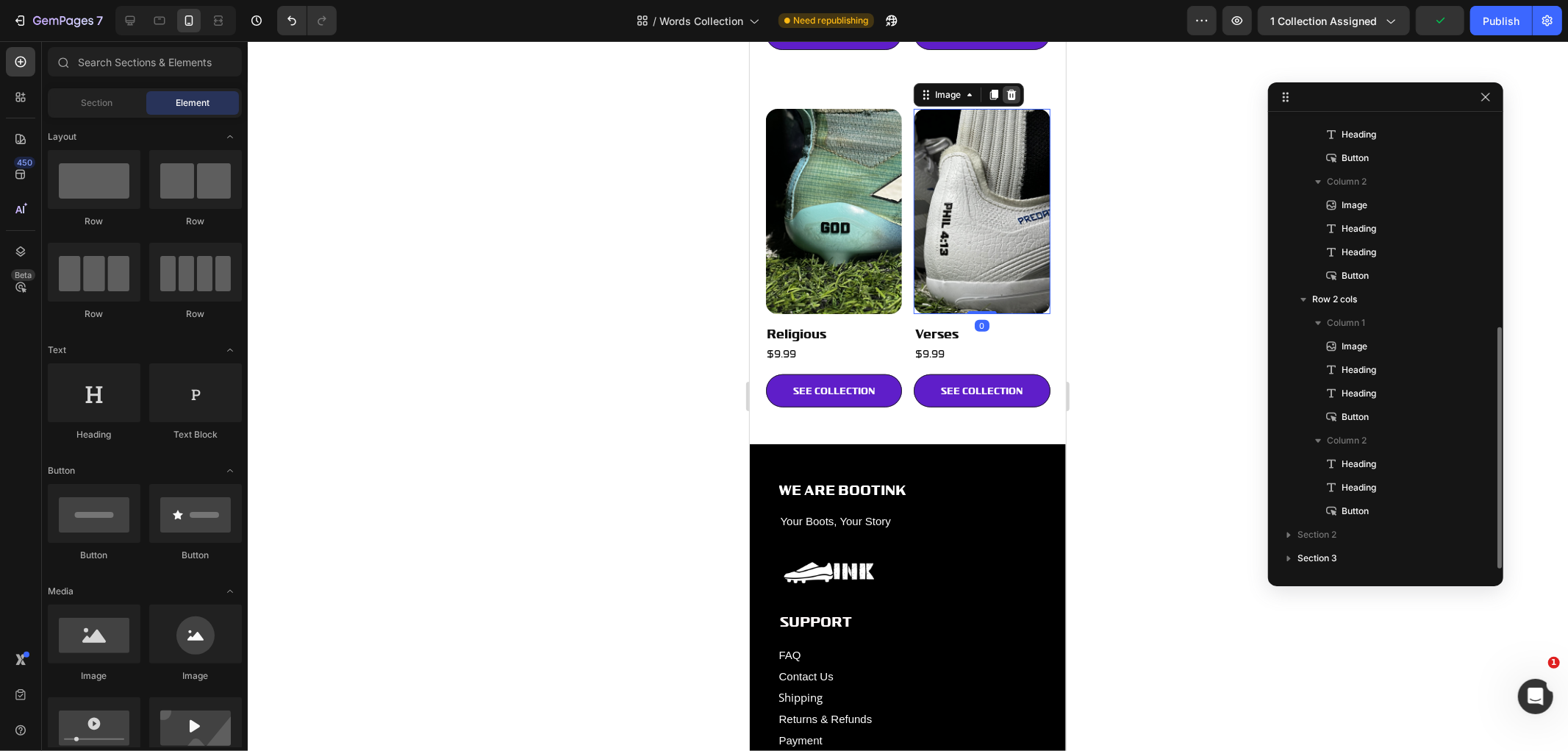
scroll to position [395, 0]
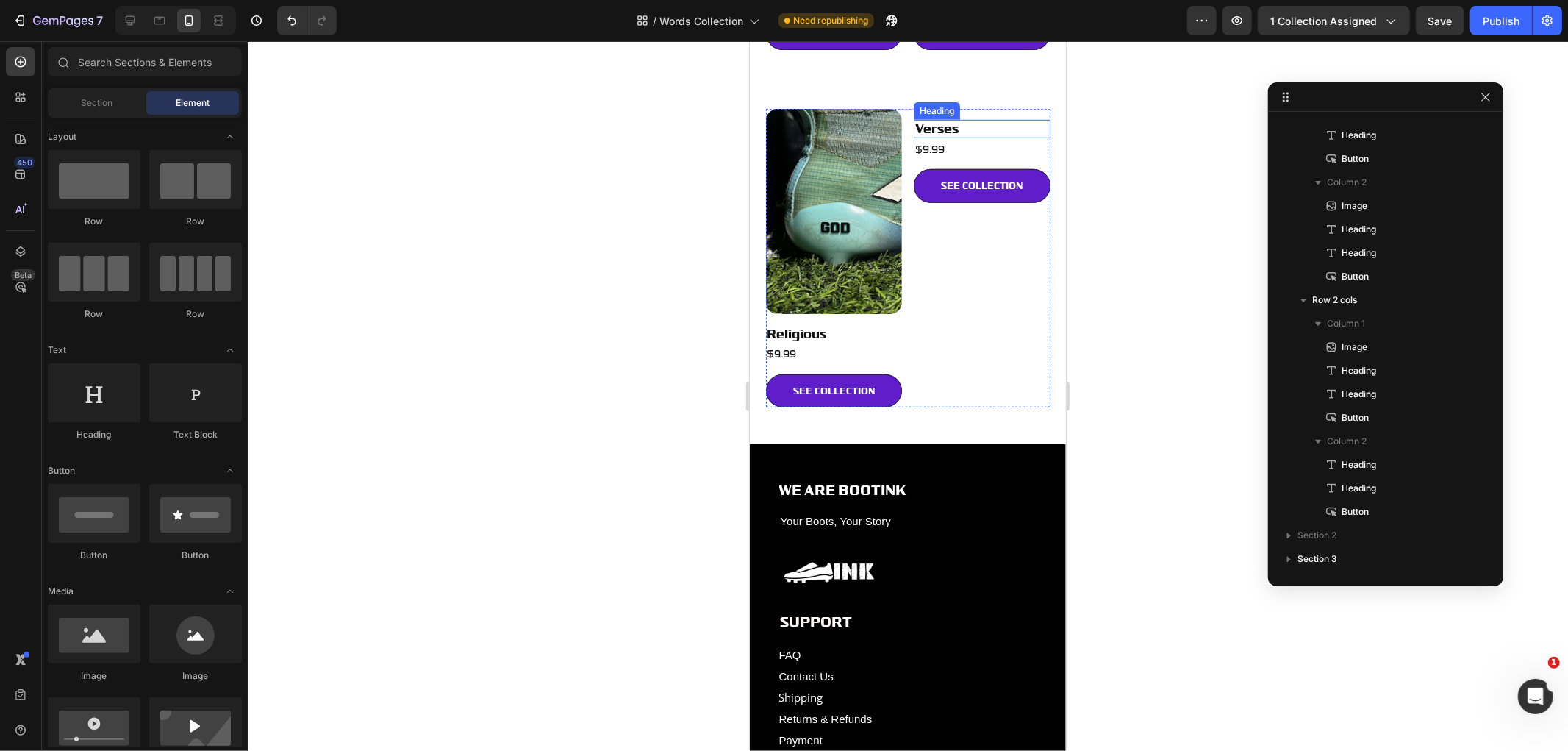
click at [999, 119] on h2 "Verses" at bounding box center [981, 128] width 137 height 18
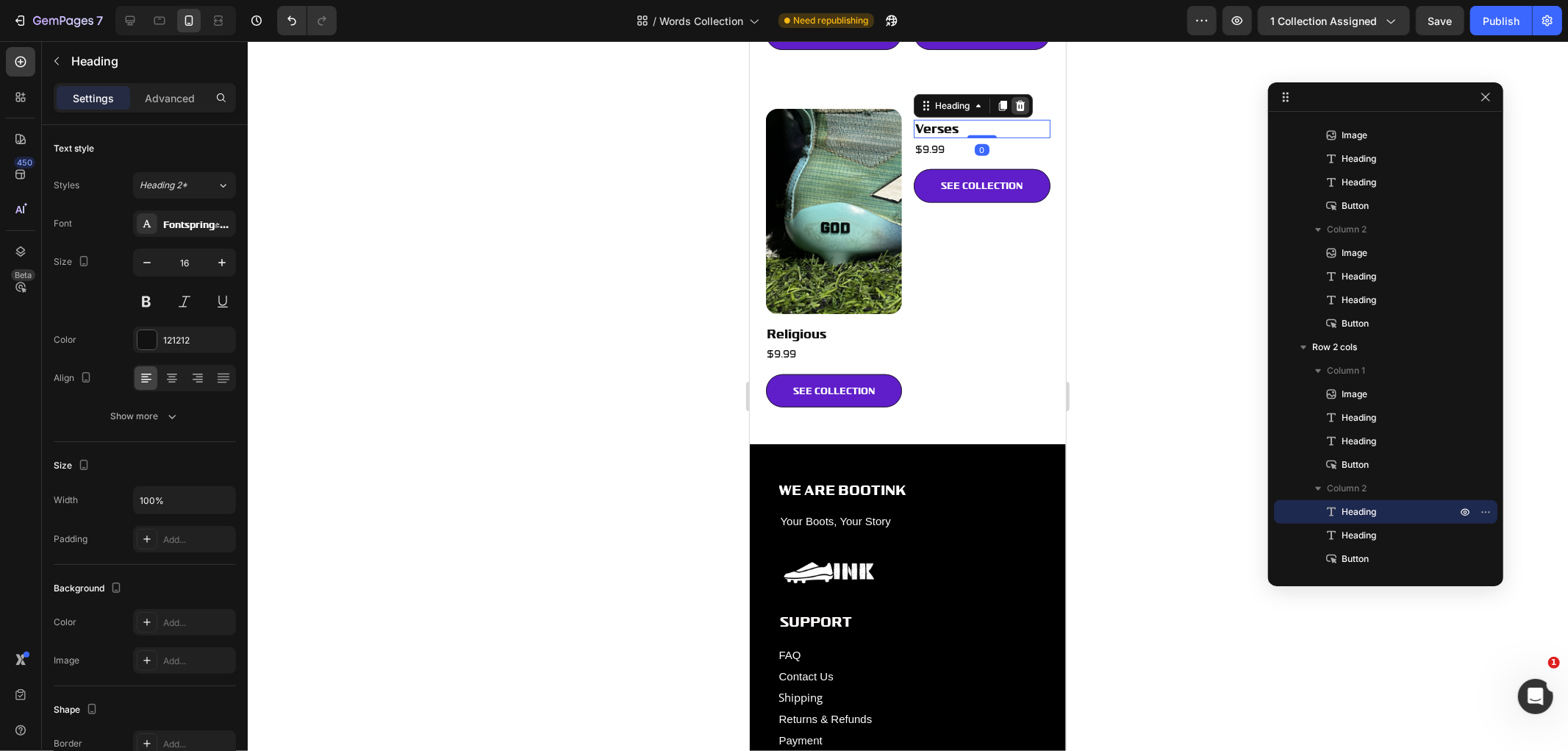
click at [1017, 100] on icon at bounding box center [1020, 105] width 10 height 11
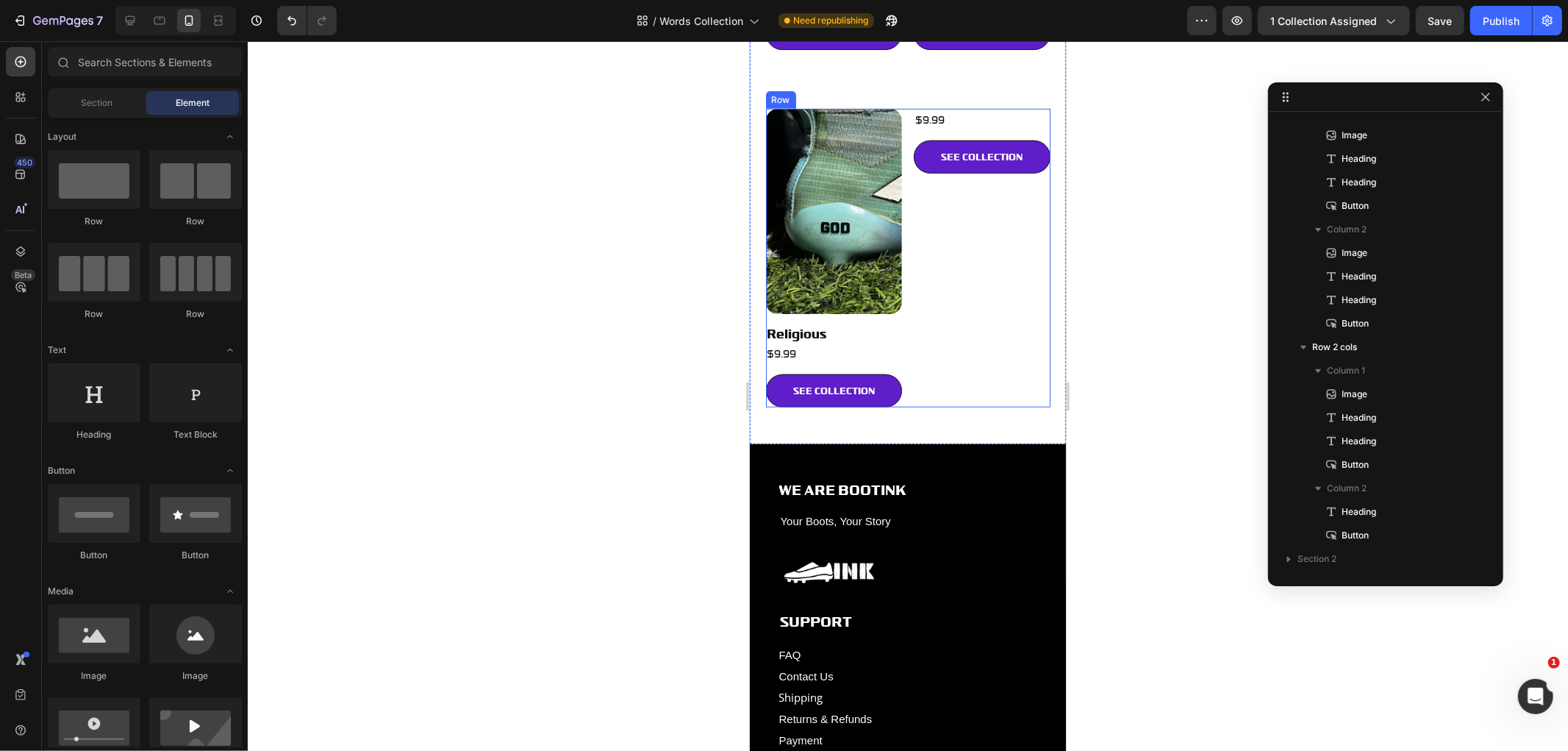
click at [1010, 108] on div "$9.99 Heading SEE COLLECTION Button" at bounding box center [981, 257] width 137 height 298
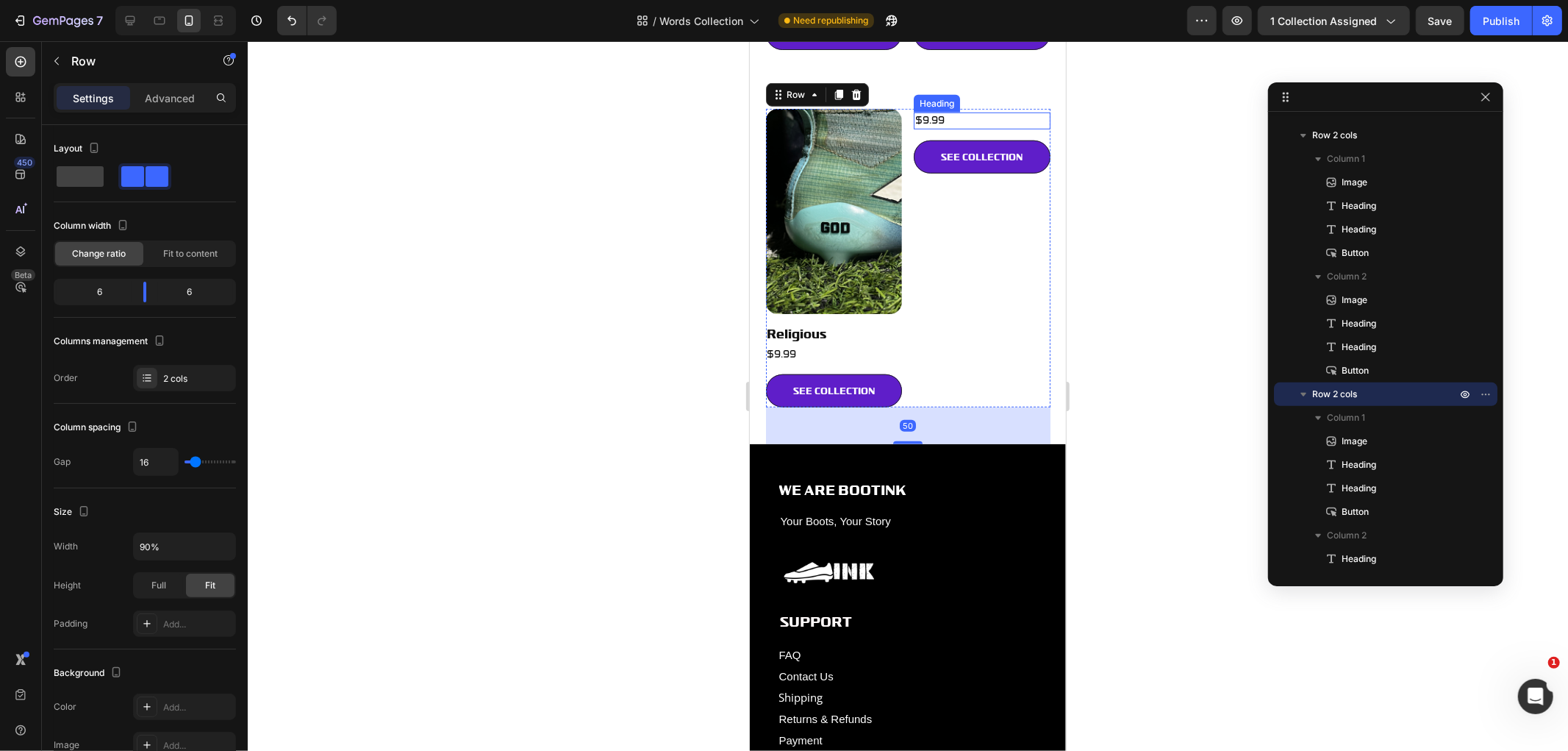
click at [980, 112] on h2 "$9.99" at bounding box center [981, 119] width 137 height 16
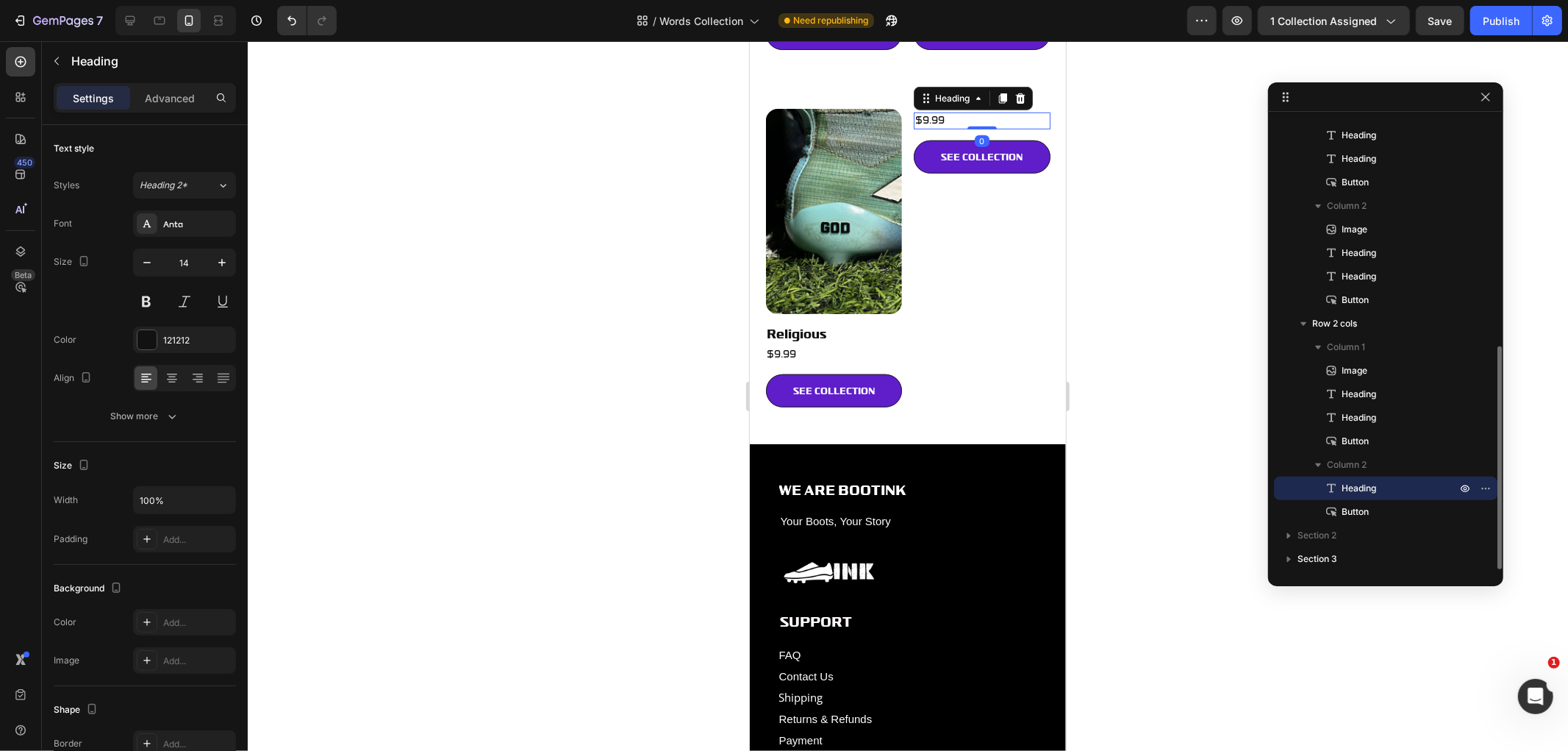
click at [1013, 92] on icon at bounding box center [1019, 97] width 11 height 11
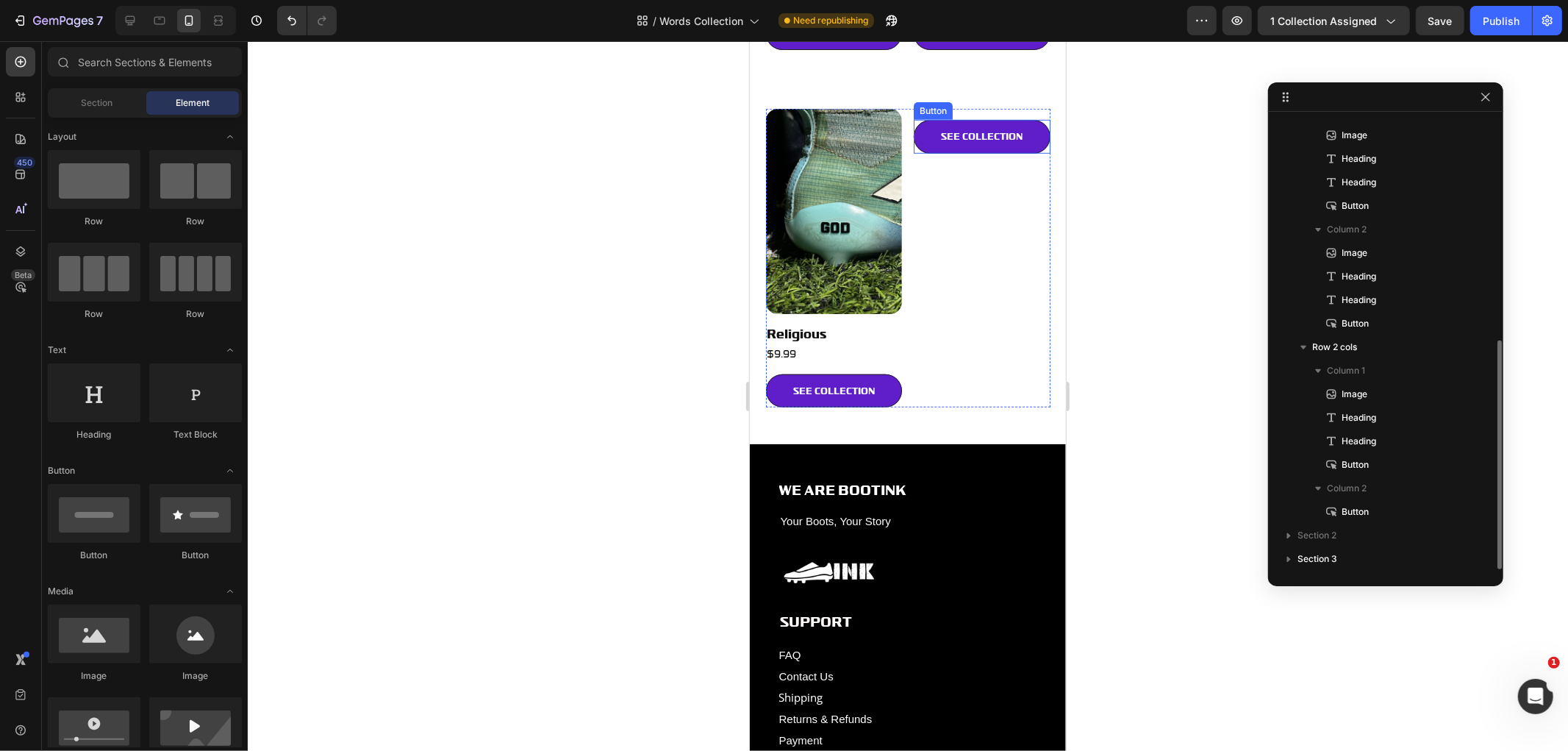
click at [1018, 119] on link "SEE COLLECTION" at bounding box center [981, 136] width 137 height 33
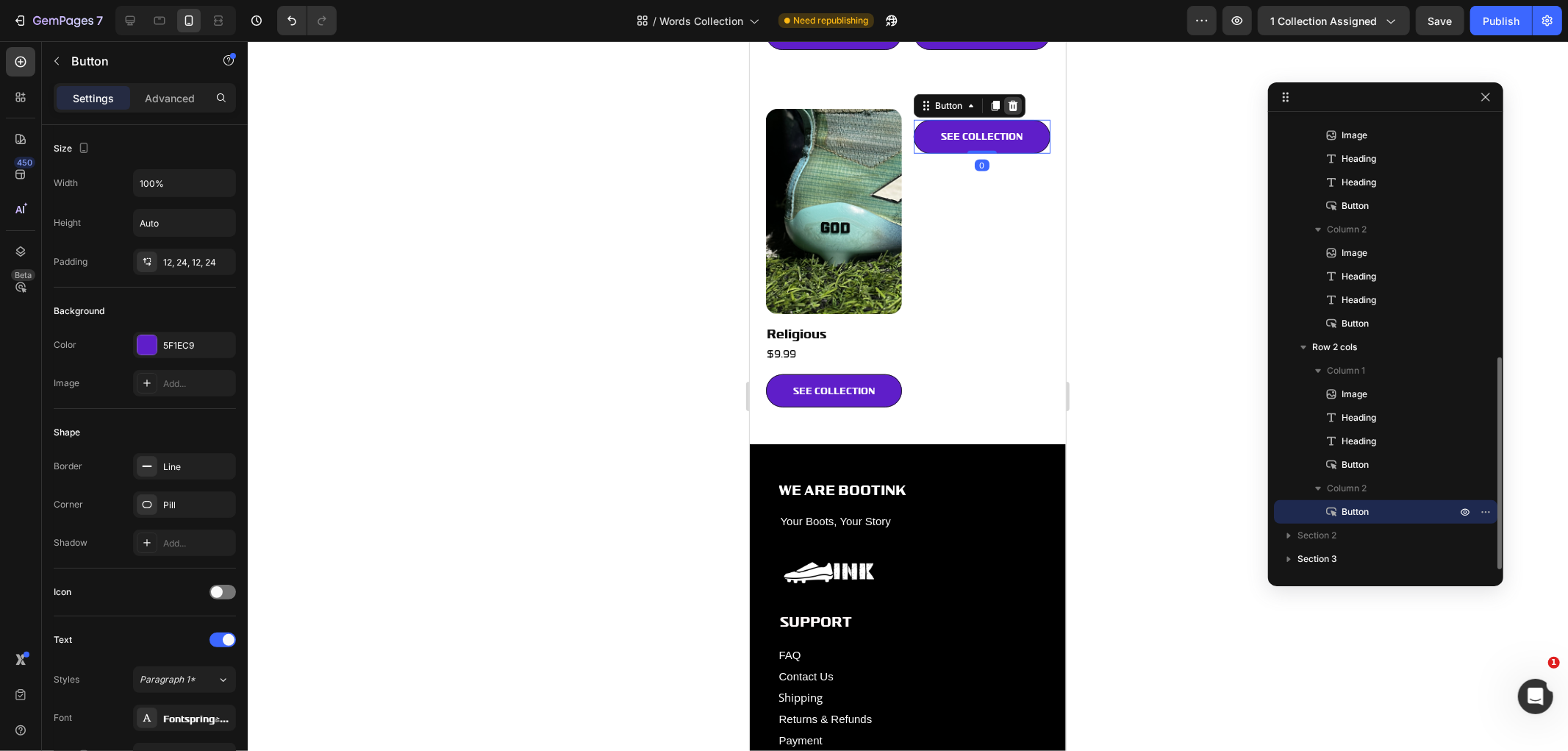
click at [1011, 99] on icon at bounding box center [1012, 105] width 11 height 11
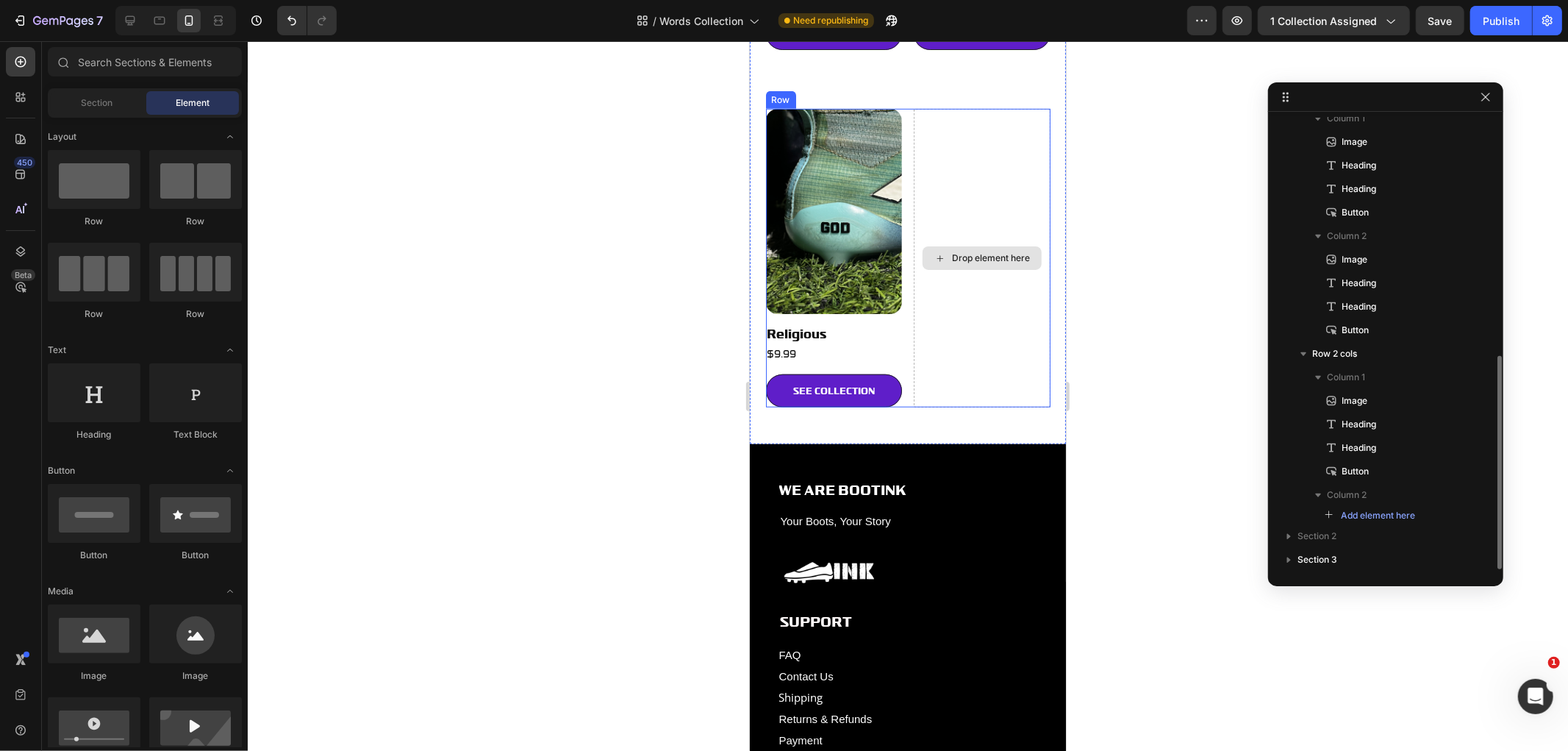
click at [802, 193] on img at bounding box center [833, 210] width 137 height 204
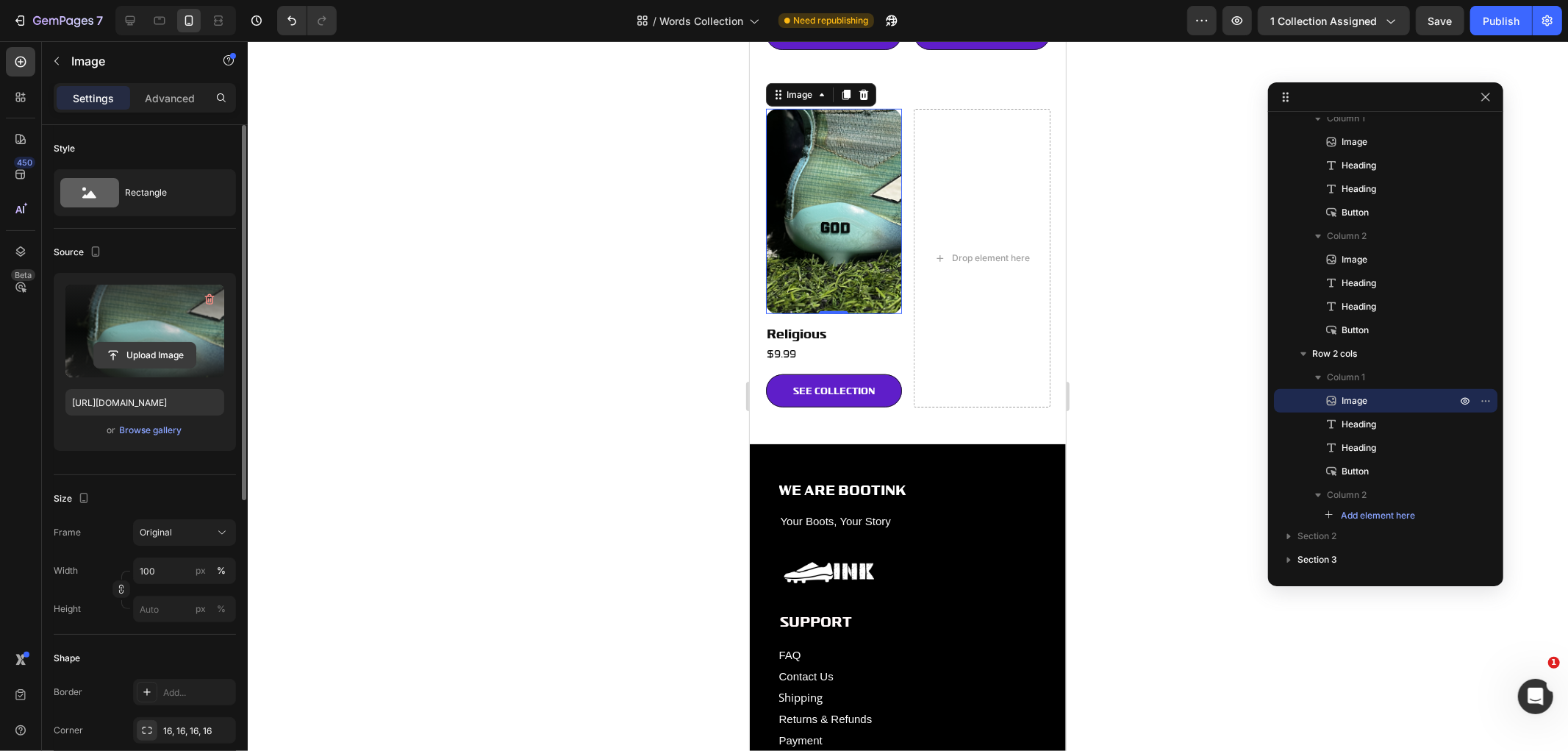
click at [155, 350] on input "file" at bounding box center [145, 355] width 101 height 25
type input "https://cdn.shopify.com/s/files/1/0746/6447/6899/files/gempages_576362993479058…"
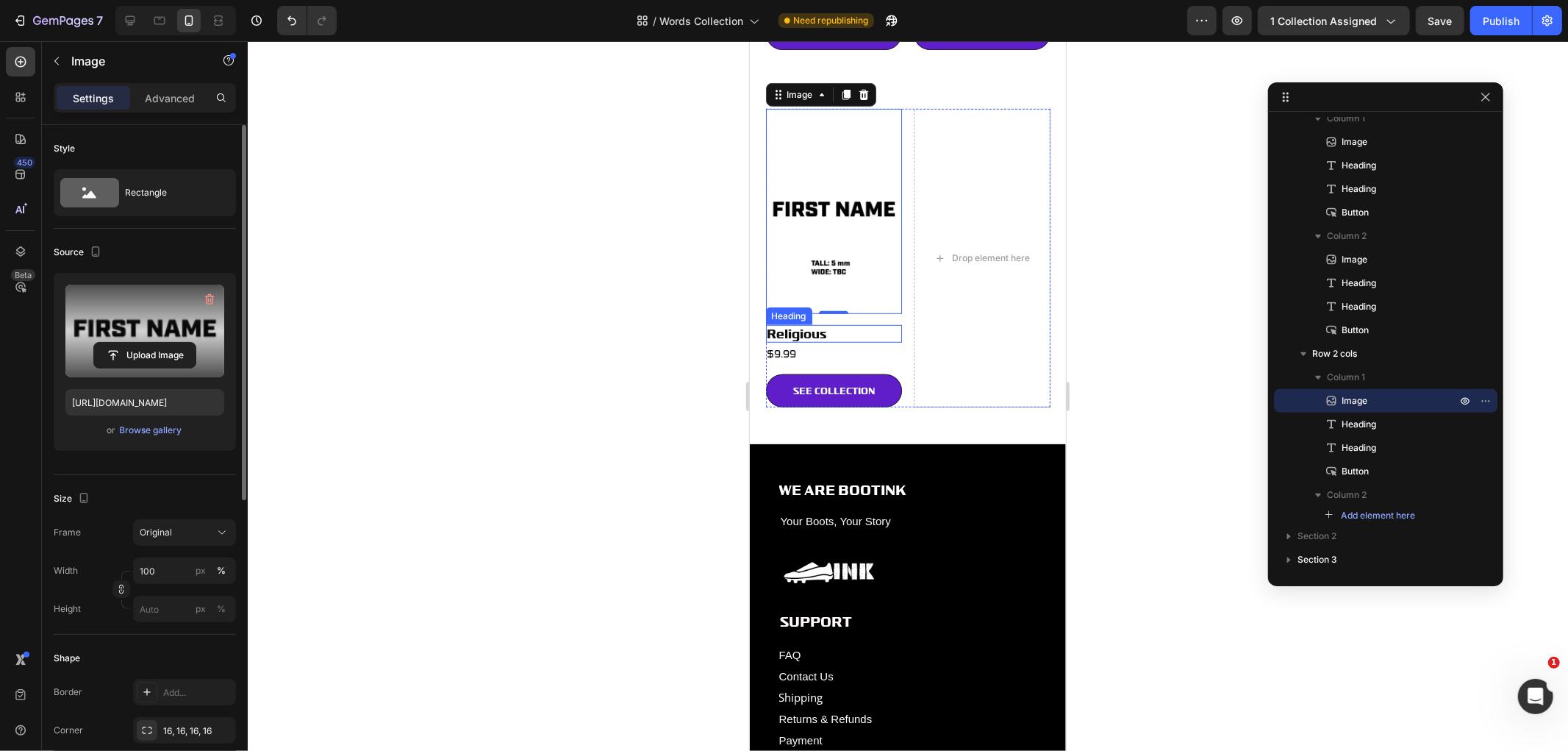
click at [816, 326] on span "Religious" at bounding box center [796, 333] width 59 height 14
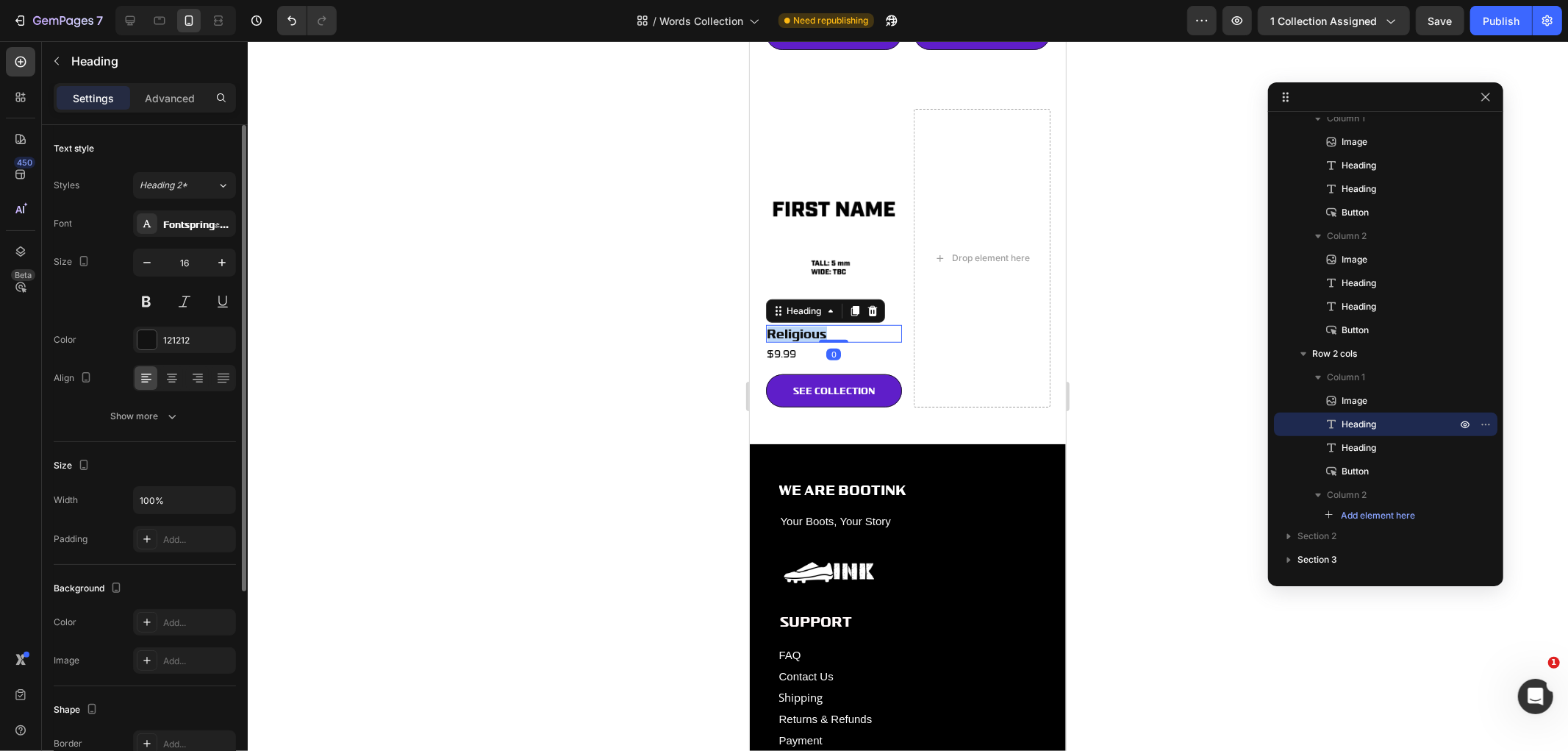
click at [816, 326] on span "Religious" at bounding box center [796, 333] width 59 height 14
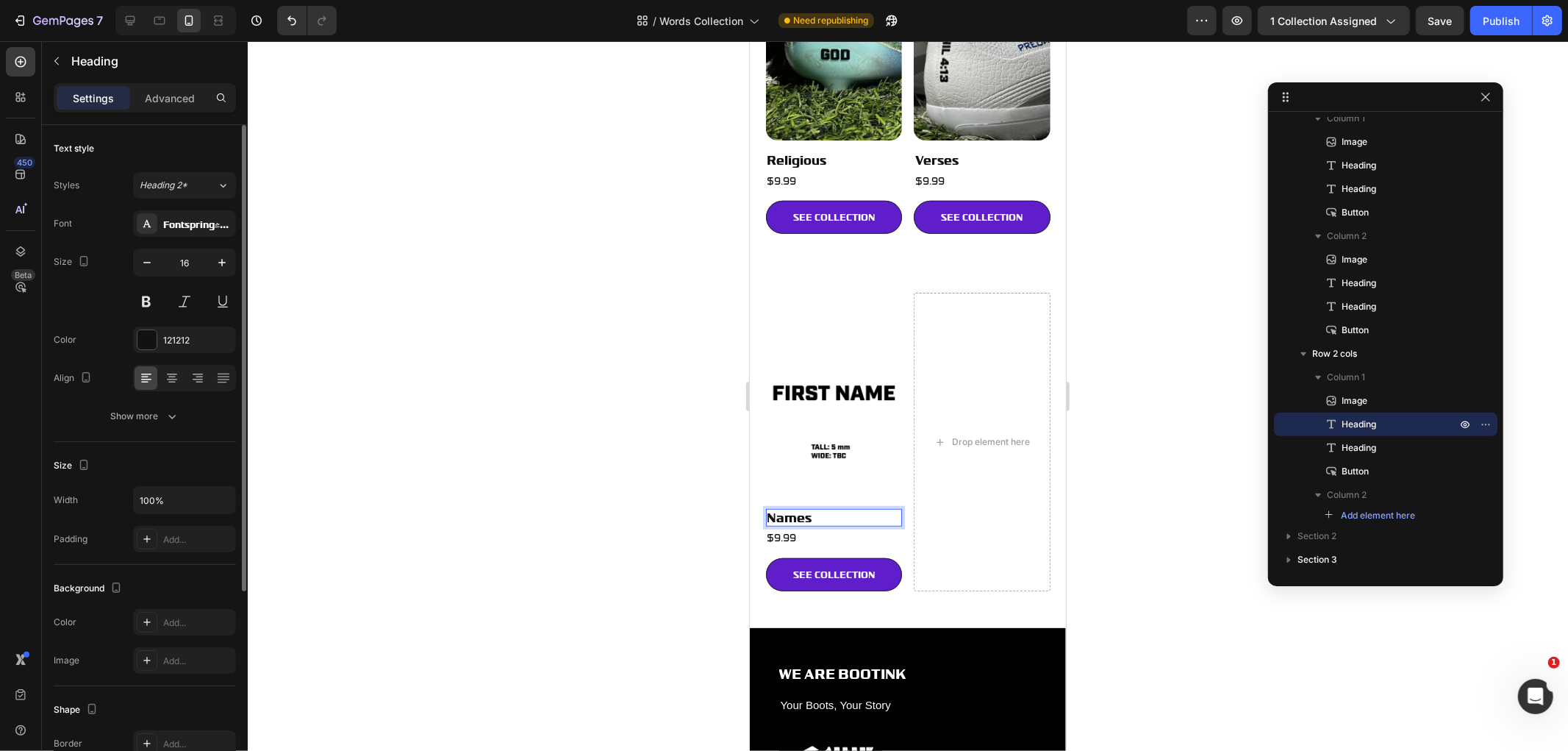
scroll to position [716, 0]
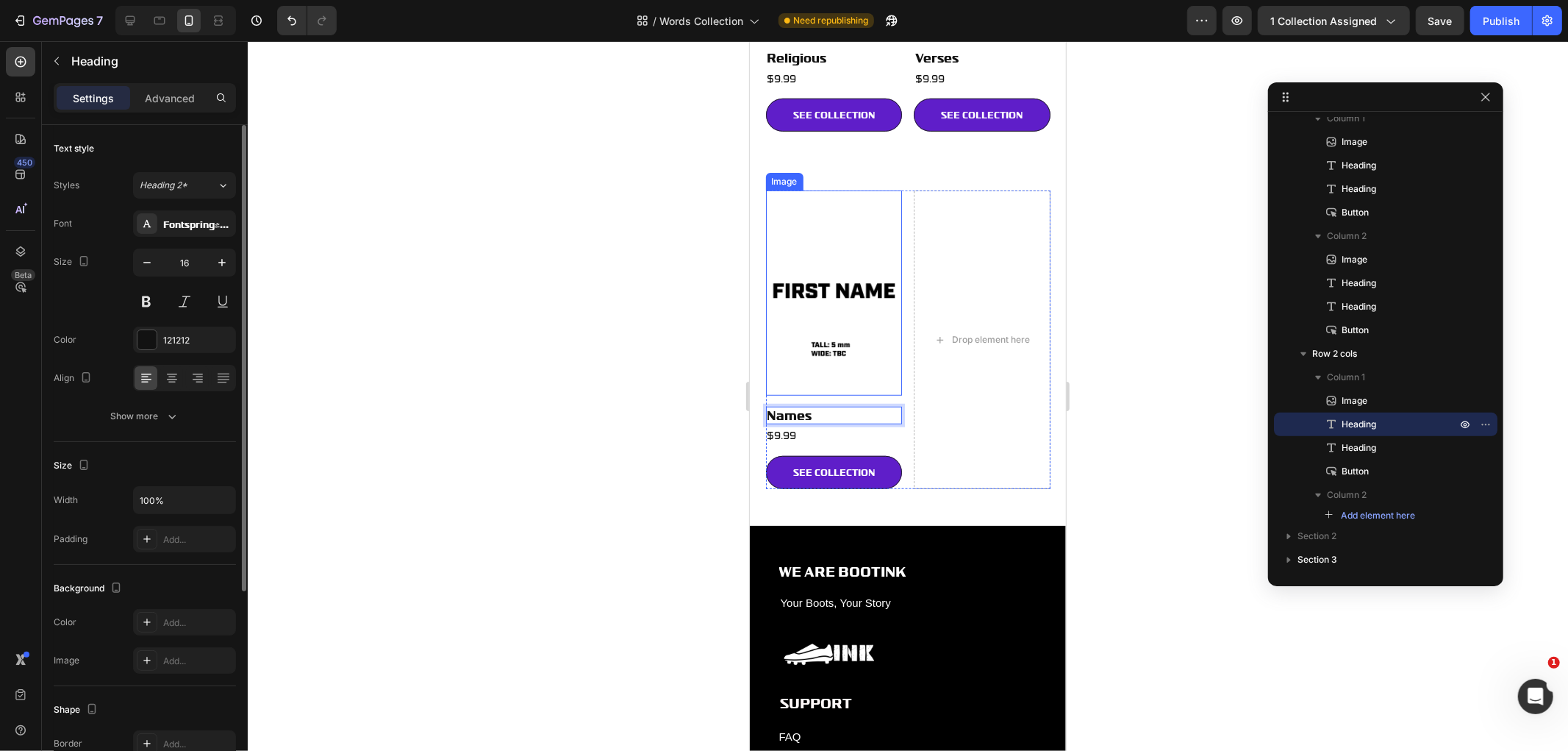
click at [838, 264] on img at bounding box center [833, 292] width 137 height 204
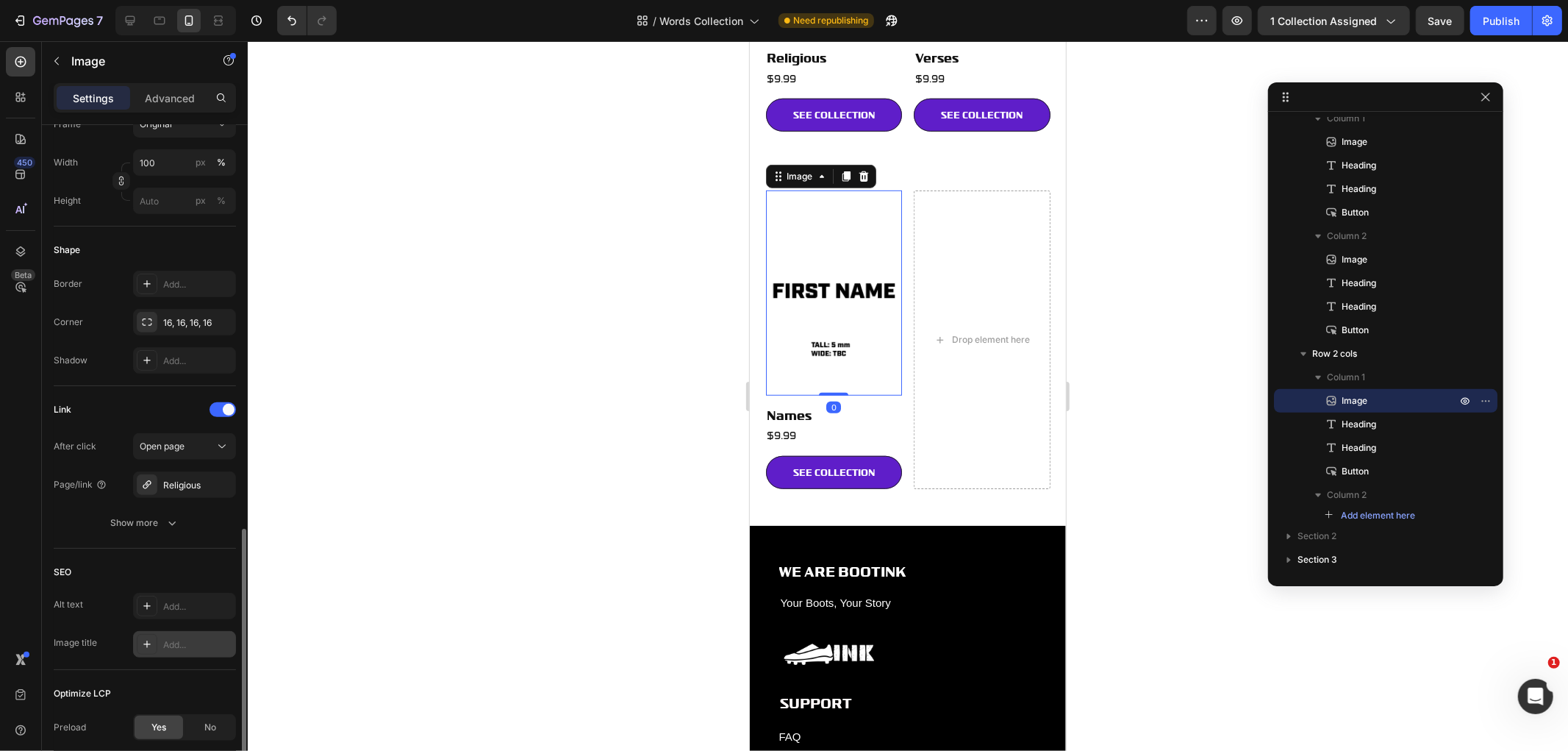
scroll to position [519, 0]
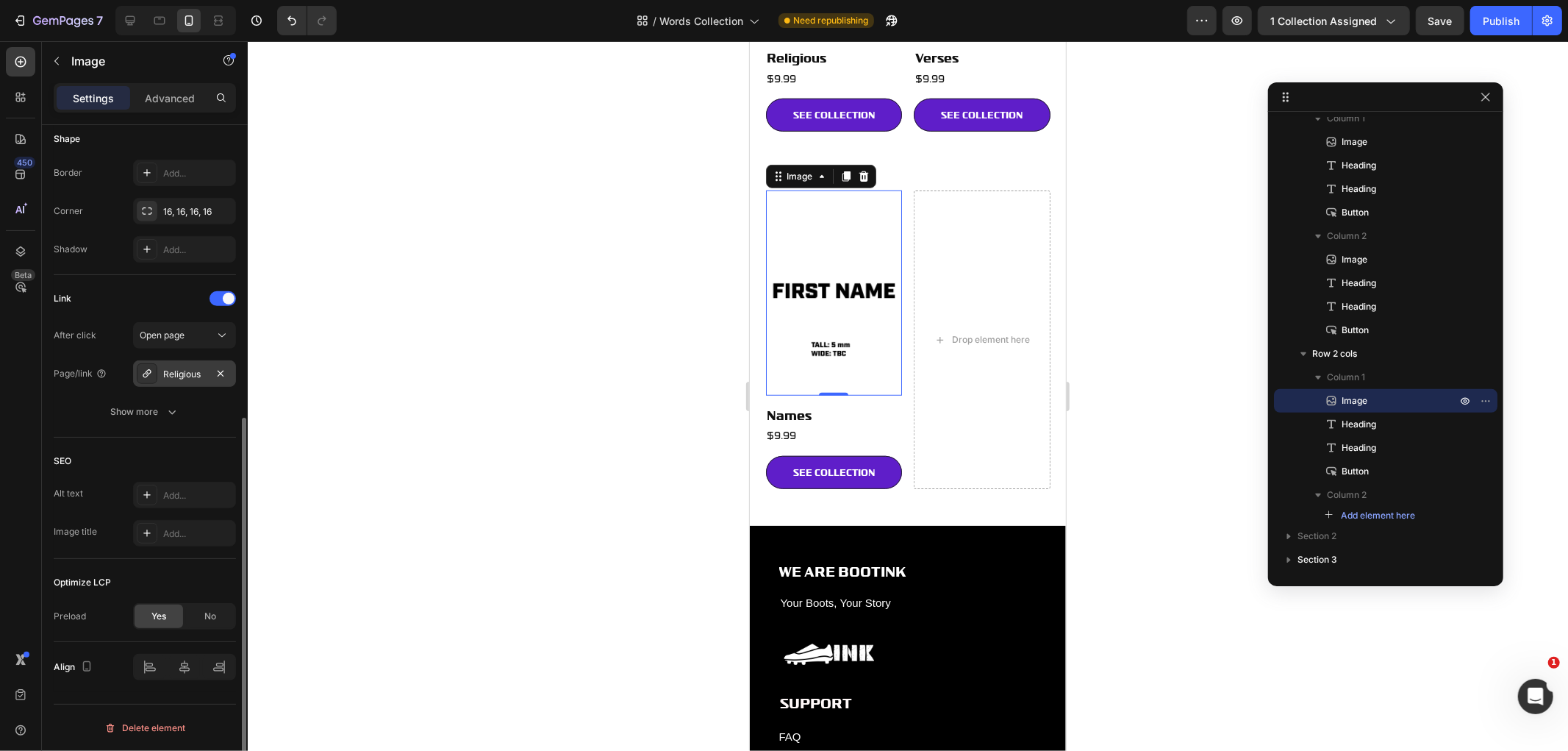
click at [177, 372] on div "Religious" at bounding box center [184, 375] width 43 height 13
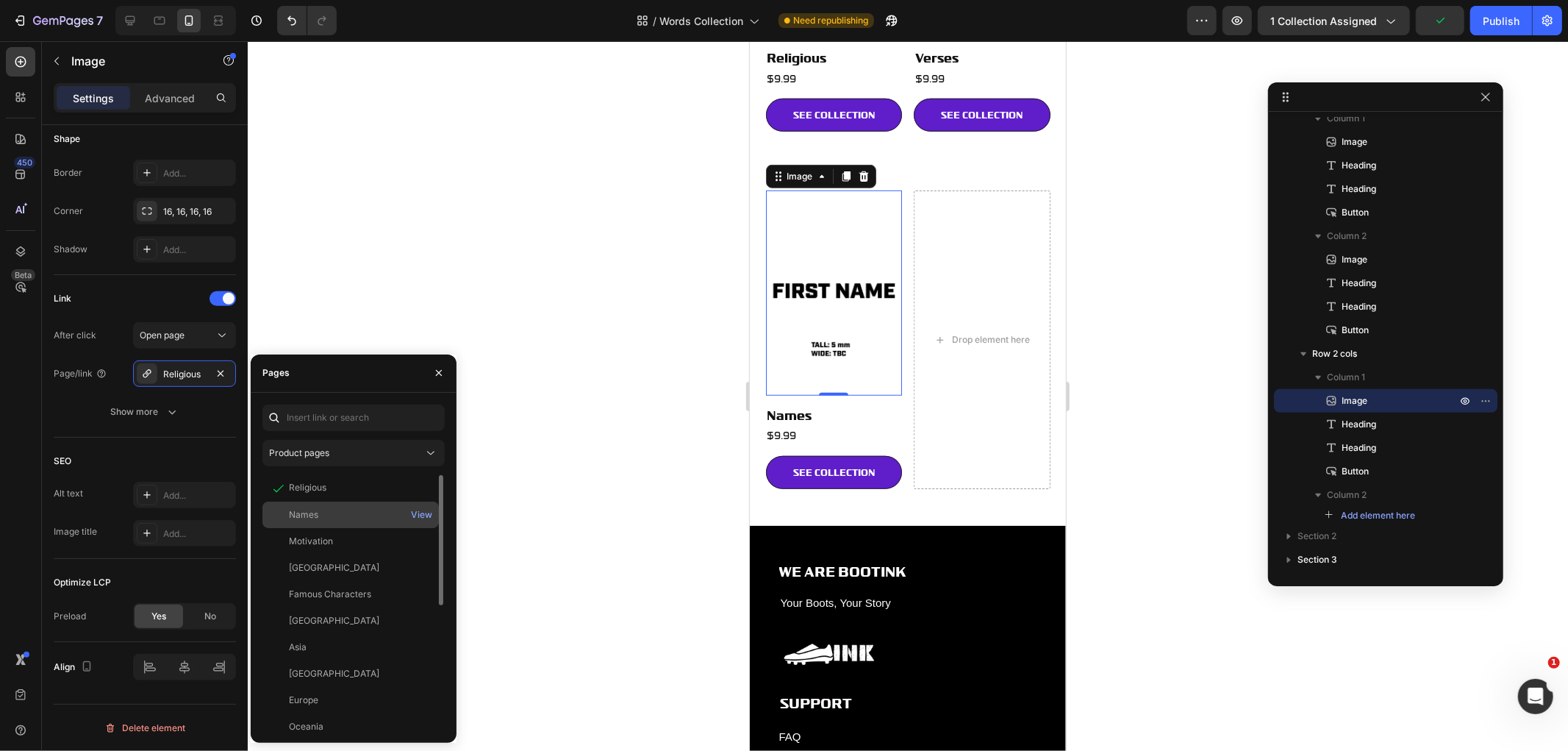
click at [325, 509] on div "Names" at bounding box center [350, 515] width 164 height 13
click at [777, 455] on link "SEE COLLECTION" at bounding box center [833, 471] width 137 height 33
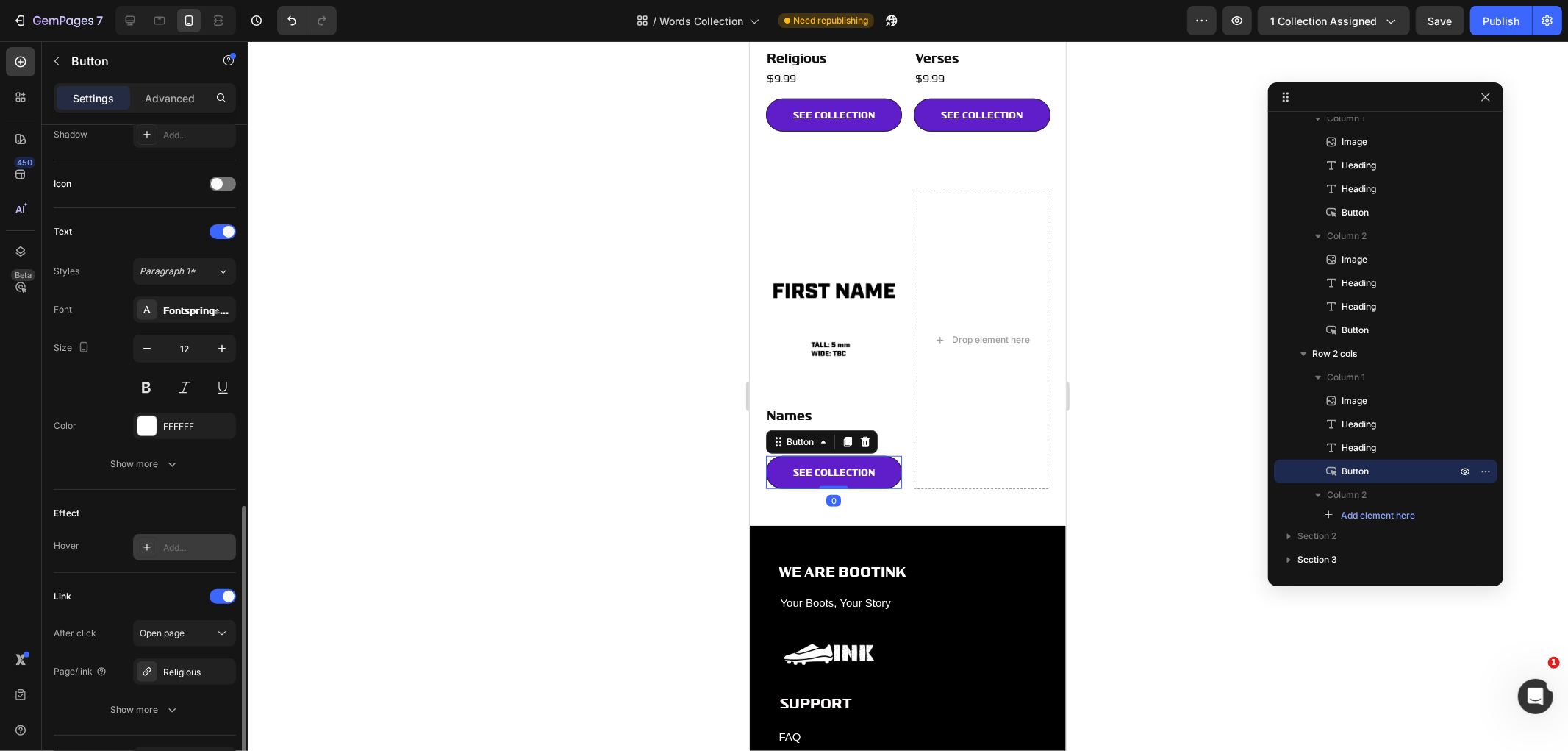
scroll to position [503, 0]
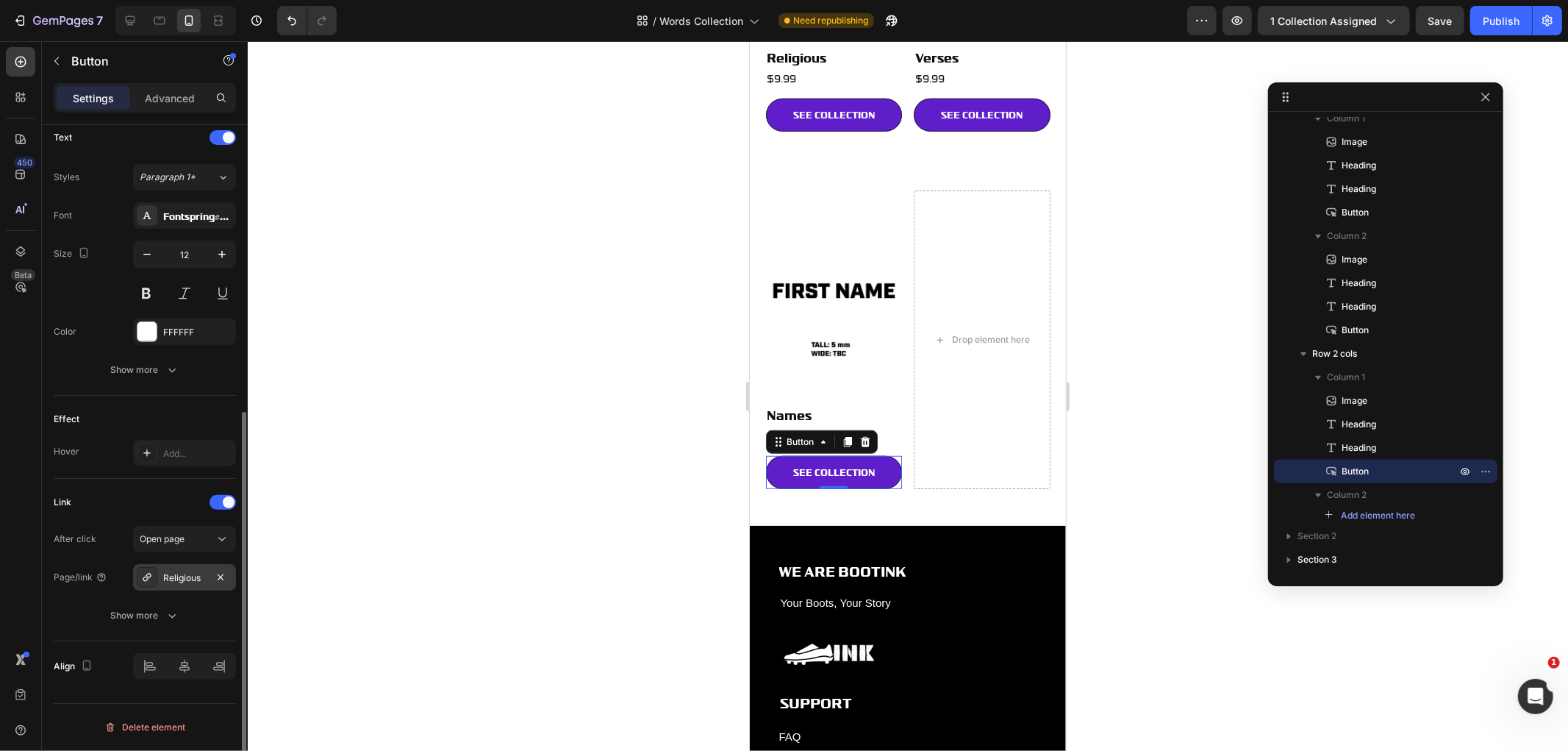
click at [174, 576] on div "Religious" at bounding box center [184, 578] width 43 height 13
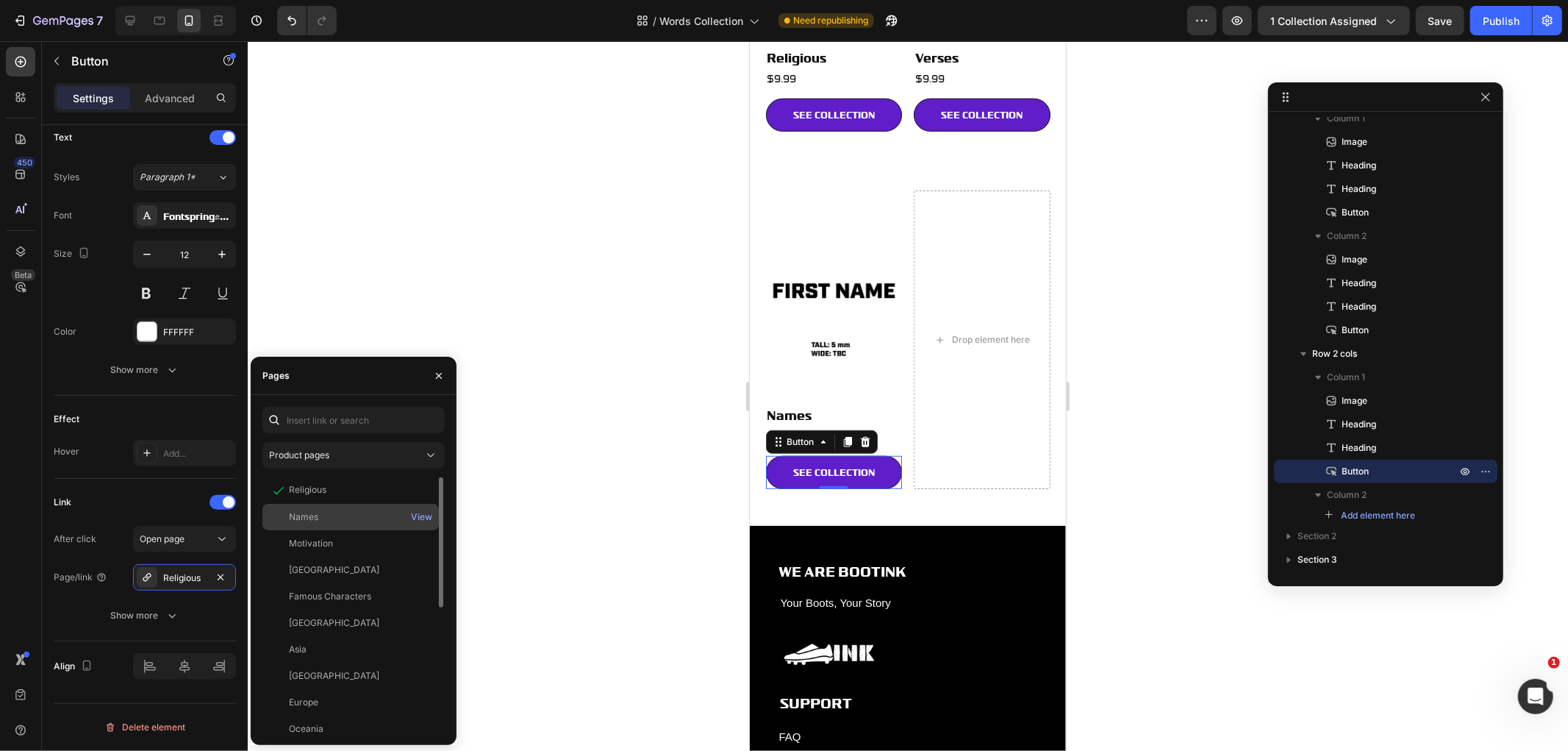
click at [339, 516] on div "Names" at bounding box center [350, 517] width 164 height 13
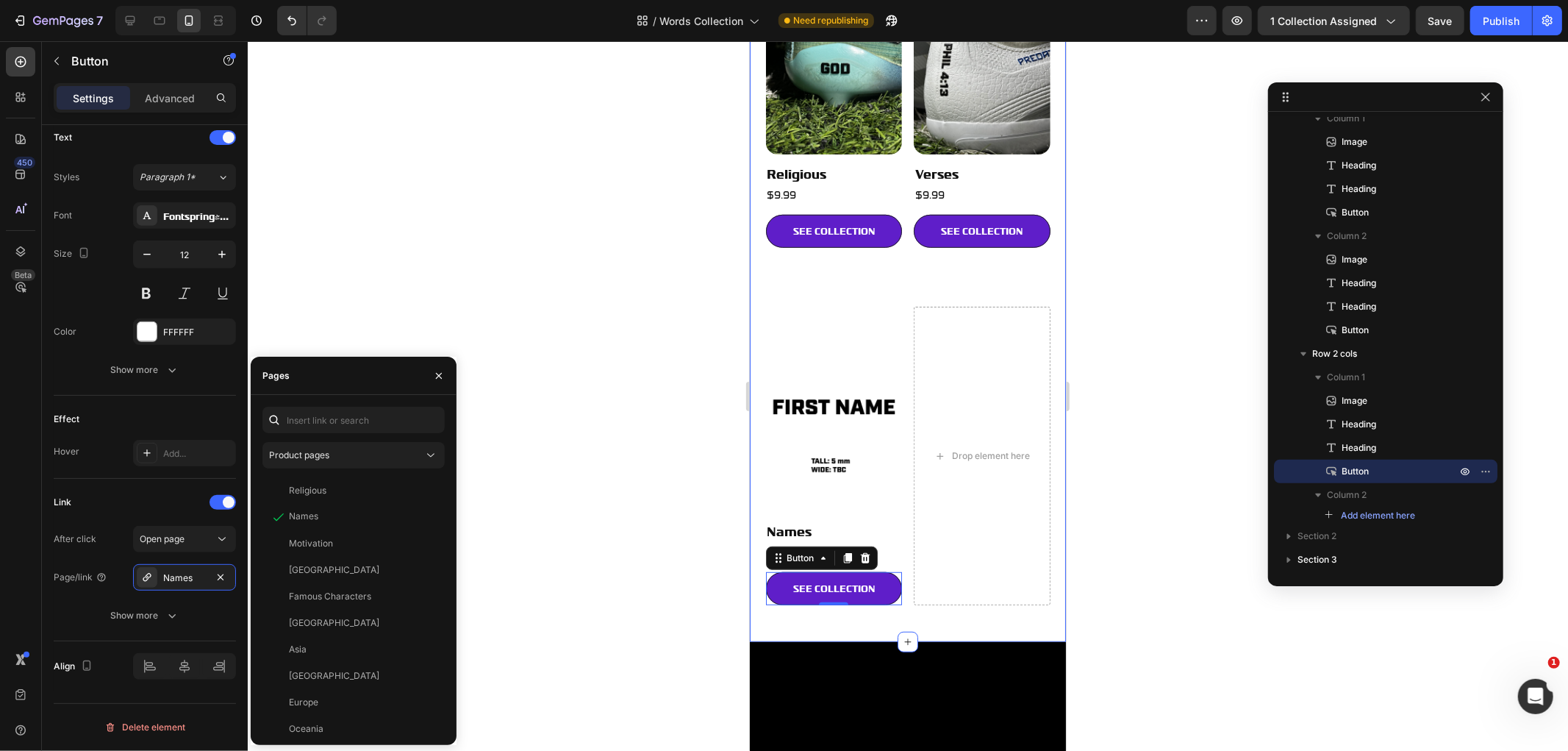
scroll to position [388, 0]
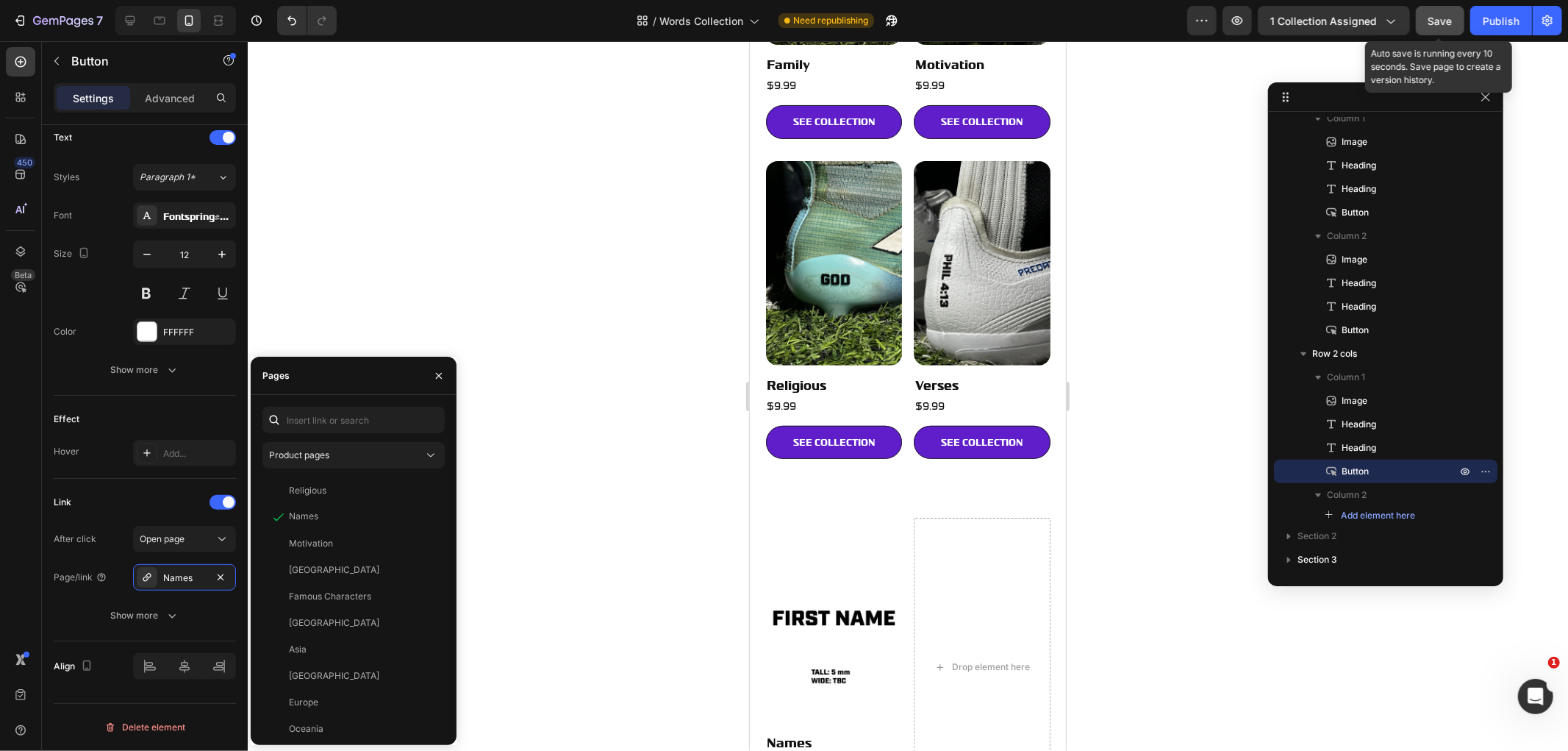
click at [1453, 8] on button "Save" at bounding box center [1439, 20] width 49 height 30
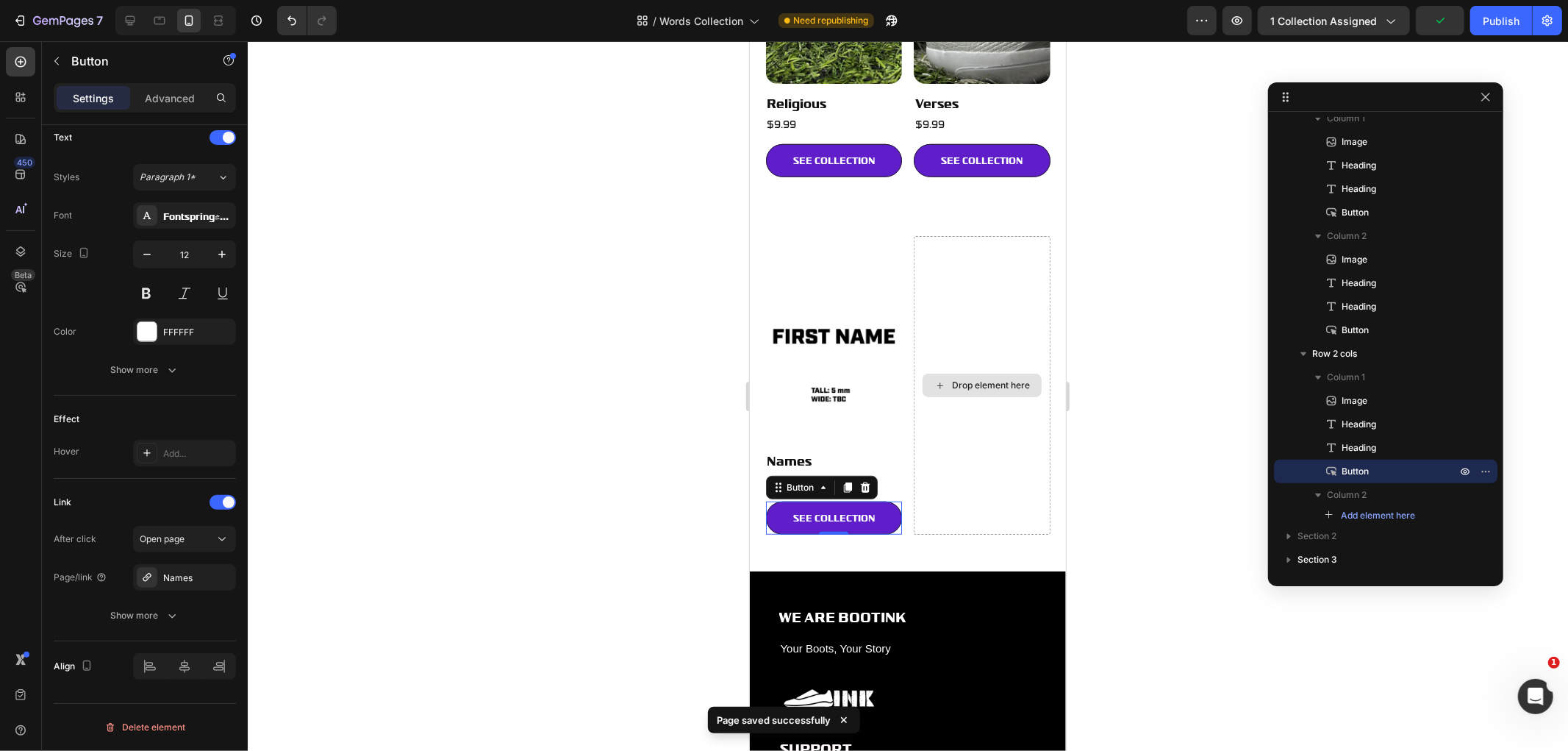
scroll to position [736, 0]
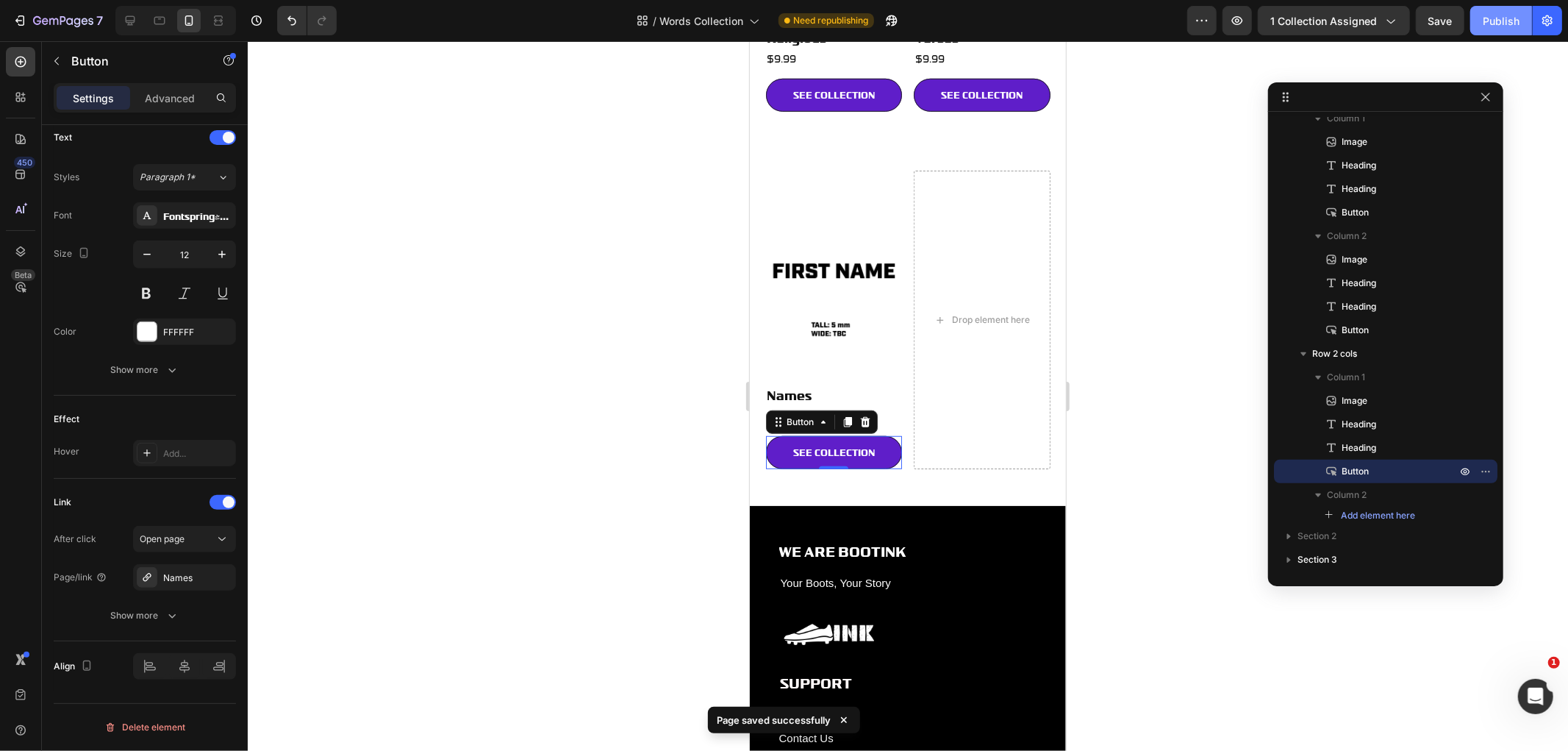
click at [1496, 22] on div "Publish" at bounding box center [1500, 21] width 36 height 15
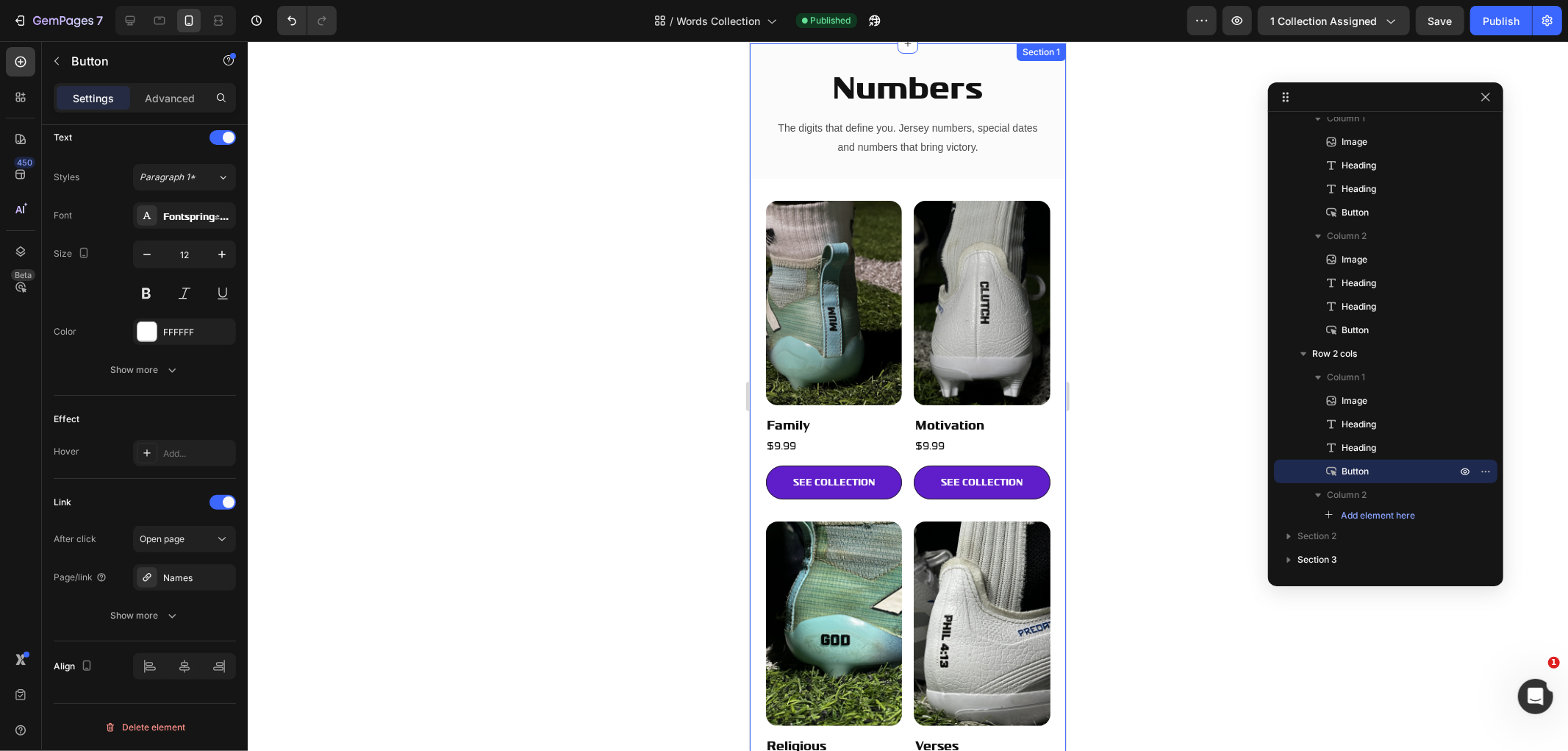
scroll to position [0, 0]
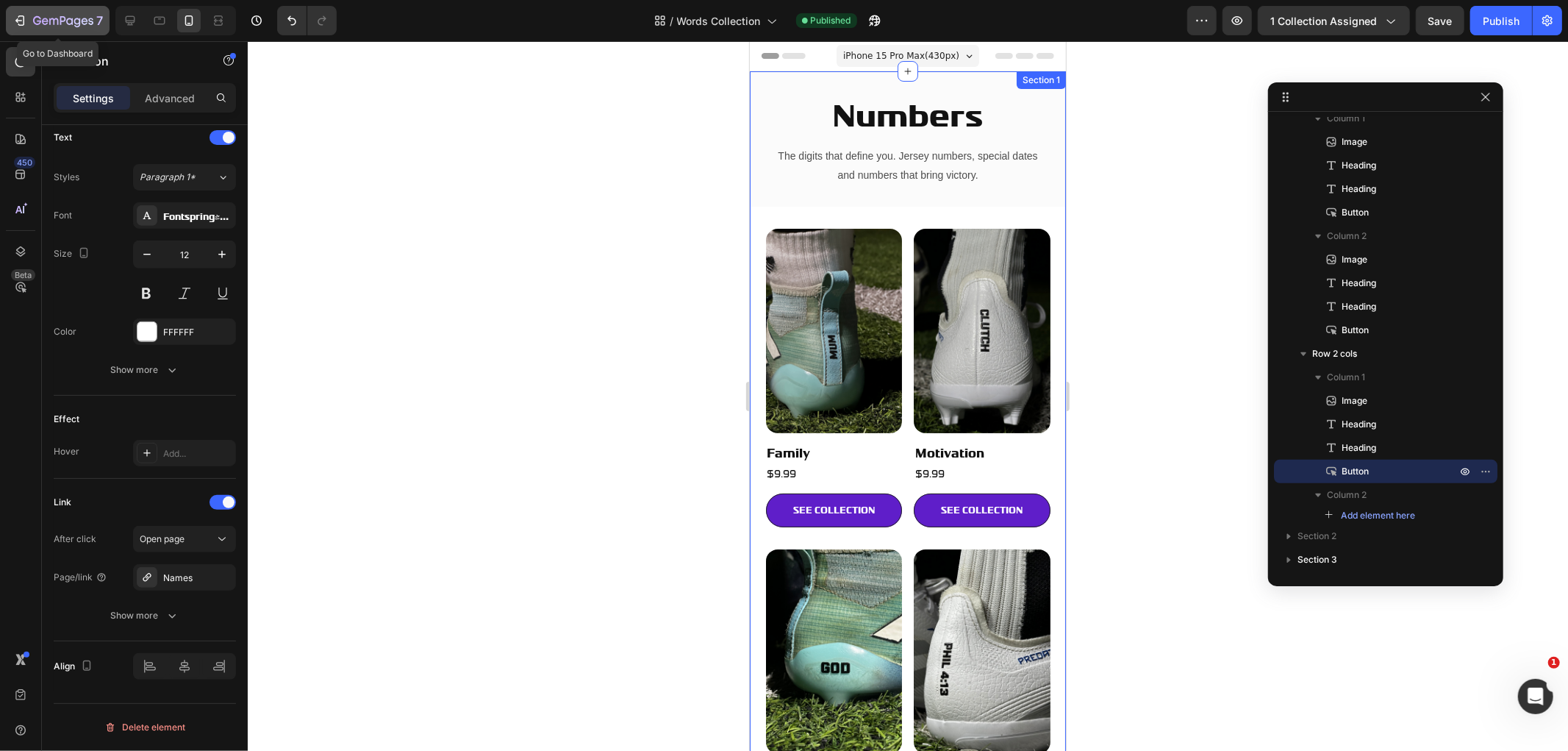
click at [30, 17] on div "7" at bounding box center [57, 20] width 91 height 17
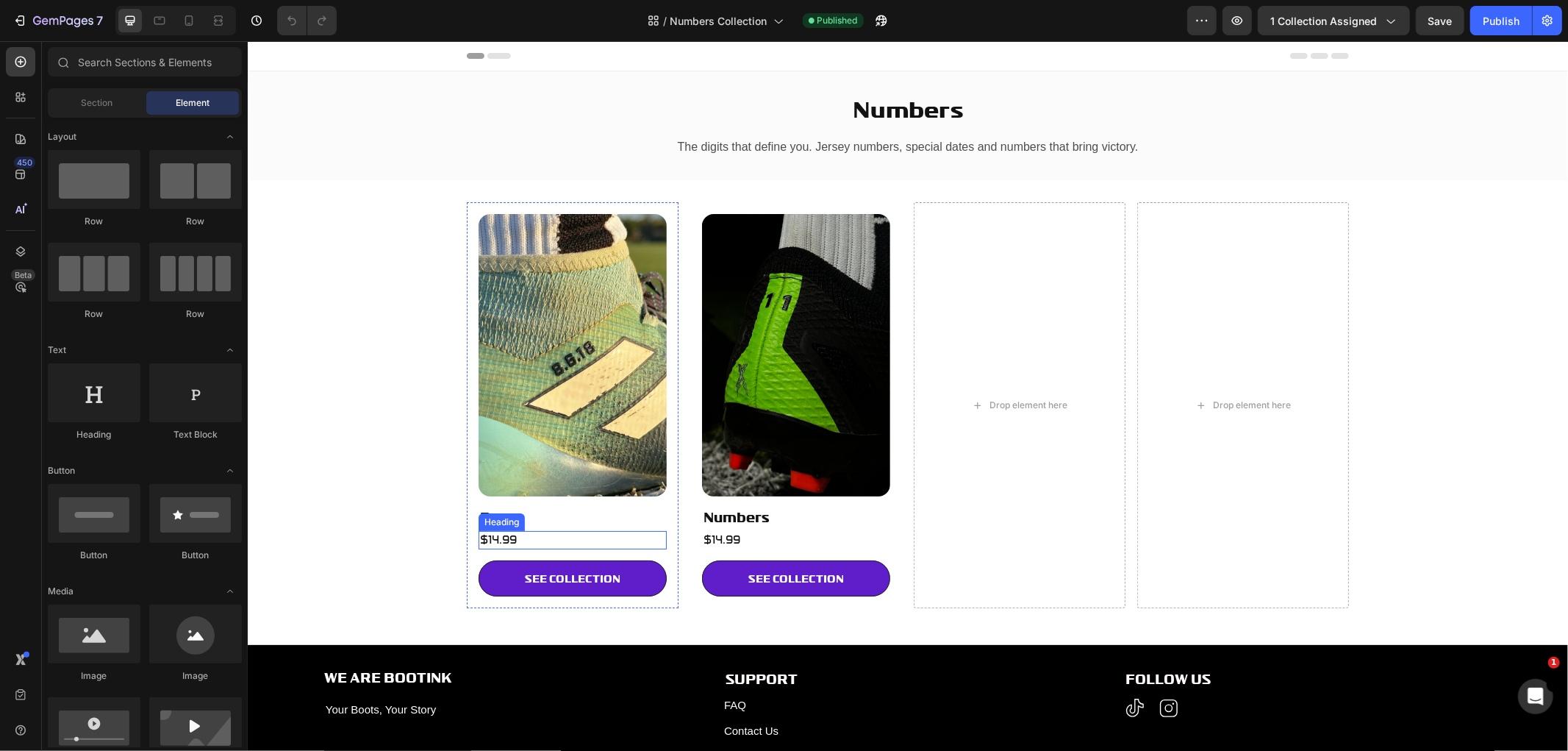
click at [513, 545] on h2 "$14.99" at bounding box center [571, 539] width 188 height 18
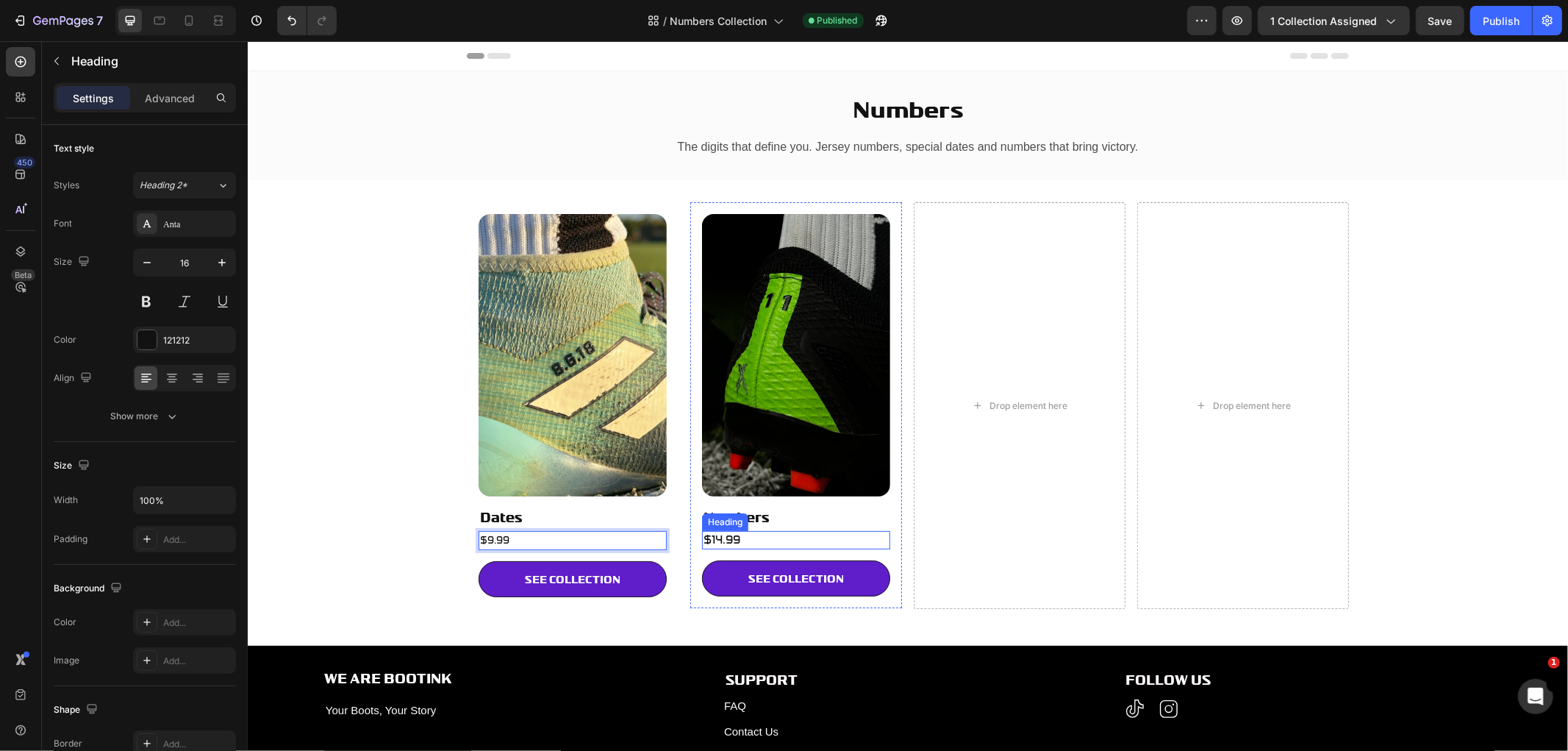
click at [732, 545] on h2 "$14.99" at bounding box center [795, 539] width 188 height 18
click at [732, 545] on p "$14.99" at bounding box center [795, 539] width 185 height 15
click at [156, 17] on icon at bounding box center [159, 20] width 14 height 14
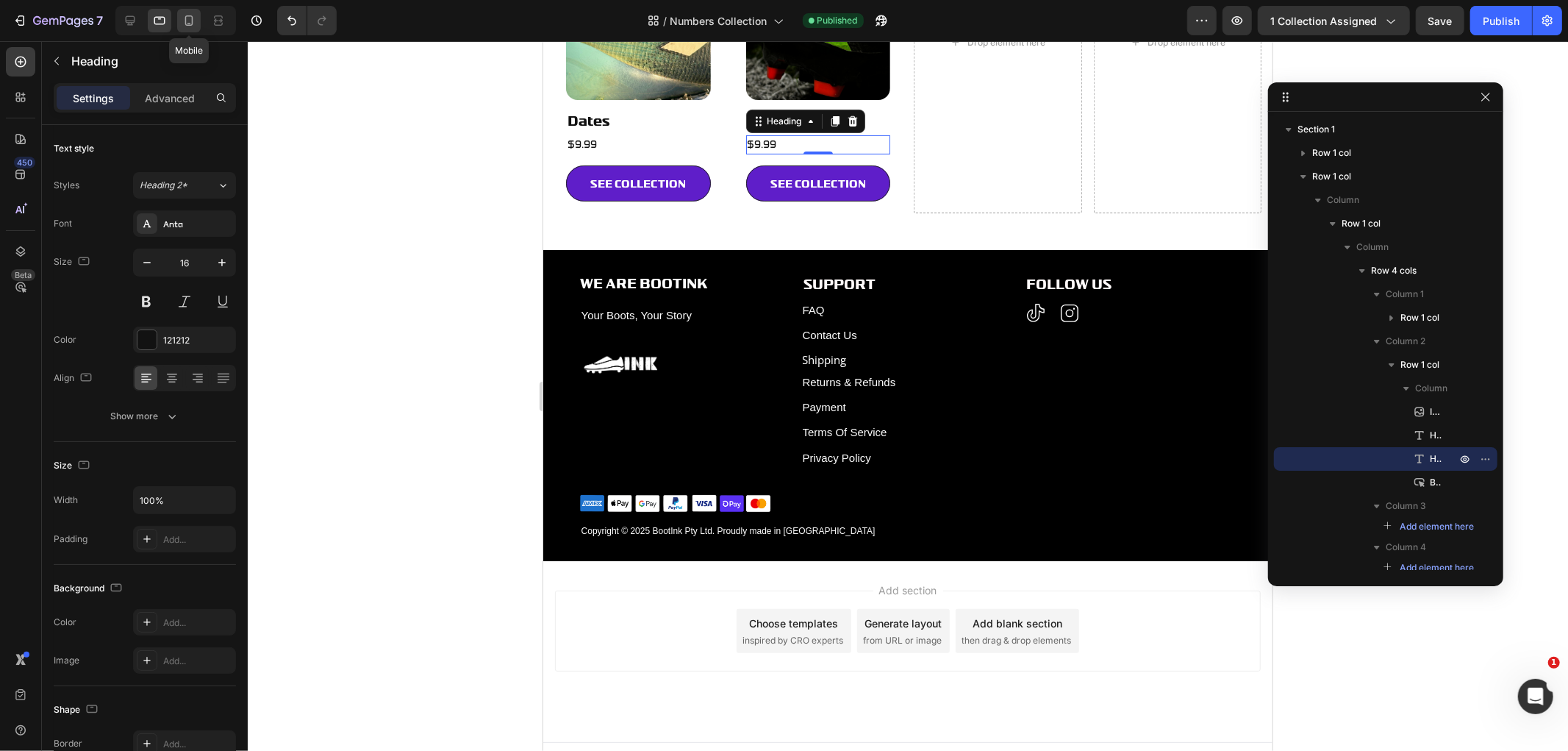
click at [193, 21] on icon at bounding box center [189, 20] width 8 height 11
type input "41"
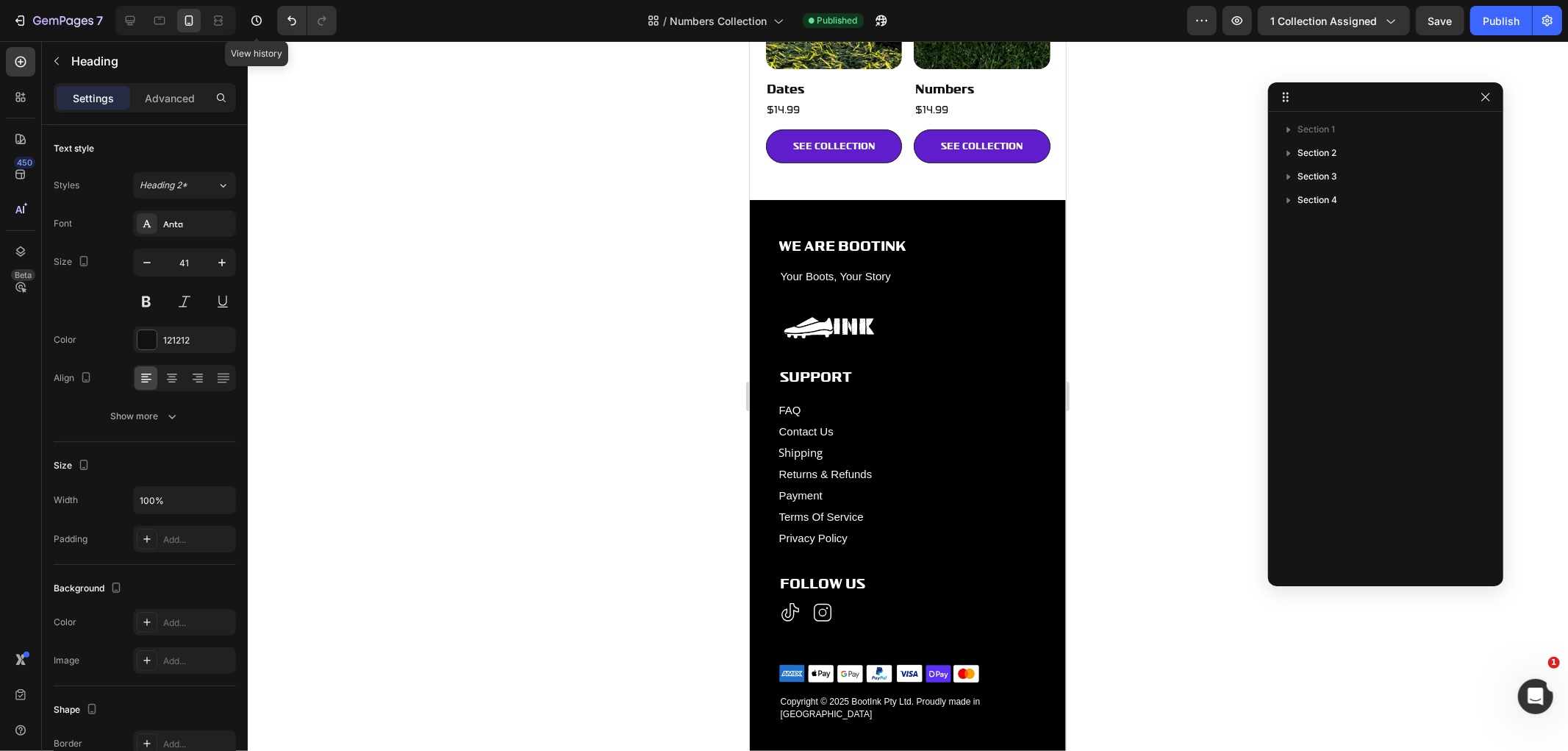
scroll to position [312, 0]
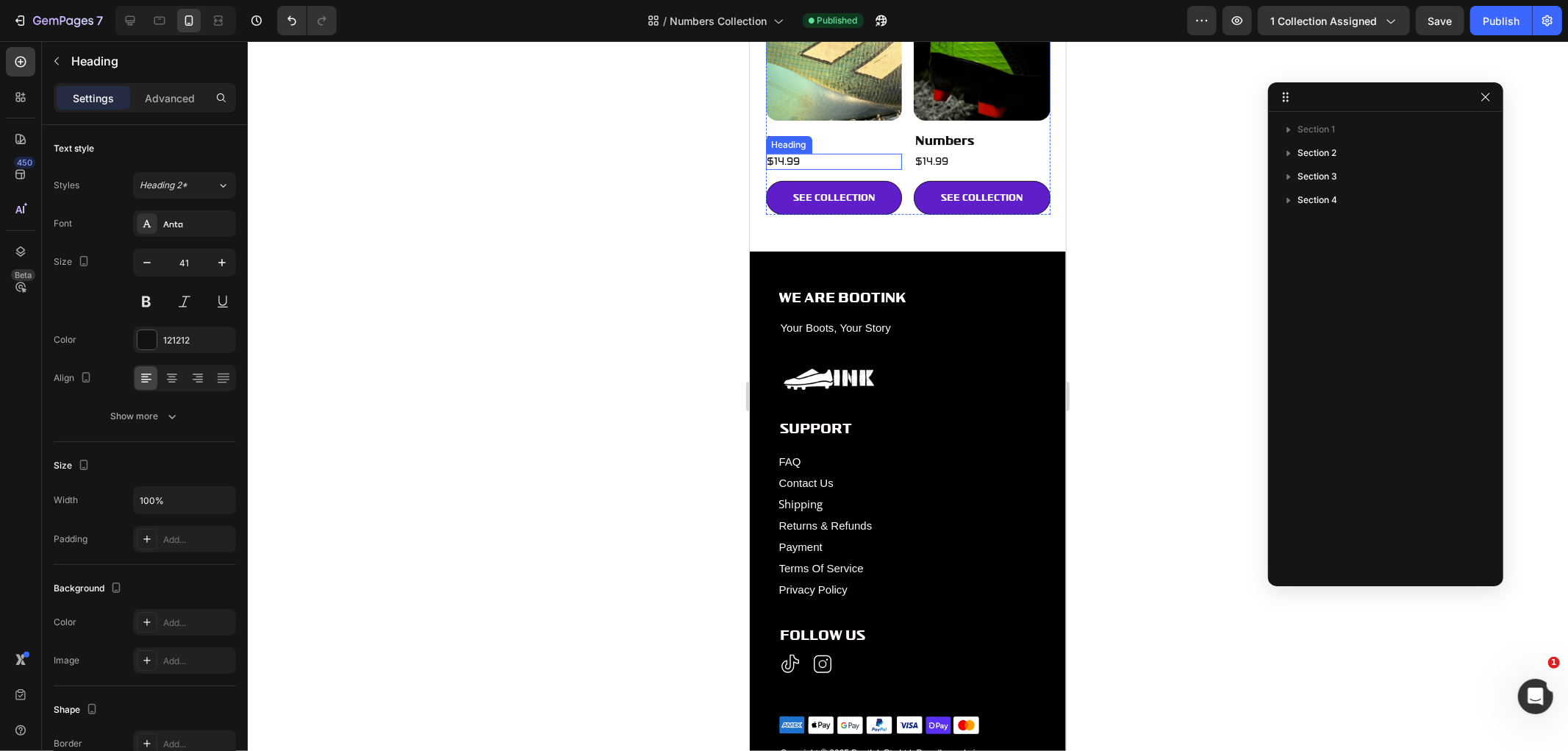
click at [796, 155] on span "$14.99" at bounding box center [783, 161] width 33 height 12
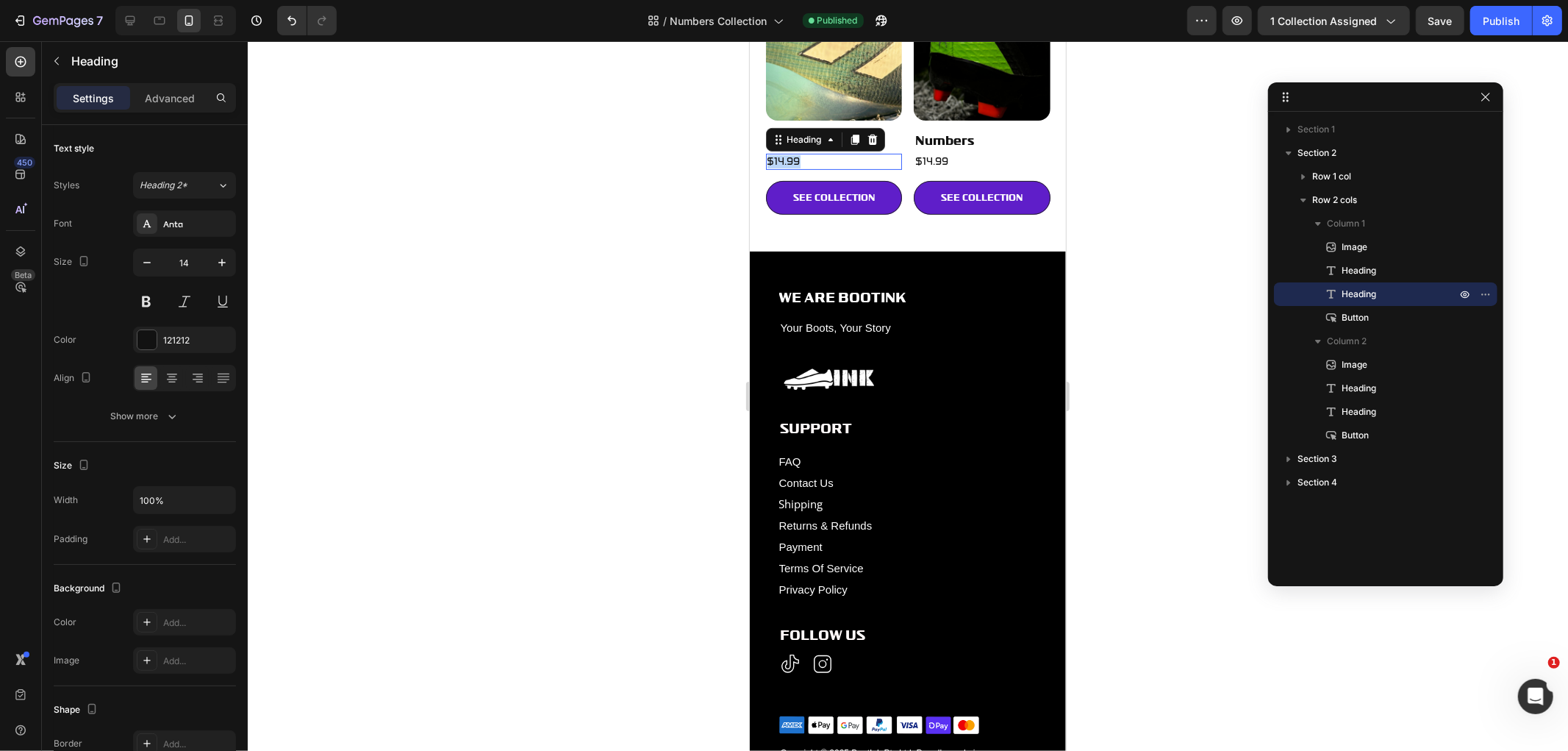
click at [796, 155] on span "$14.99" at bounding box center [783, 161] width 33 height 12
click at [968, 153] on h2 "$14.99" at bounding box center [981, 161] width 137 height 16
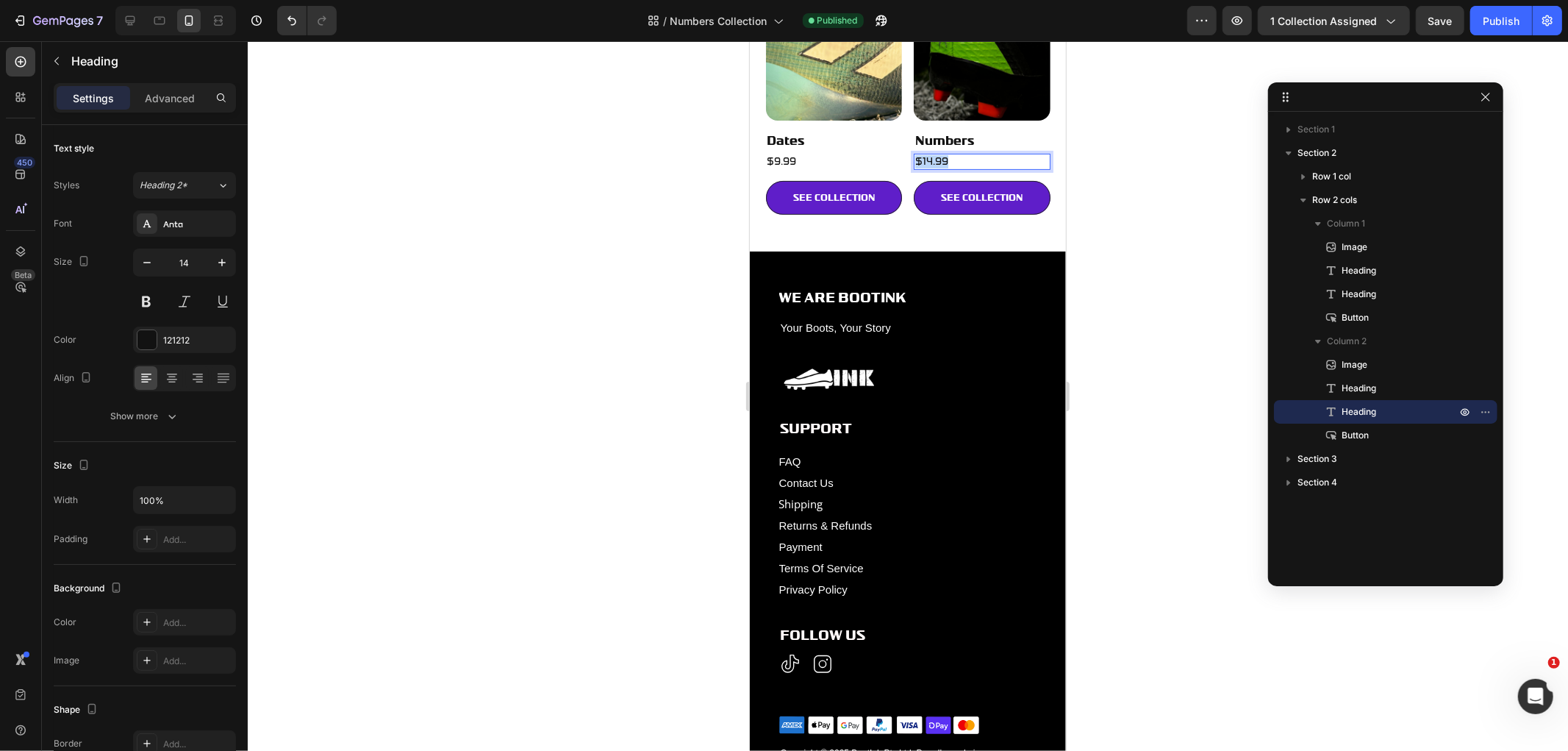
click at [968, 155] on p "$14.99" at bounding box center [981, 161] width 134 height 13
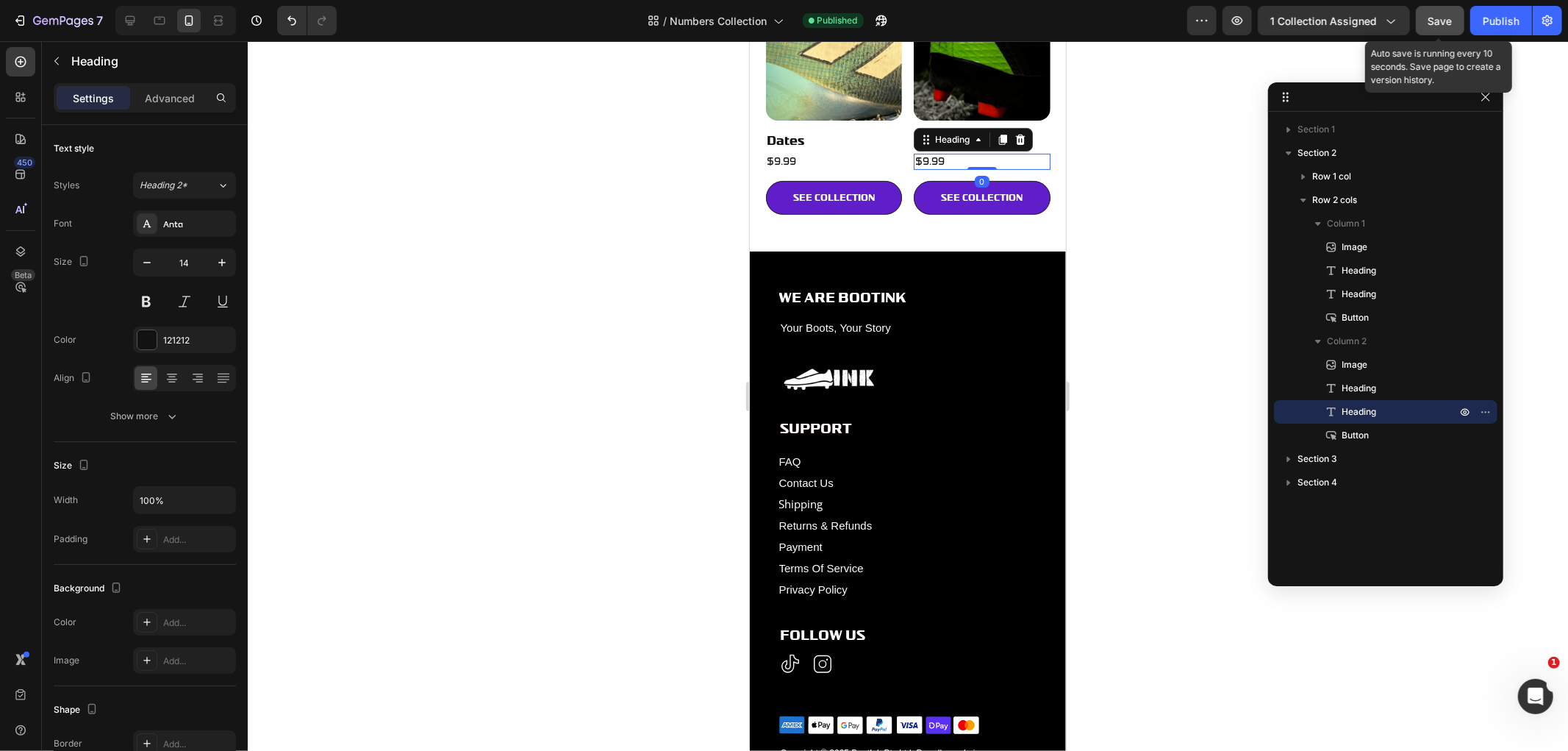
click at [1441, 26] on span "Save" at bounding box center [1439, 20] width 24 height 12
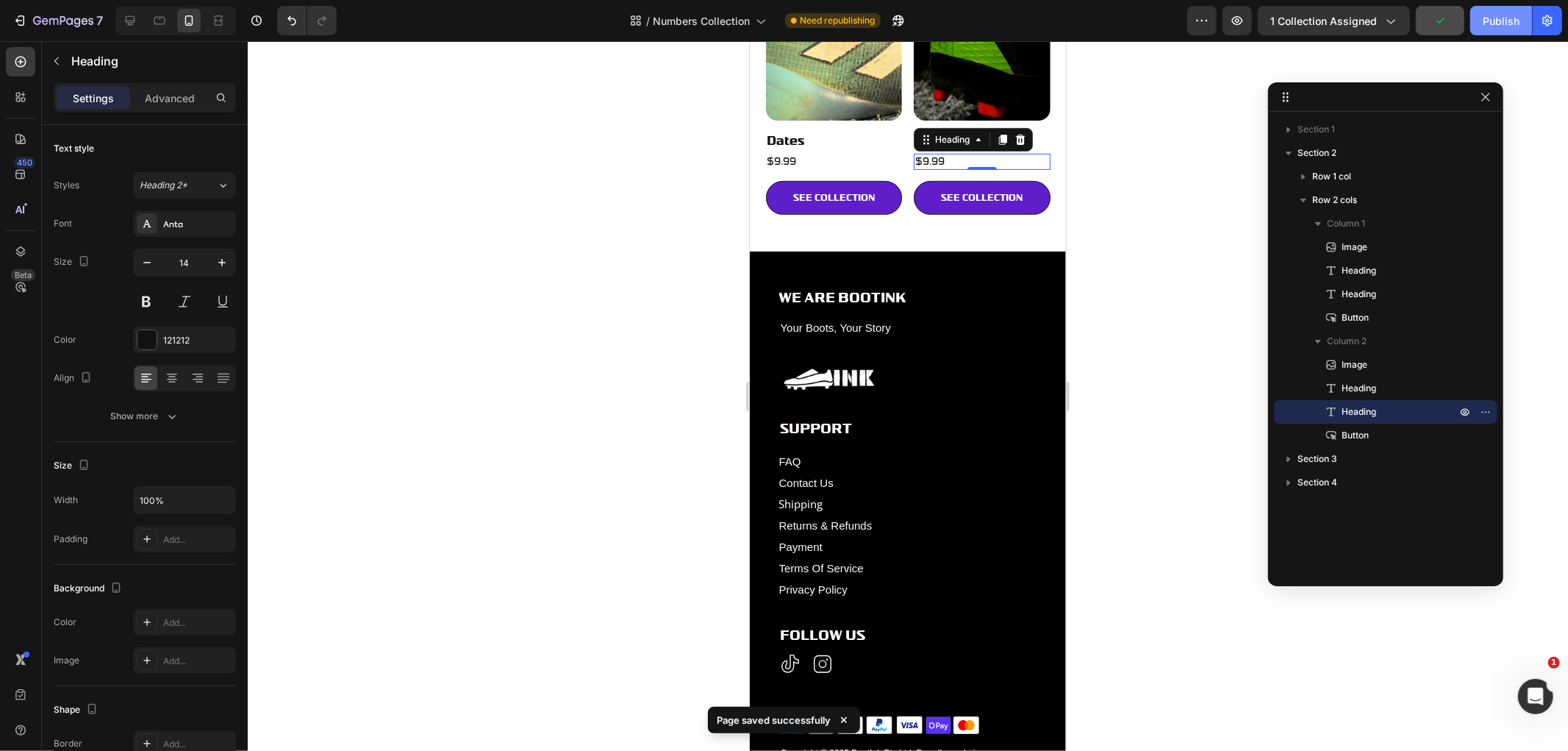
click at [1489, 26] on div "Publish" at bounding box center [1500, 21] width 36 height 15
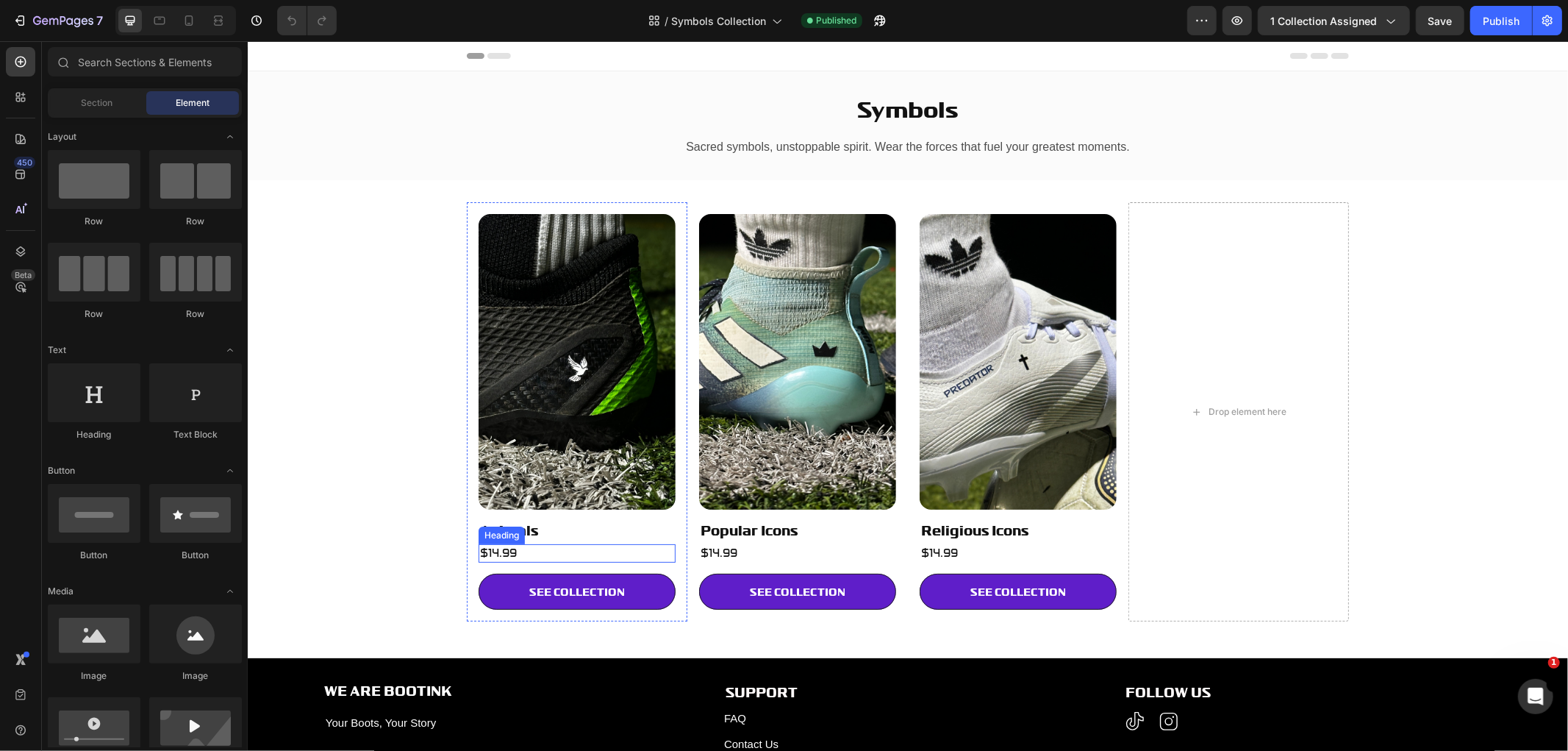
click at [495, 552] on h2 "$14.99" at bounding box center [576, 552] width 197 height 18
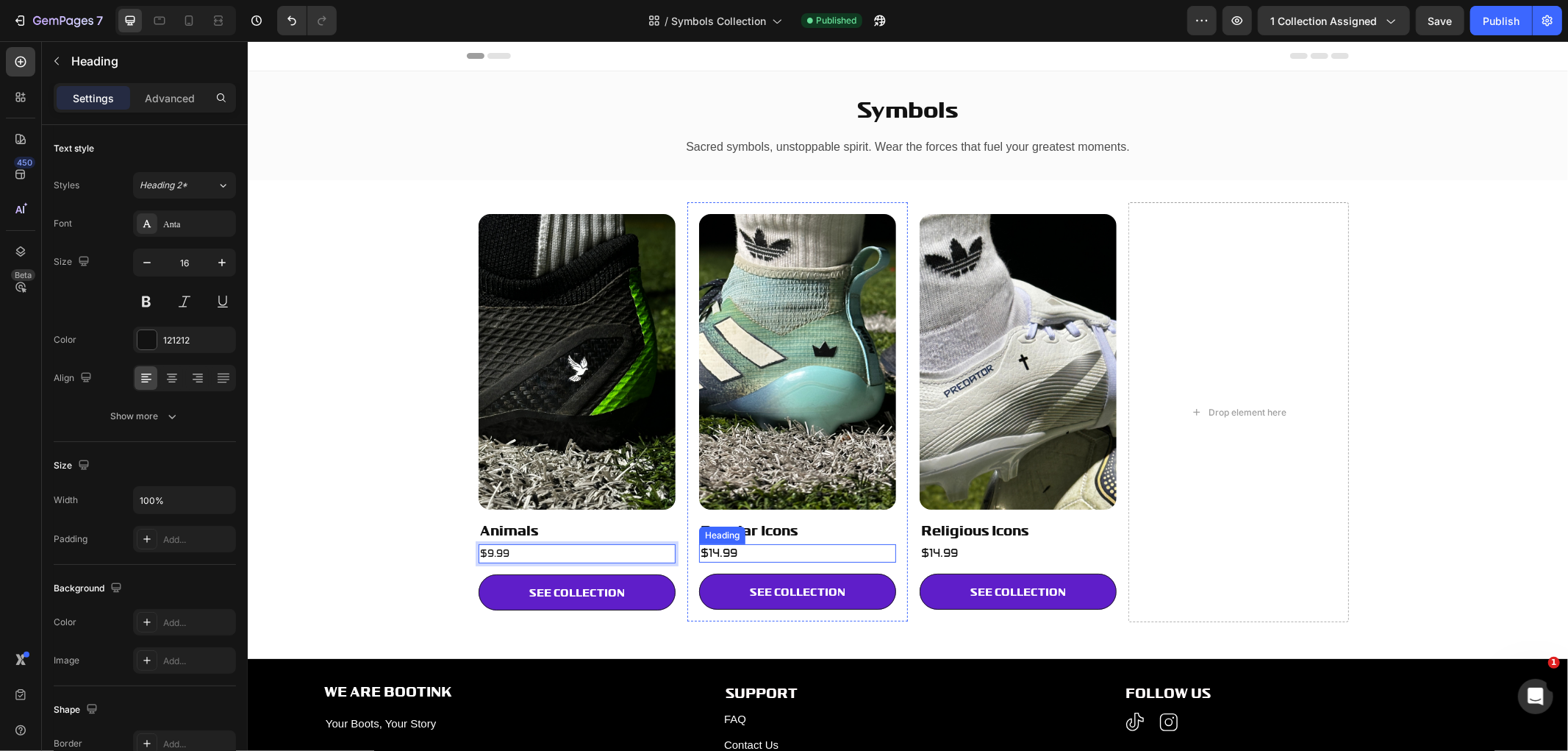
click at [760, 550] on h2 "$14.99" at bounding box center [796, 552] width 197 height 18
click at [760, 550] on p "$14.99" at bounding box center [796, 552] width 194 height 15
click at [982, 557] on h2 "$14.99" at bounding box center [1017, 552] width 197 height 18
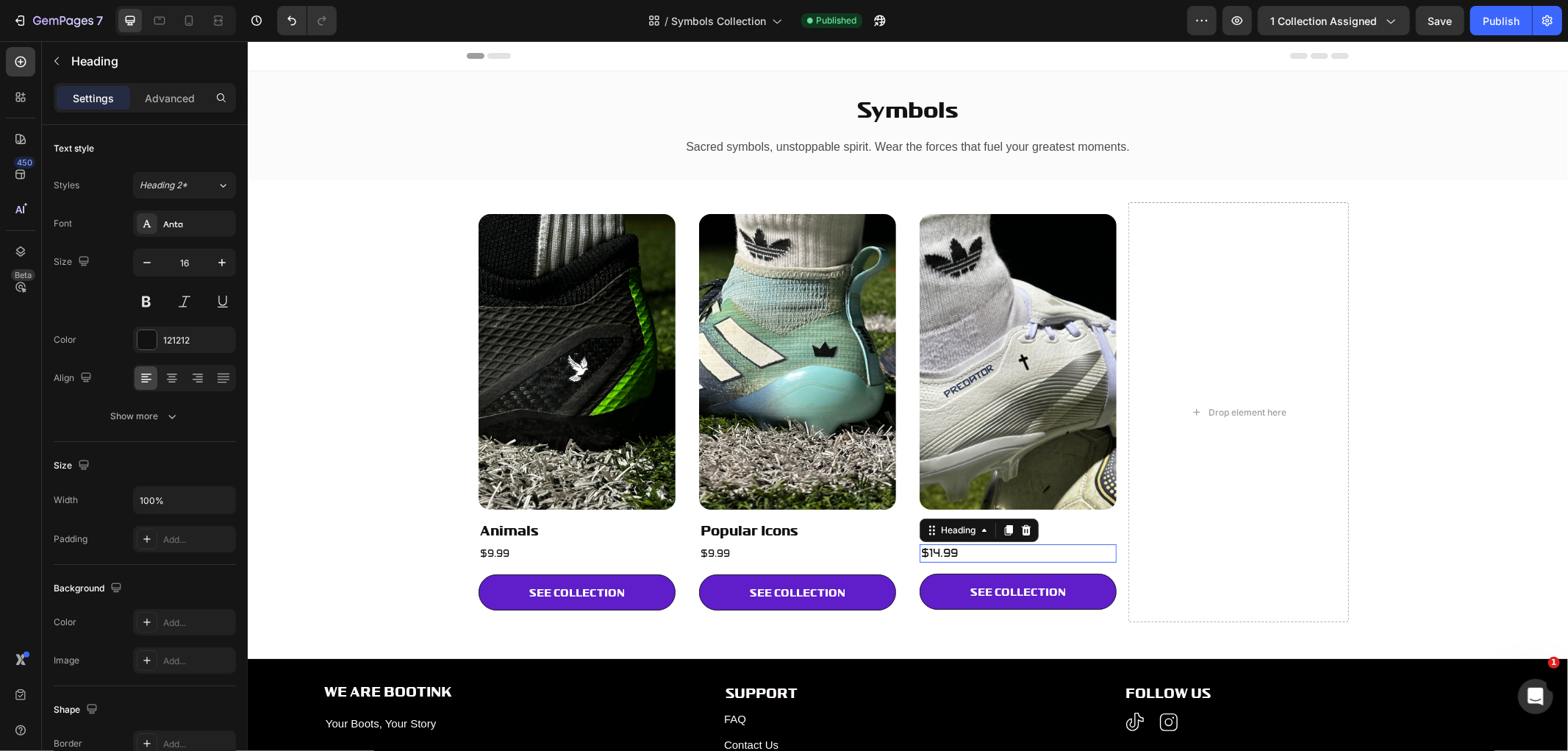
click at [982, 557] on h2 "$14.99" at bounding box center [1017, 552] width 197 height 18
click at [982, 557] on p "$14.99" at bounding box center [1017, 552] width 194 height 15
click at [183, 15] on icon at bounding box center [188, 20] width 14 height 14
type input "41"
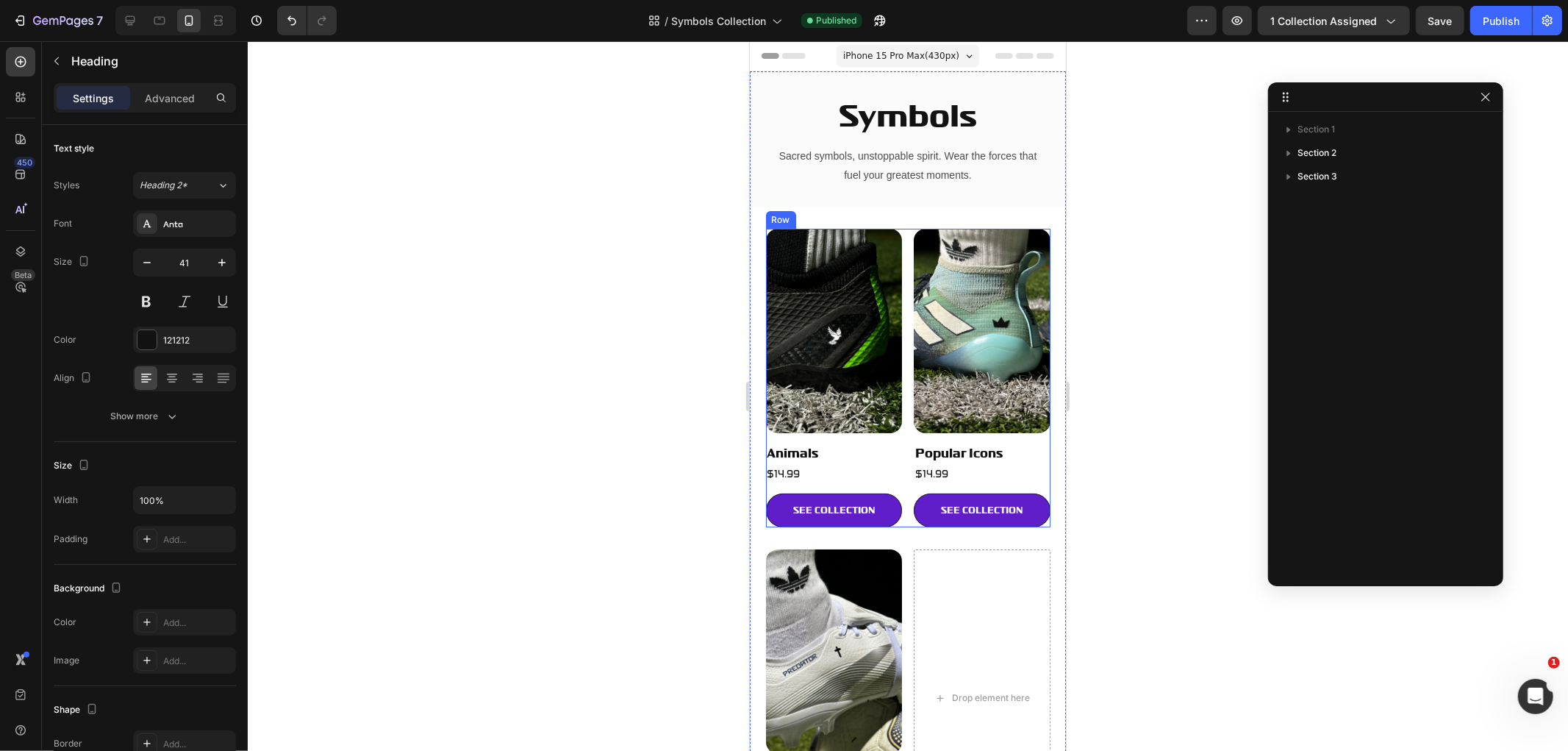
click at [817, 465] on h2 "$14.99" at bounding box center [833, 473] width 137 height 16
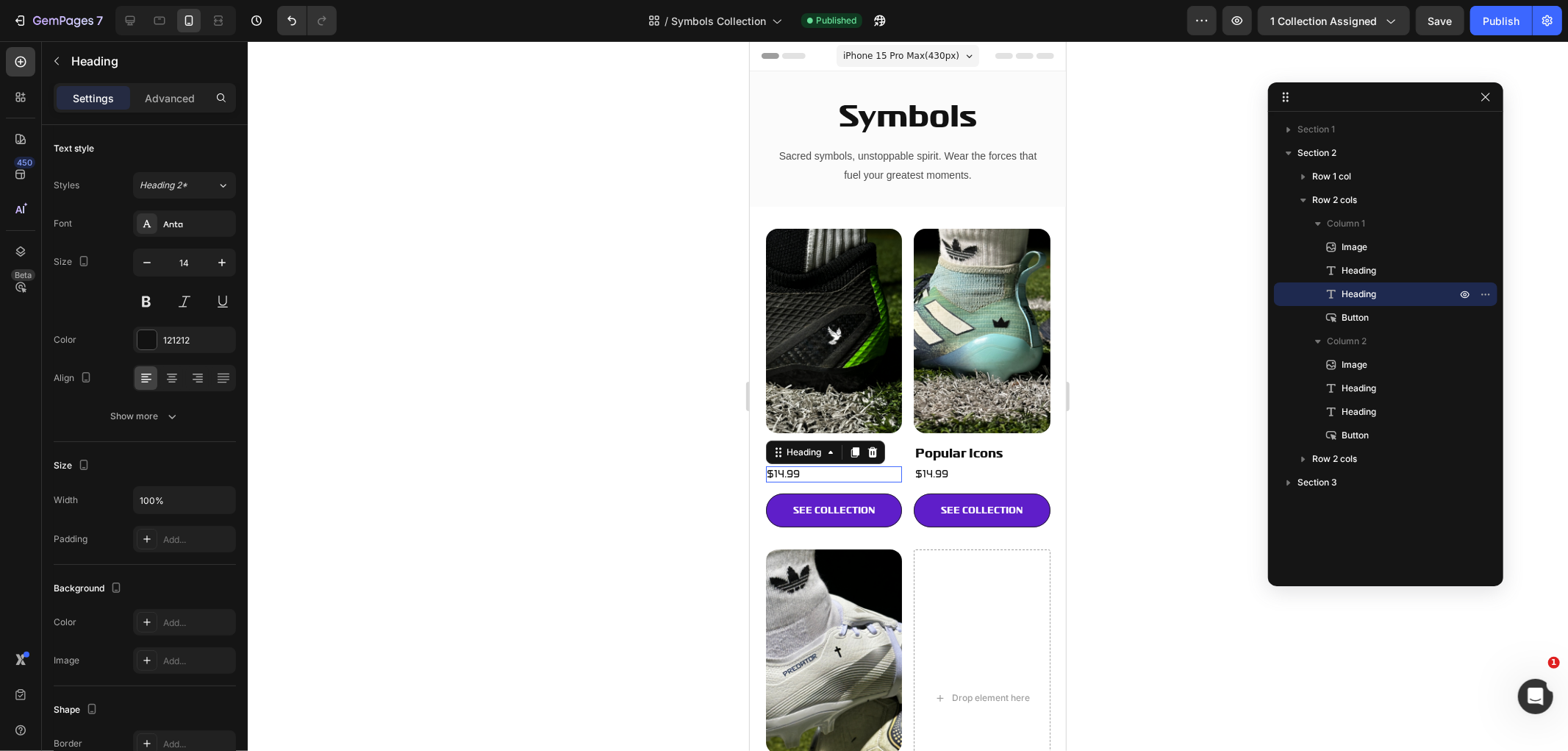
click at [817, 465] on h2 "$14.99" at bounding box center [833, 473] width 137 height 16
click at [807, 467] on p "$14.99" at bounding box center [834, 474] width 134 height 13
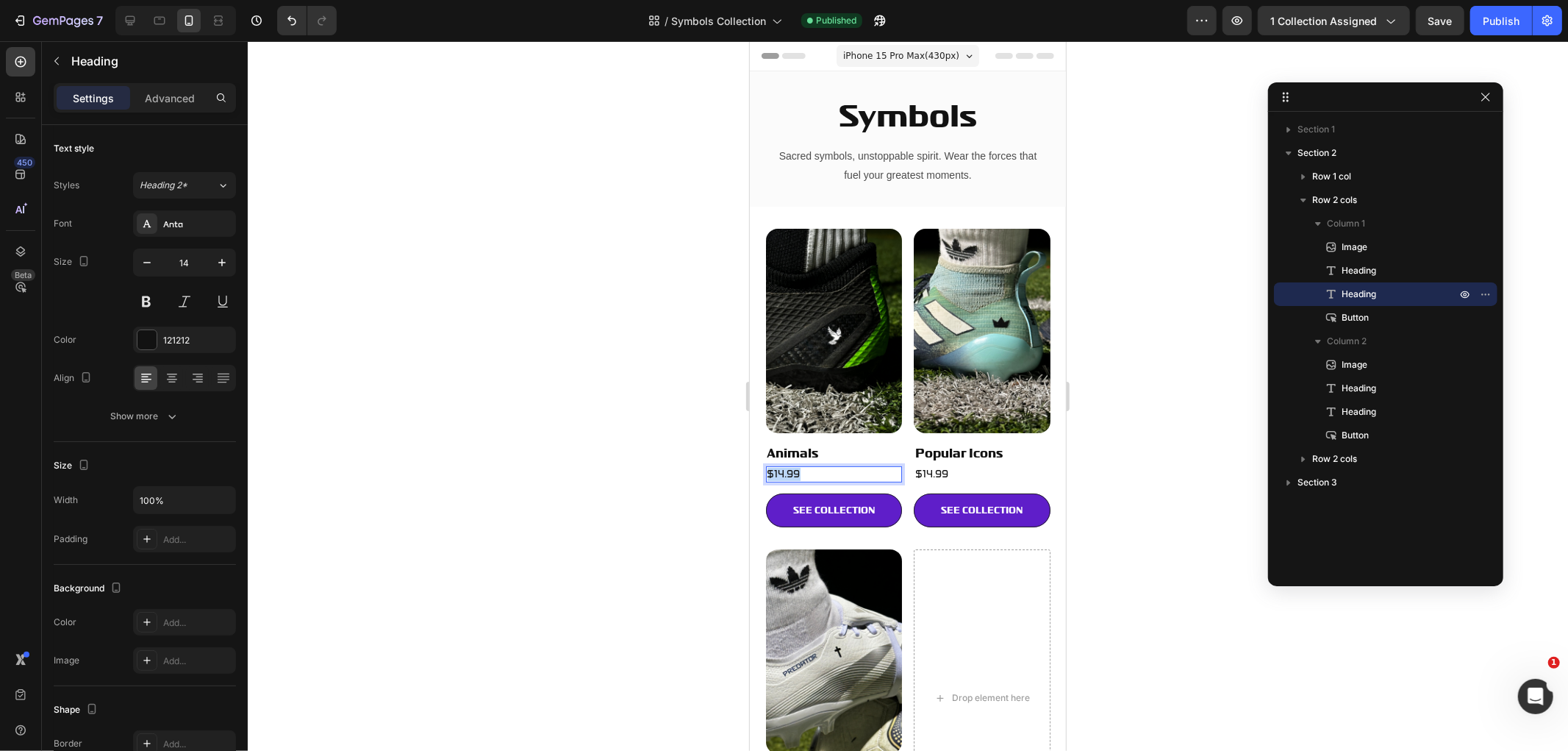
click at [807, 467] on p "$14.99" at bounding box center [834, 474] width 134 height 13
click at [1005, 473] on h2 "$14.99" at bounding box center [981, 473] width 137 height 16
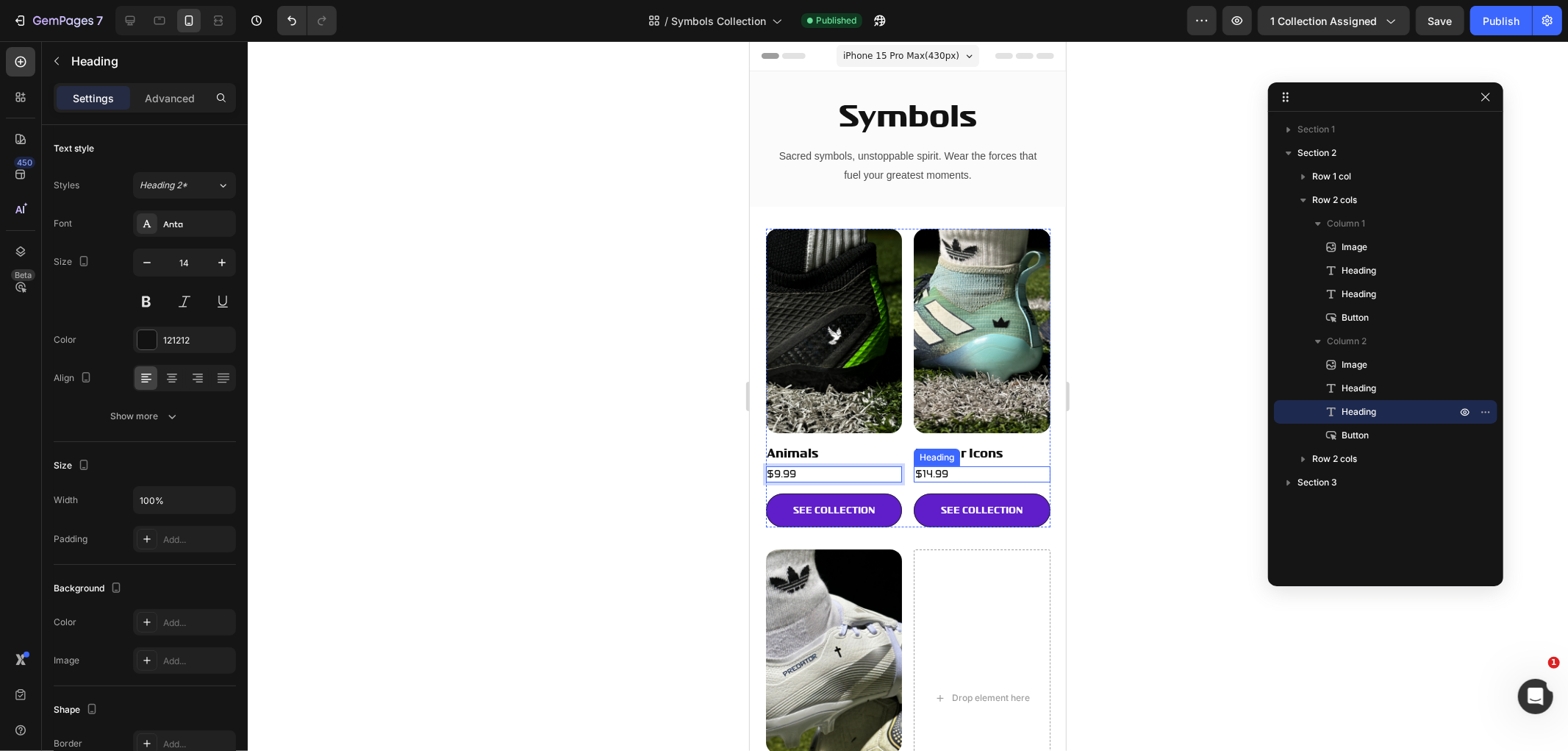
click at [1005, 473] on h2 "$14.99" at bounding box center [981, 473] width 137 height 16
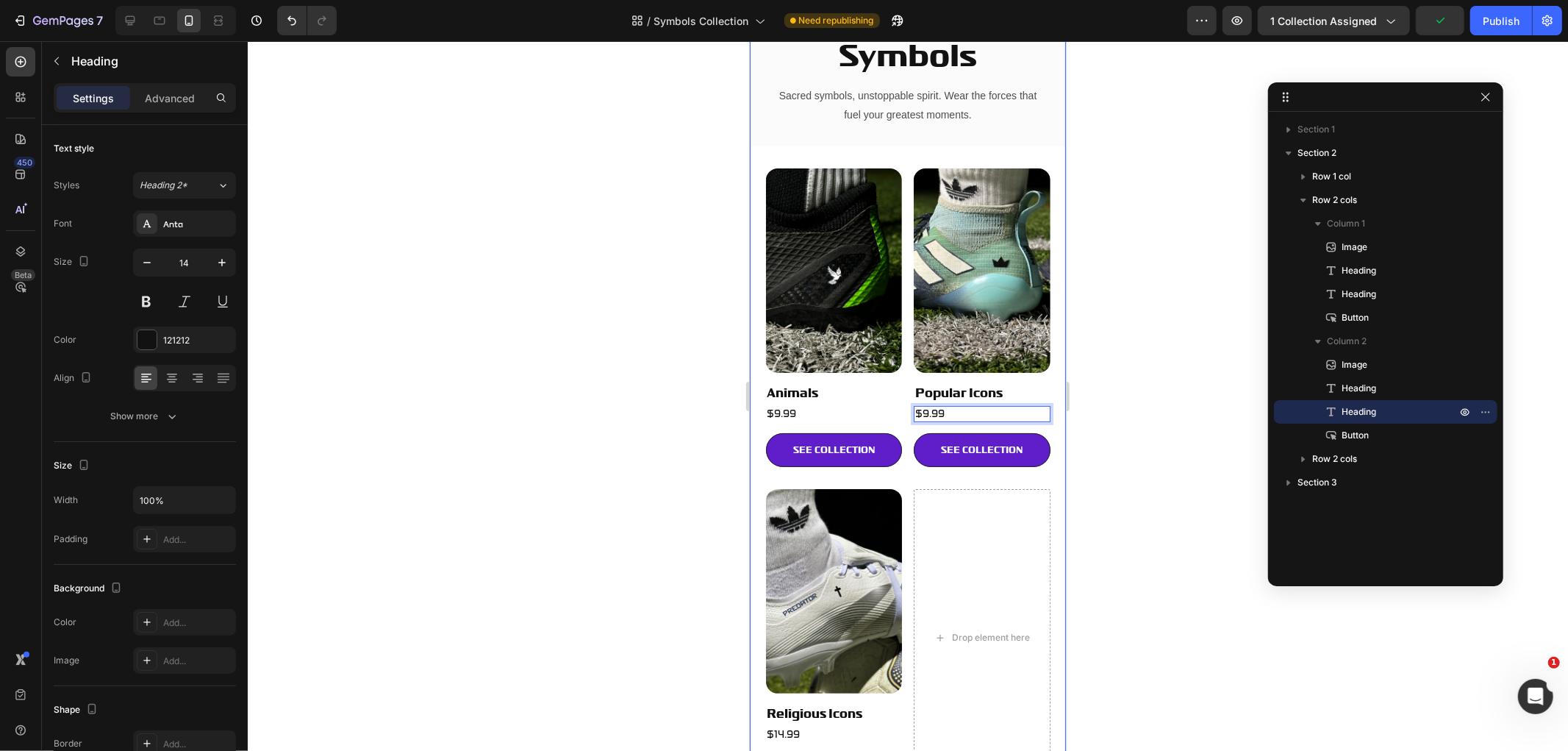
scroll to position [163, 0]
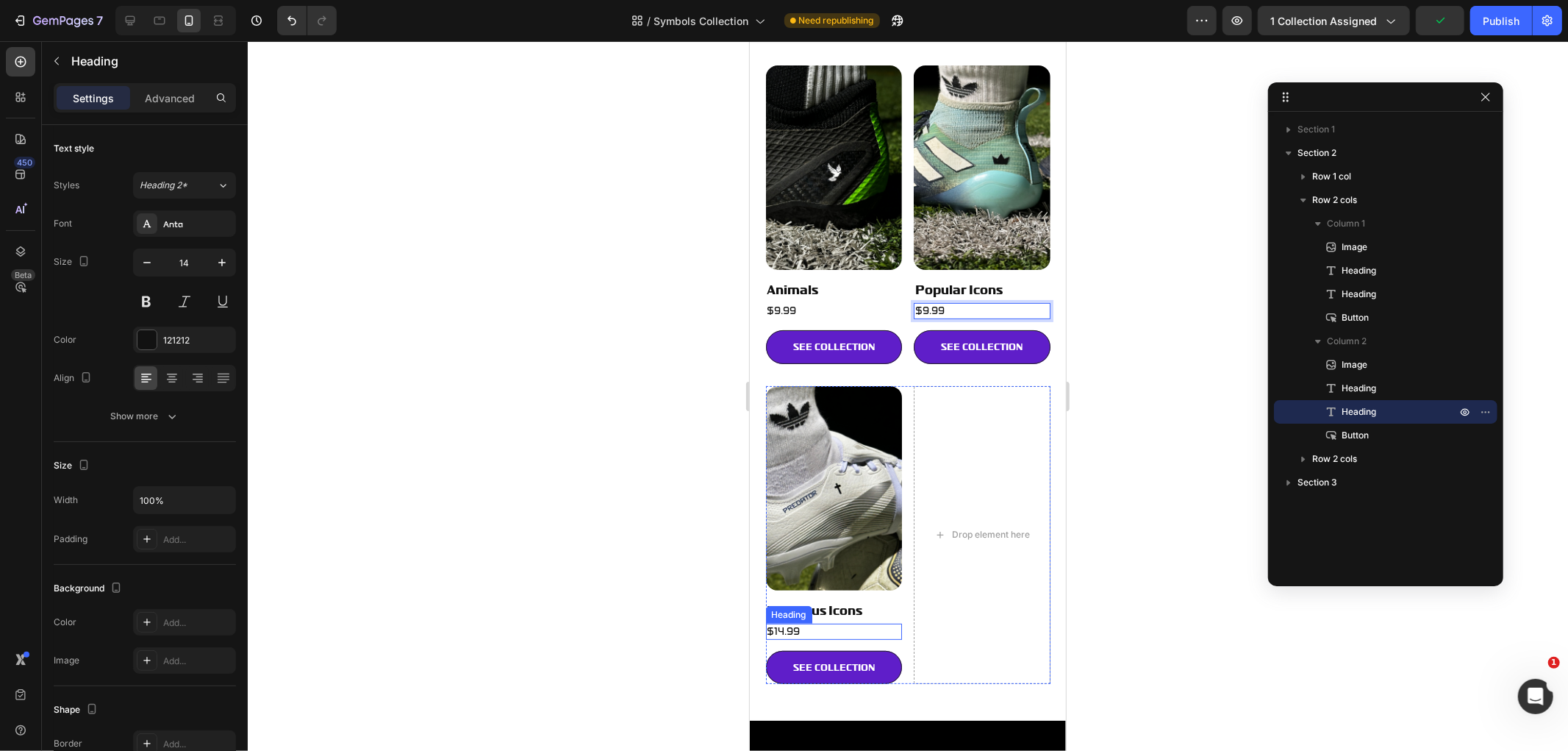
click at [822, 623] on h2 "$14.99" at bounding box center [833, 631] width 137 height 16
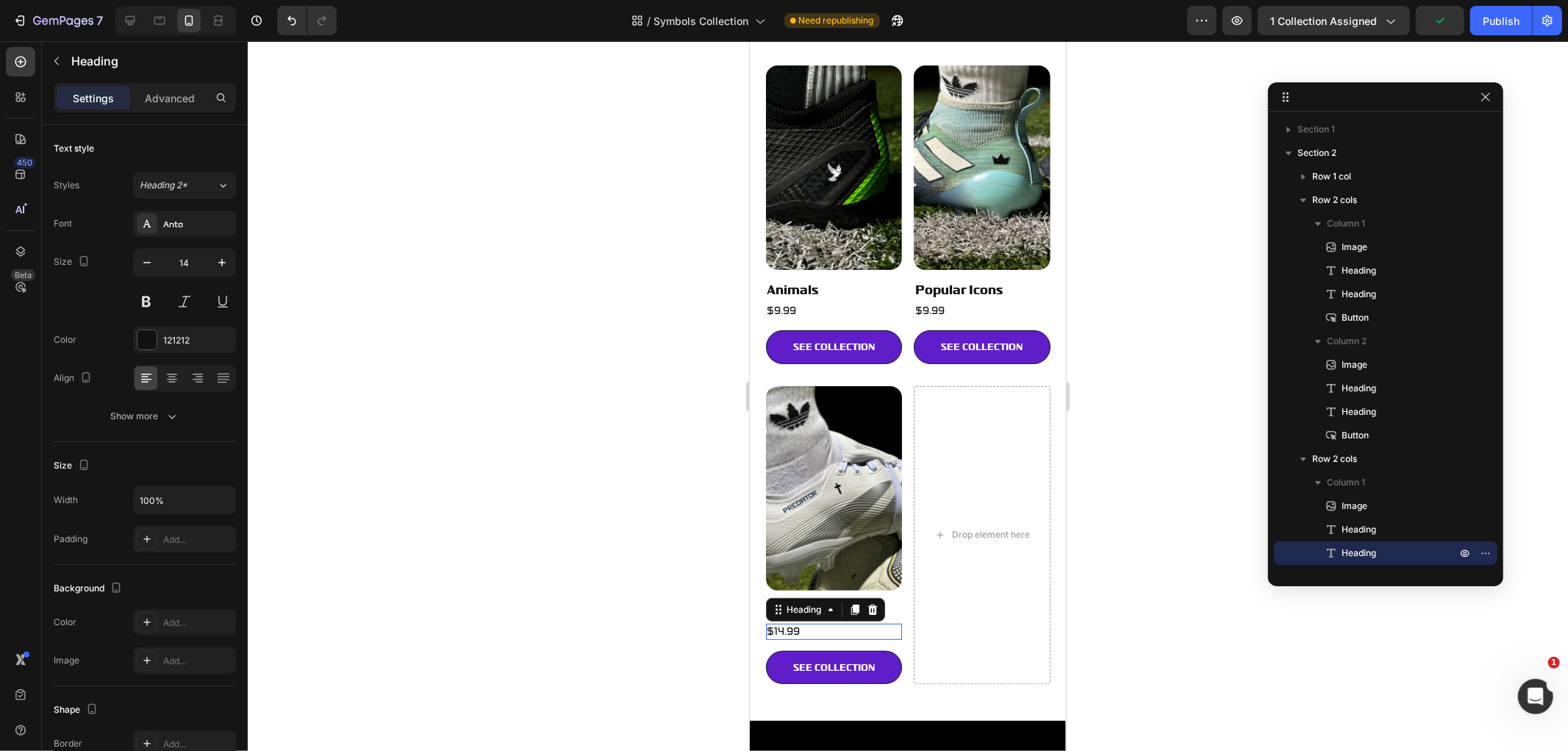
click at [822, 623] on h2 "$14.99" at bounding box center [833, 631] width 137 height 16
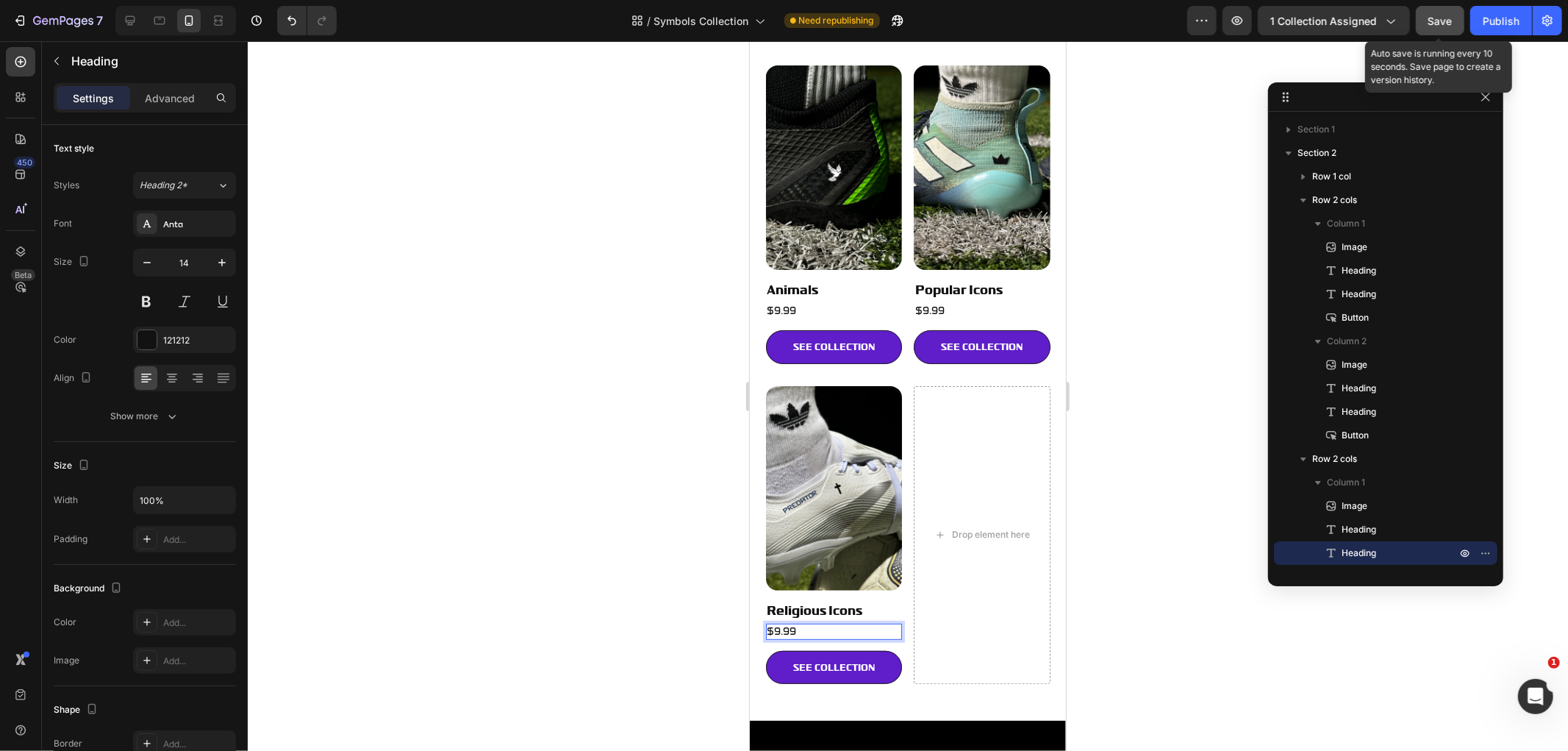
click at [1453, 17] on button "Save" at bounding box center [1439, 20] width 49 height 30
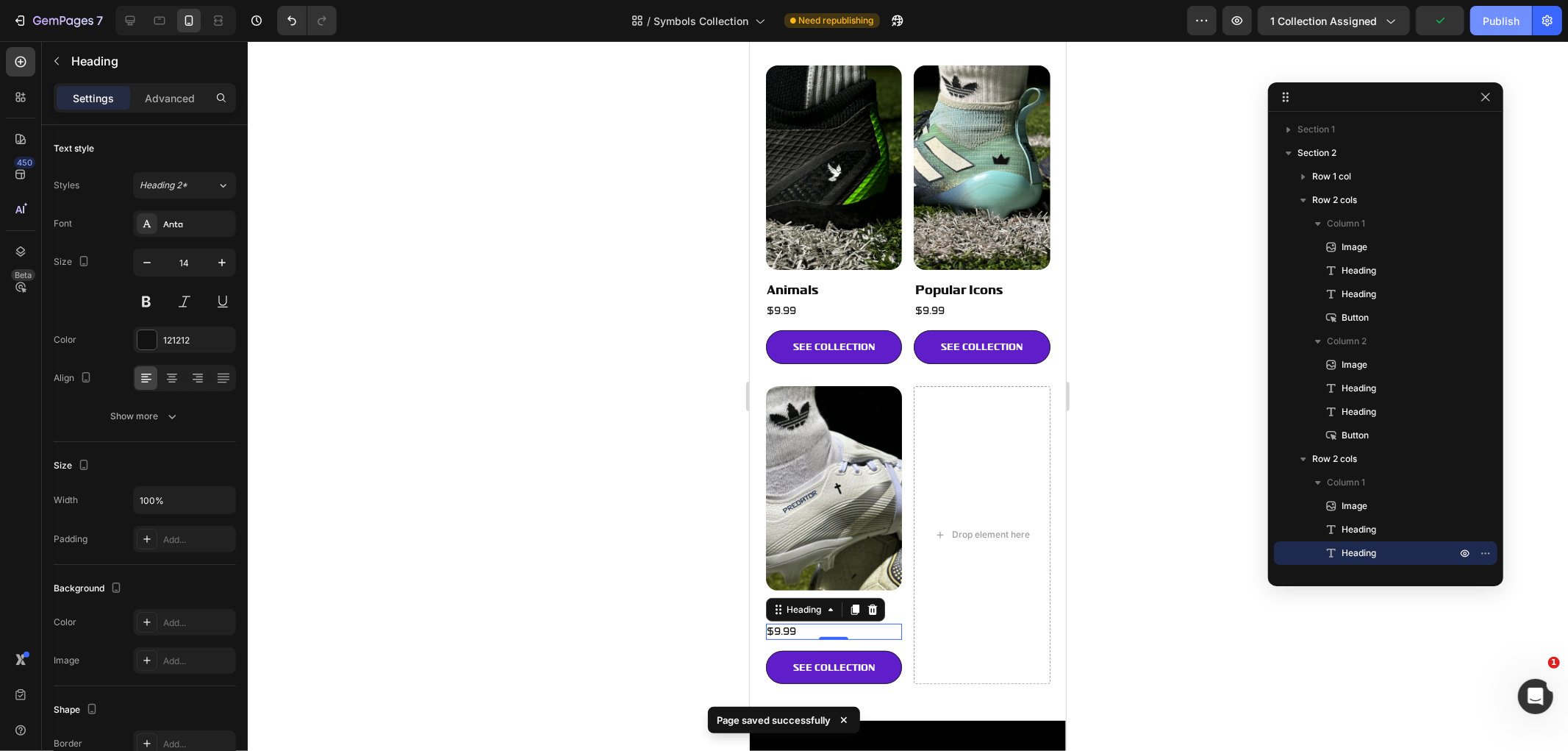
click at [1486, 23] on div "Publish" at bounding box center [1500, 21] width 36 height 15
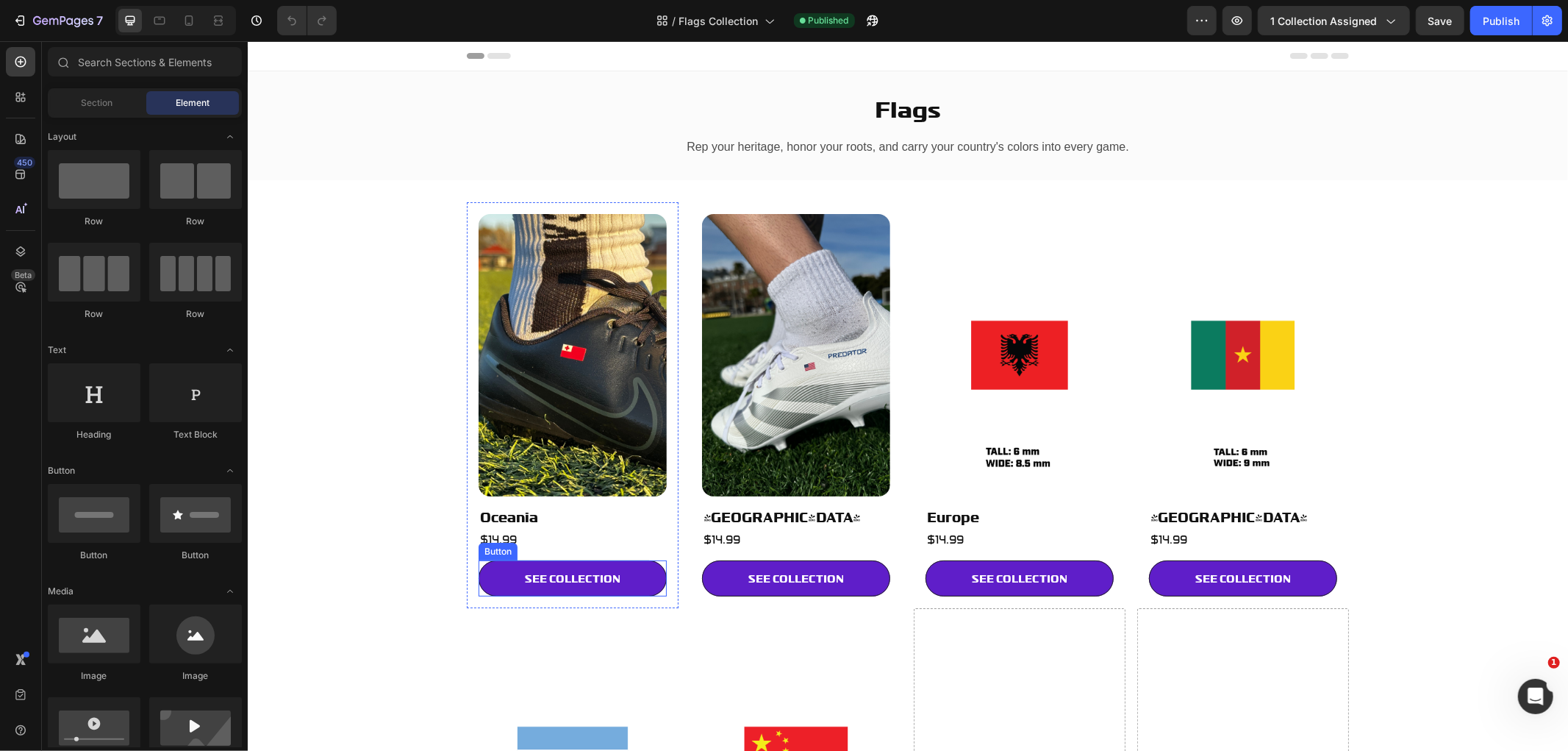
scroll to position [245, 0]
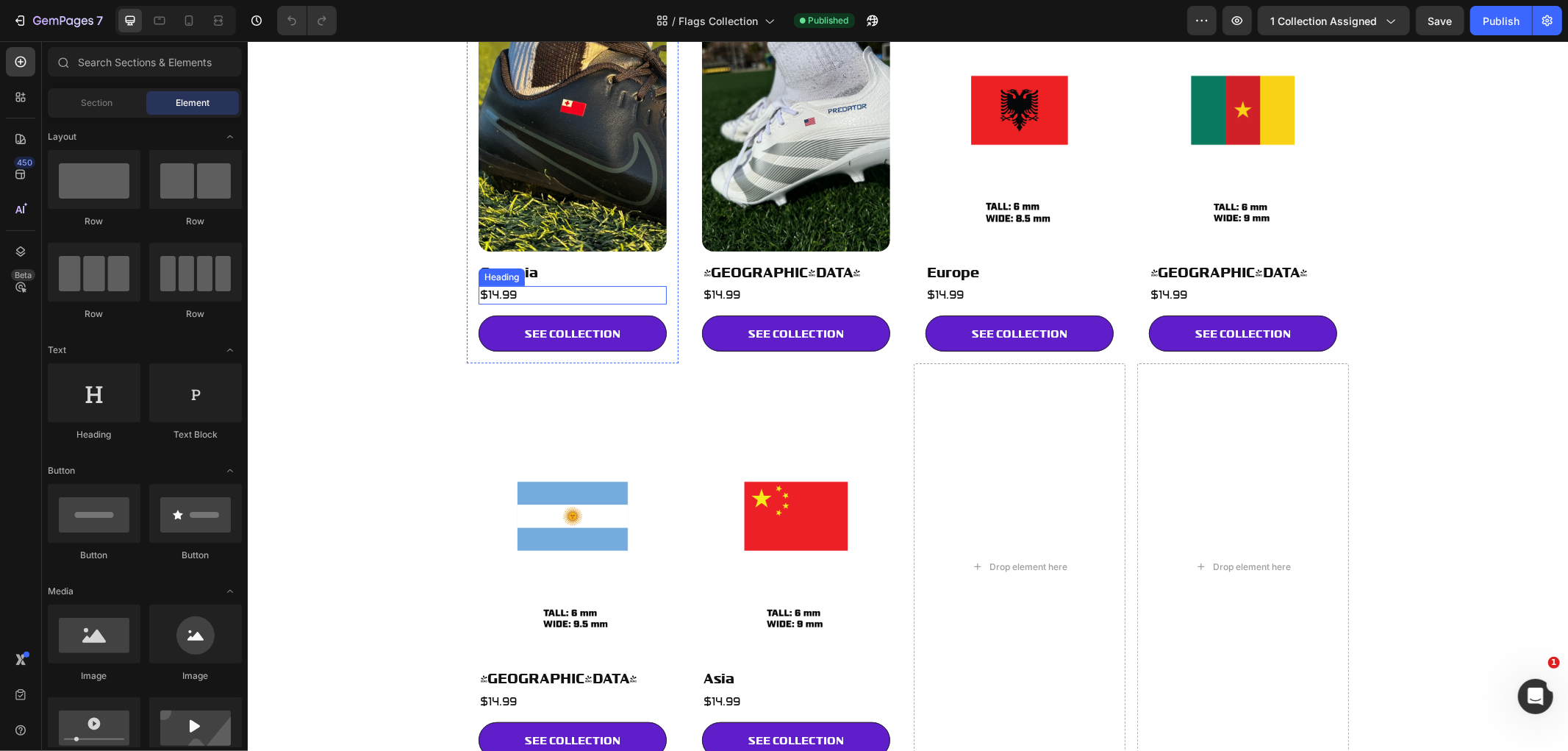
click at [510, 292] on h2 "$14.99" at bounding box center [571, 294] width 188 height 18
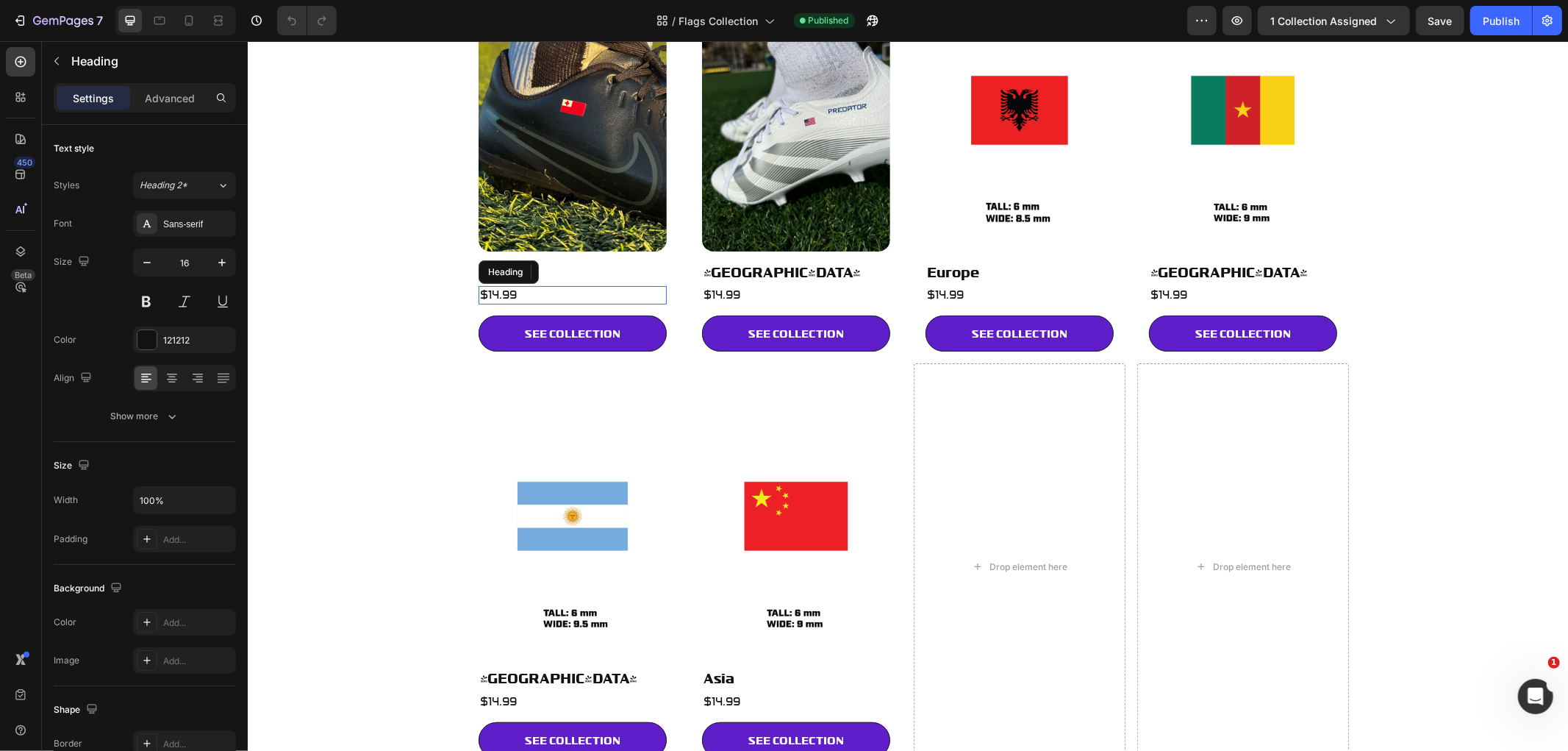
click at [510, 292] on p "$14.99" at bounding box center [572, 294] width 185 height 15
click at [780, 294] on h2 "$14.99" at bounding box center [795, 294] width 188 height 18
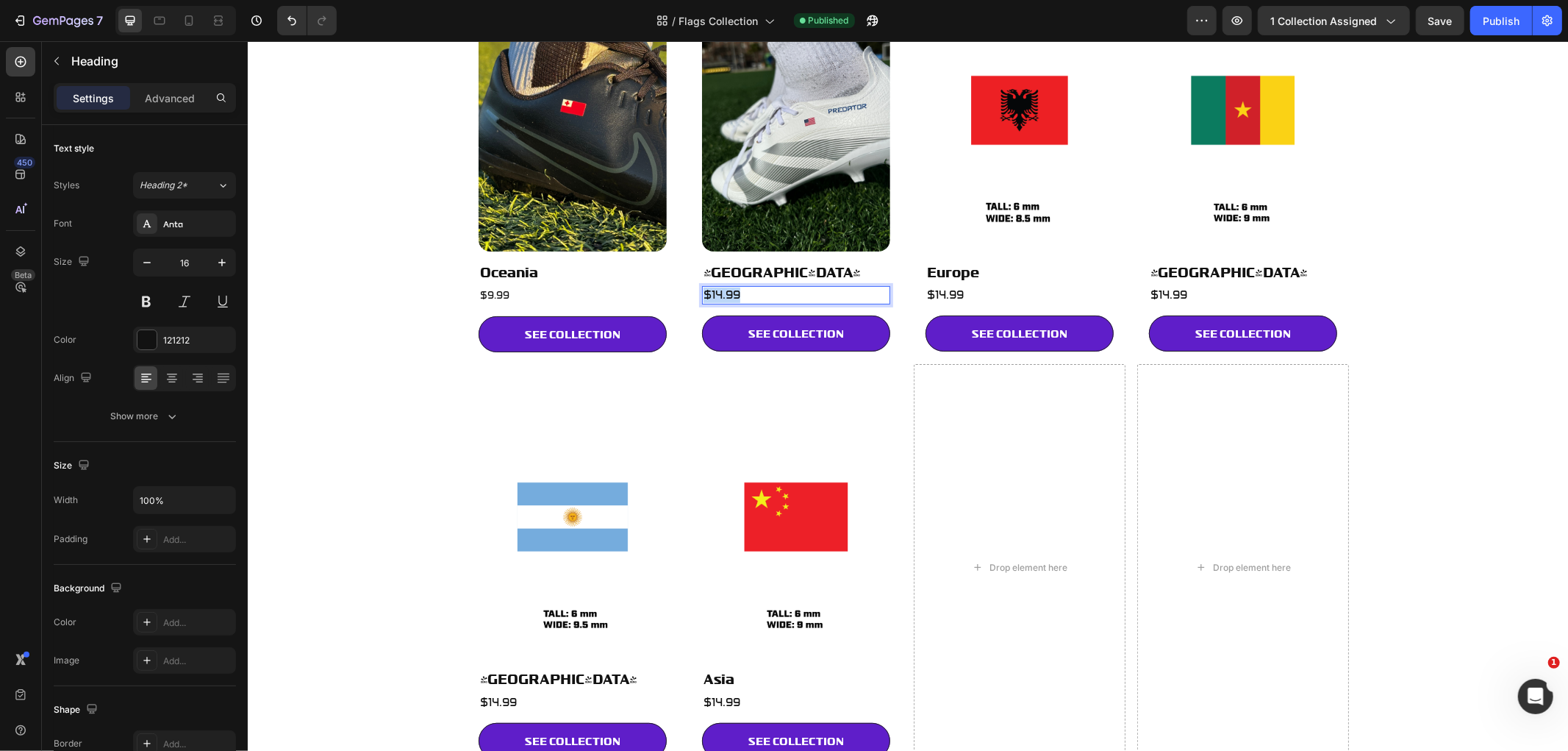
click at [780, 294] on p "$14.99" at bounding box center [795, 294] width 185 height 15
click at [977, 292] on h2 "$14.99" at bounding box center [1018, 294] width 188 height 18
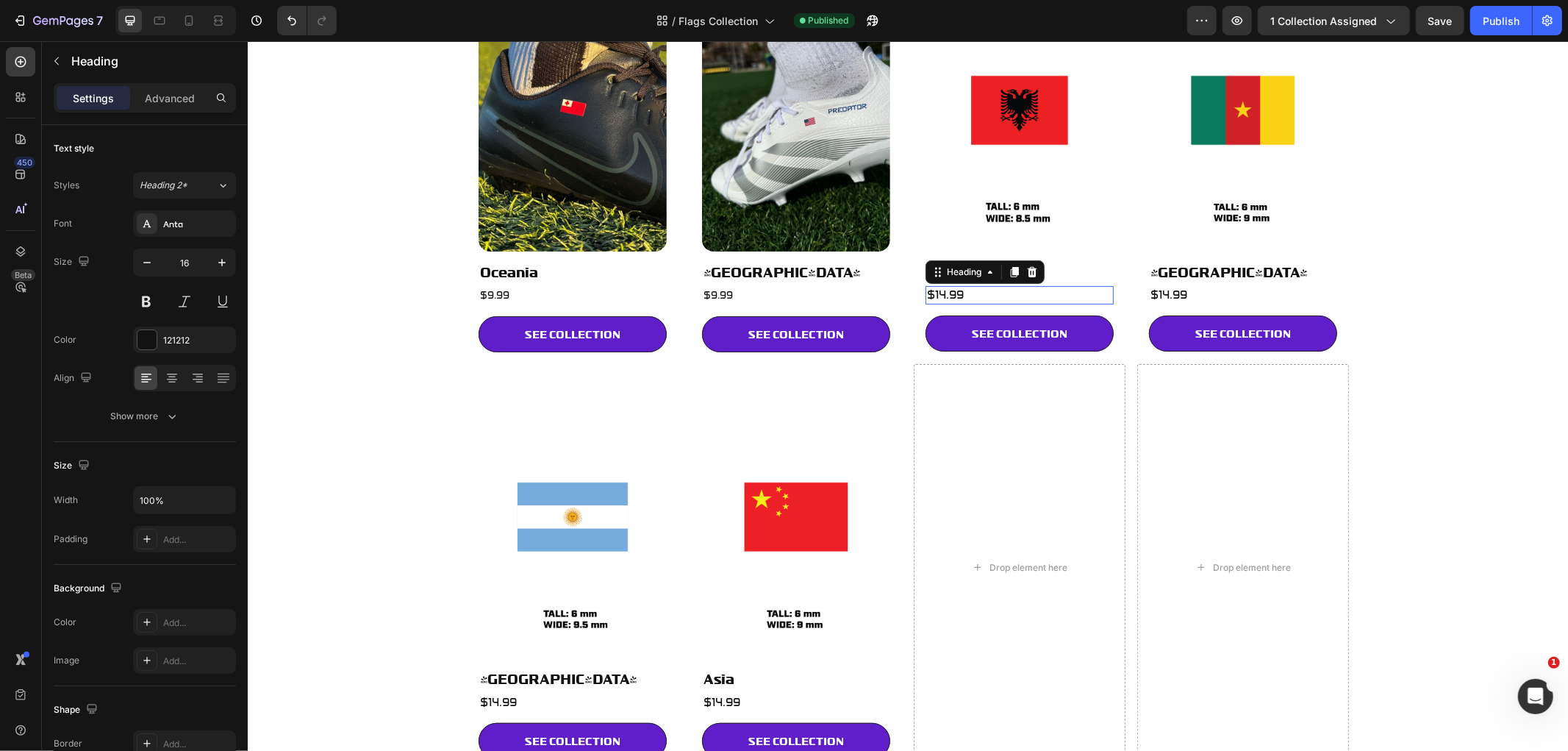
click at [977, 292] on h2 "$14.99" at bounding box center [1018, 294] width 188 height 18
click at [977, 292] on p "$14.99" at bounding box center [1019, 294] width 185 height 15
click at [1200, 289] on h2 "$14.99" at bounding box center [1241, 294] width 188 height 18
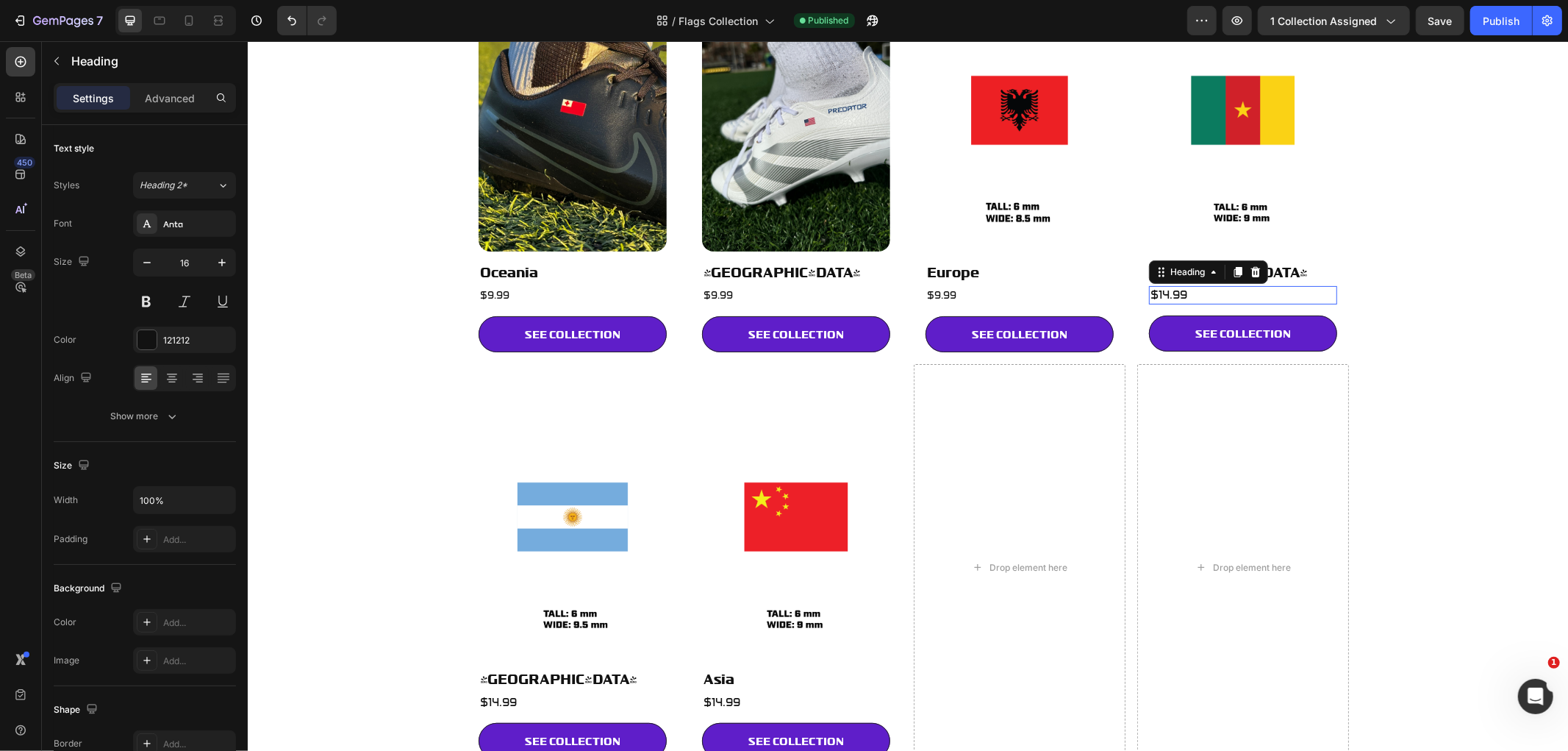
click at [1200, 289] on h2 "$14.99" at bounding box center [1241, 294] width 188 height 18
click at [1200, 289] on p "$14.99" at bounding box center [1242, 294] width 185 height 15
click at [519, 698] on h2 "$14.99" at bounding box center [571, 701] width 188 height 18
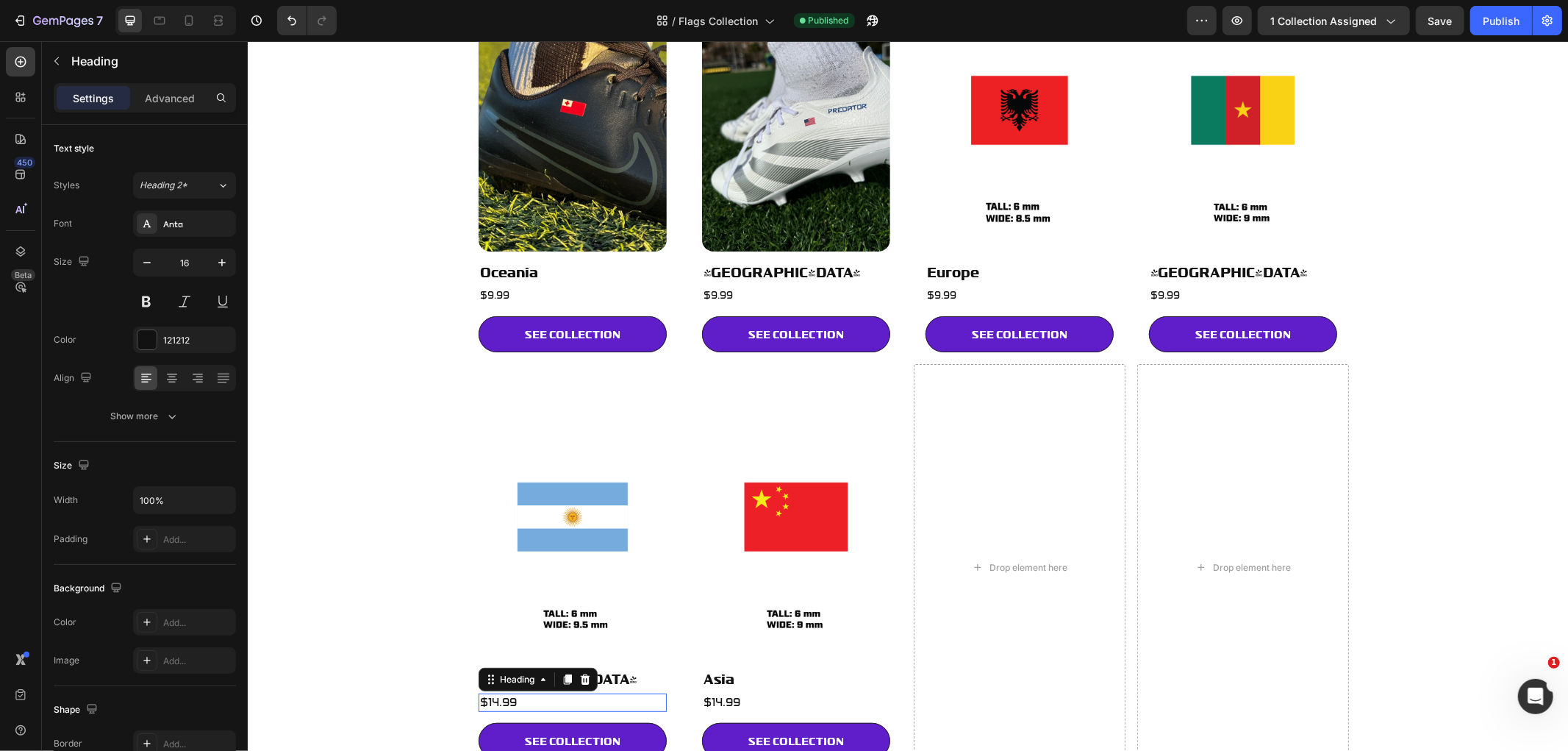
click at [519, 698] on h2 "$14.99" at bounding box center [571, 701] width 188 height 18
click at [519, 698] on p "$14.99" at bounding box center [572, 702] width 185 height 15
click at [713, 705] on h2 "$14.99" at bounding box center [795, 701] width 188 height 18
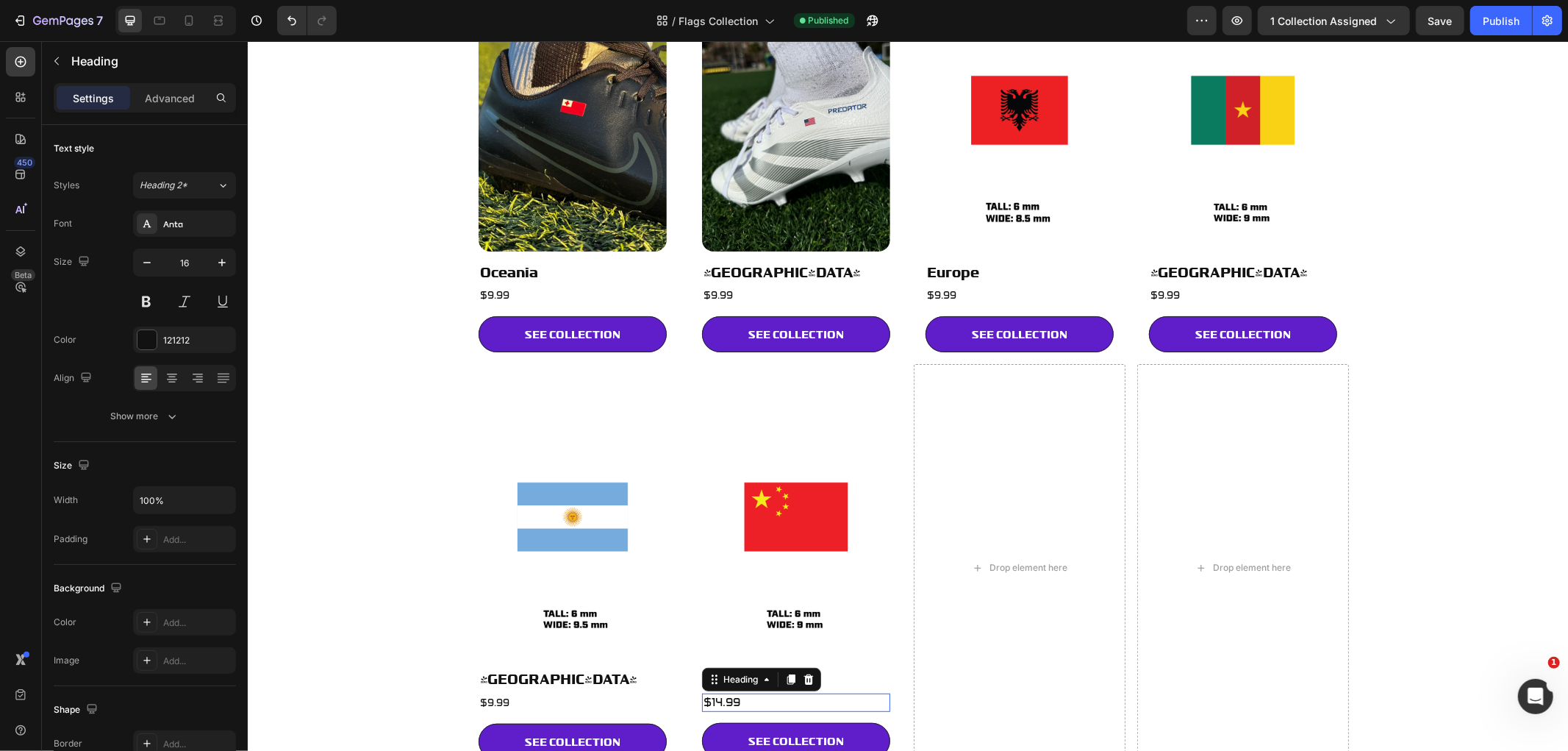
click at [713, 705] on h2 "$14.99" at bounding box center [795, 701] width 188 height 18
click at [713, 705] on p "$14.99" at bounding box center [795, 702] width 185 height 15
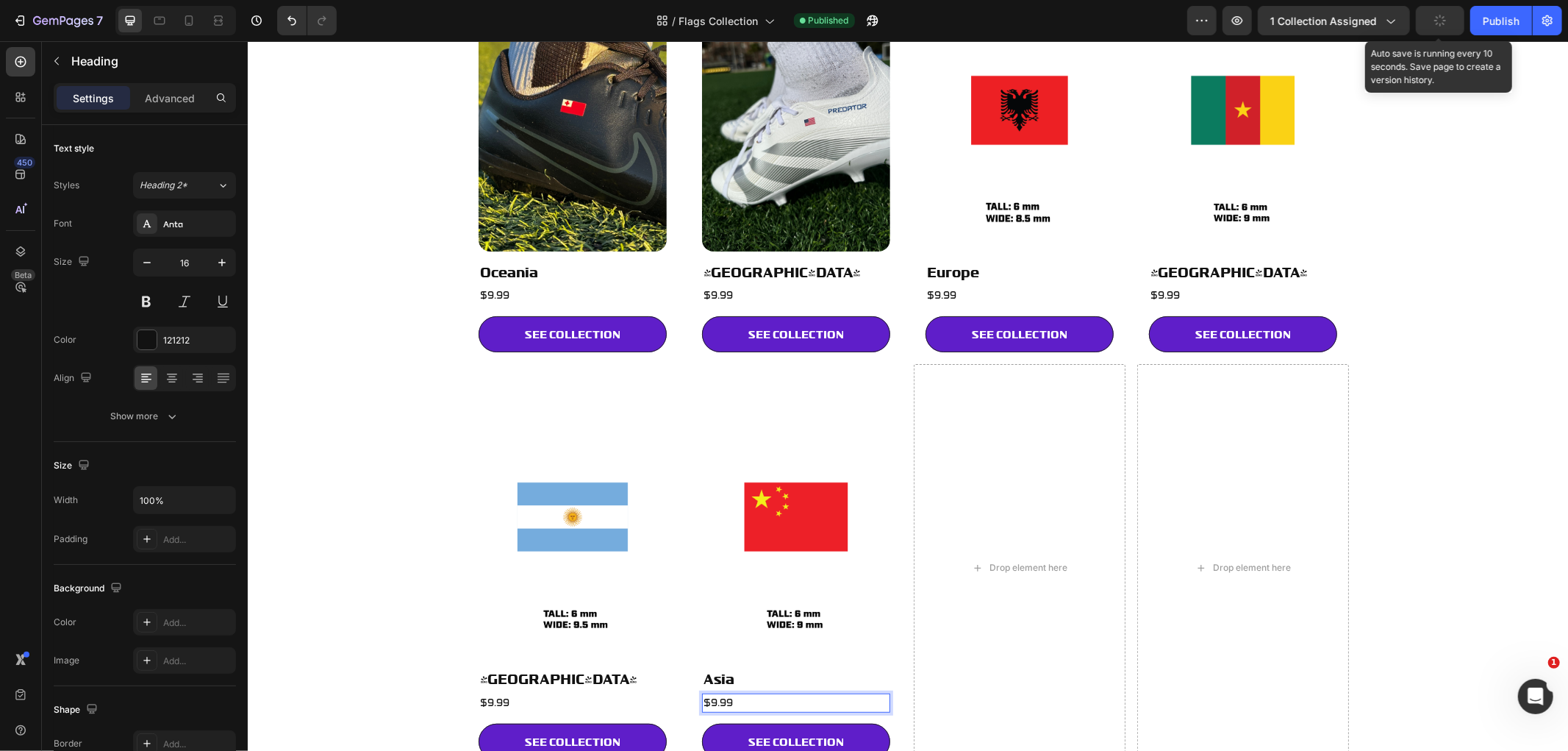
click at [1451, 27] on button "button" at bounding box center [1439, 20] width 49 height 30
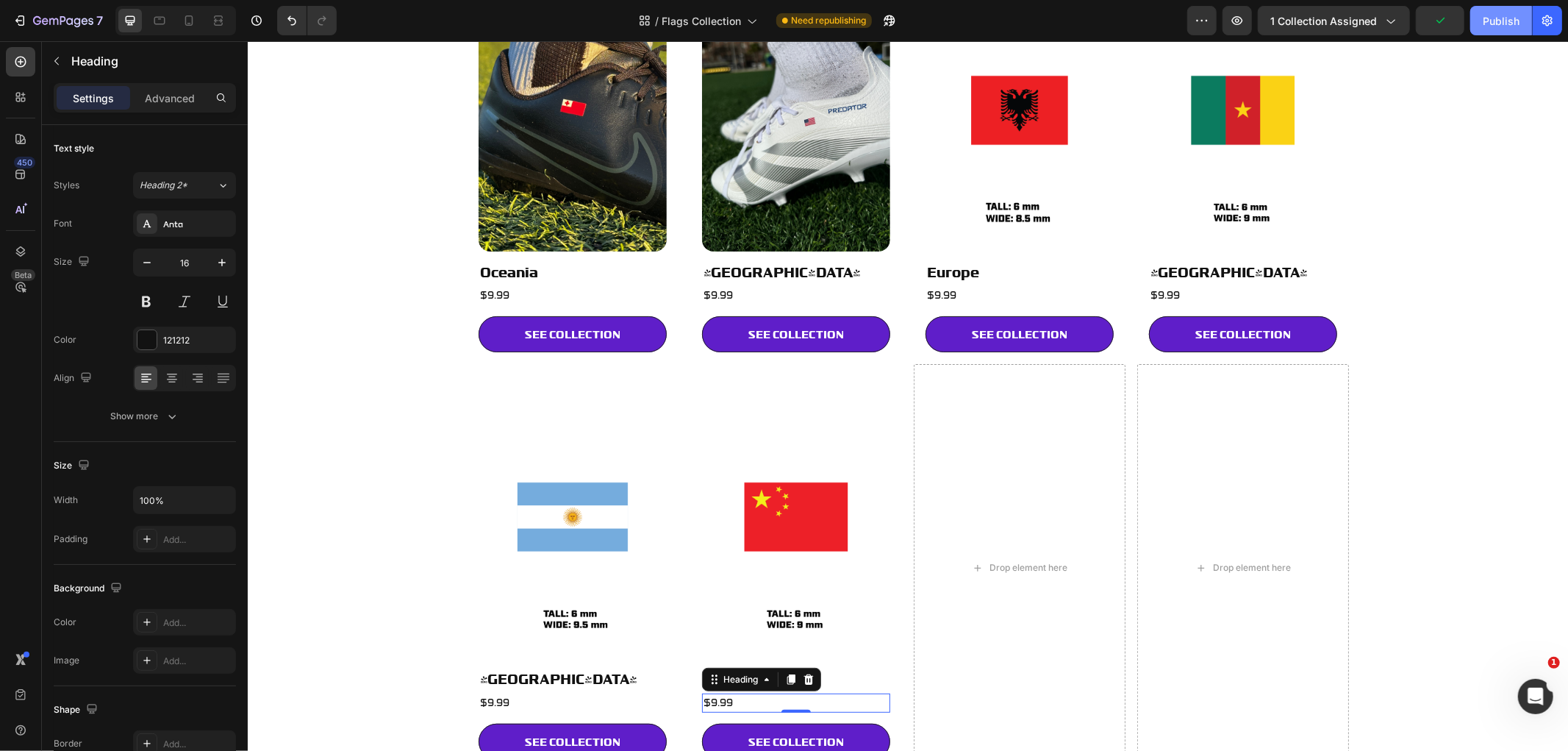
click at [1511, 17] on div "Publish" at bounding box center [1500, 21] width 36 height 15
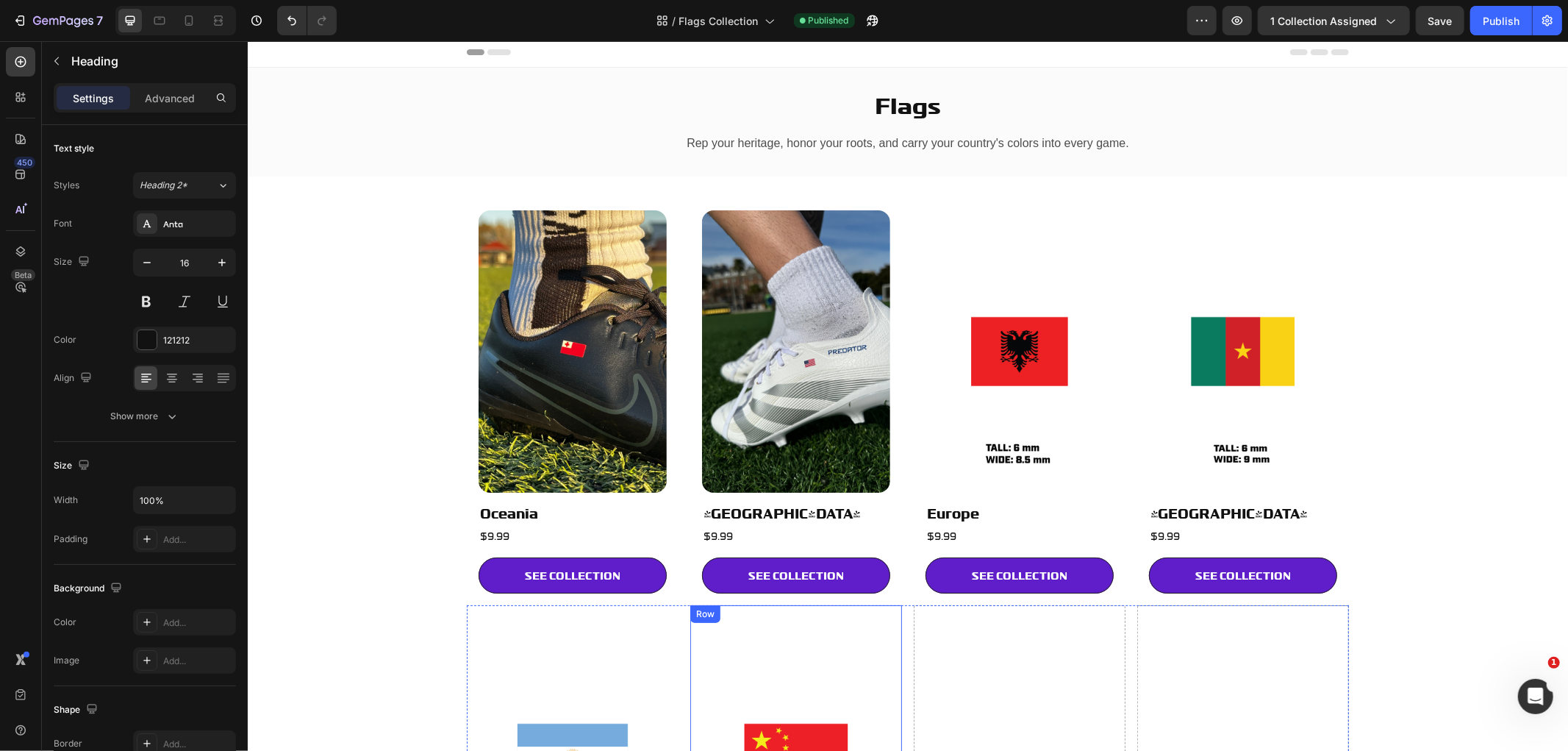
scroll to position [0, 0]
